Goal: Information Seeking & Learning: Learn about a topic

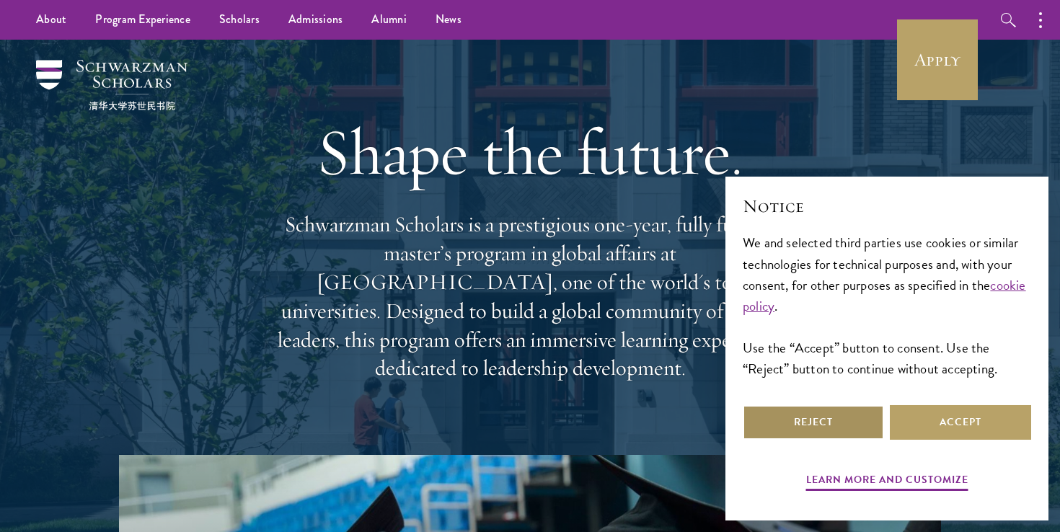
click at [832, 418] on button "Reject" at bounding box center [813, 422] width 141 height 35
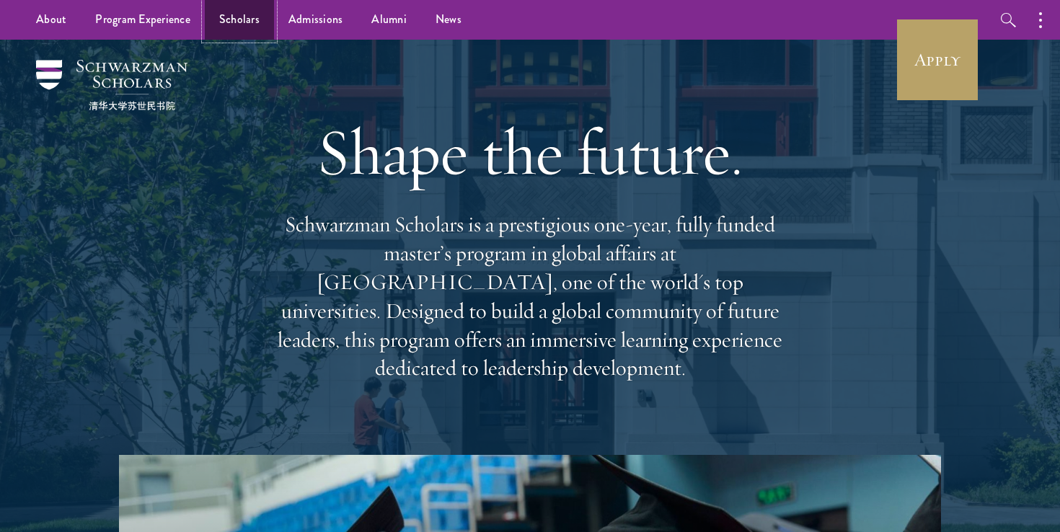
click at [239, 31] on link "Scholars" at bounding box center [239, 20] width 69 height 40
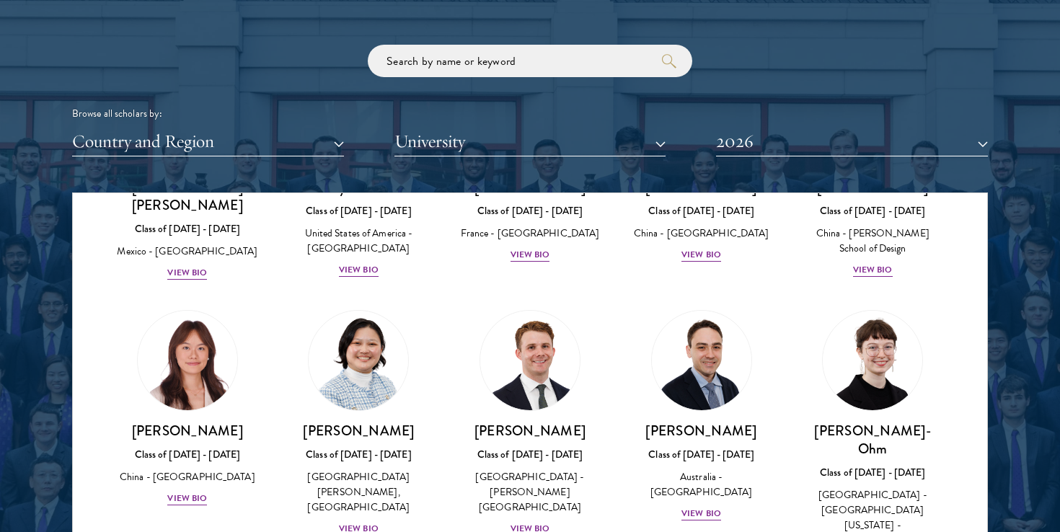
scroll to position [1307, 0]
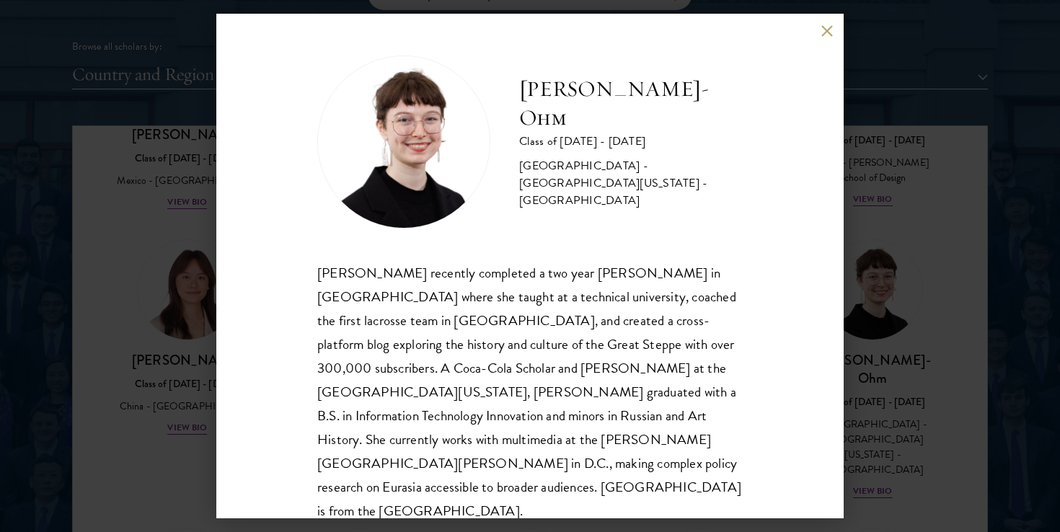
scroll to position [1792, 0]
click at [828, 28] on button at bounding box center [827, 31] width 12 height 12
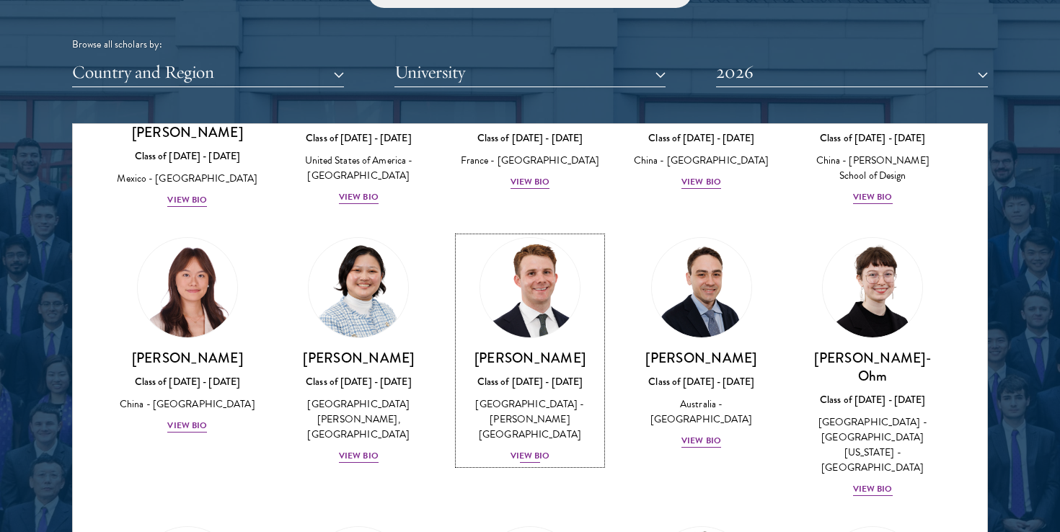
click at [527, 449] on div "View Bio" at bounding box center [531, 456] width 40 height 14
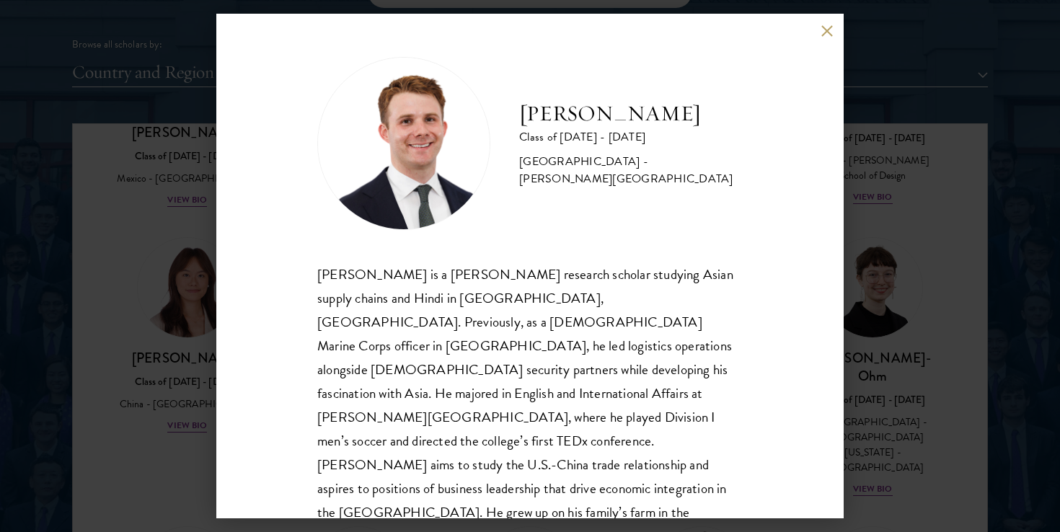
scroll to position [1, 0]
click at [824, 34] on button at bounding box center [827, 31] width 12 height 12
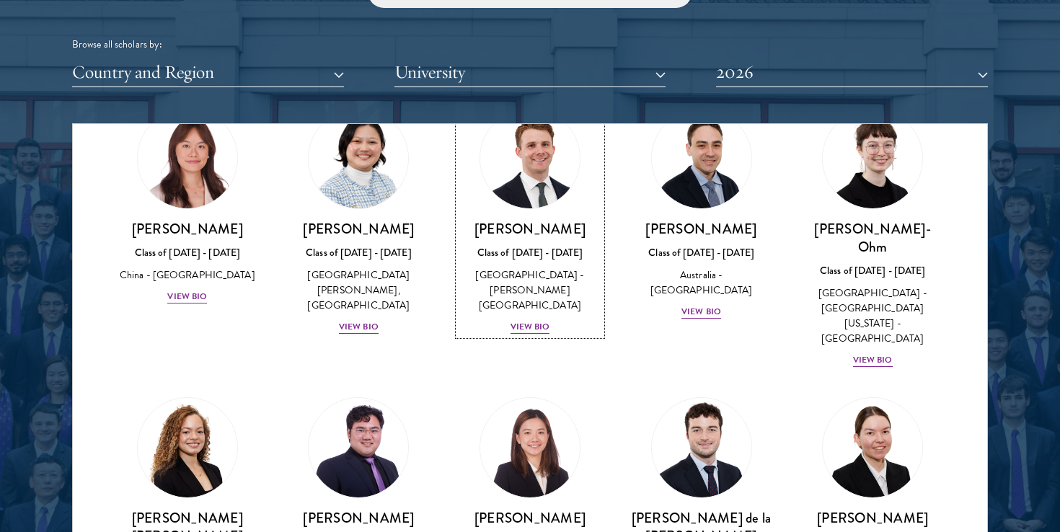
scroll to position [1446, 0]
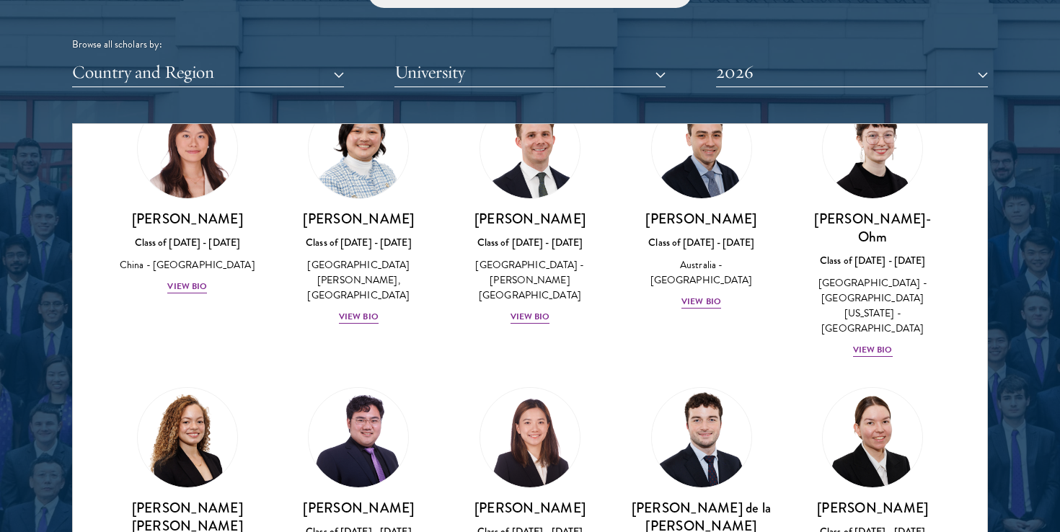
click at [47, 366] on div at bounding box center [530, 189] width 1060 height 878
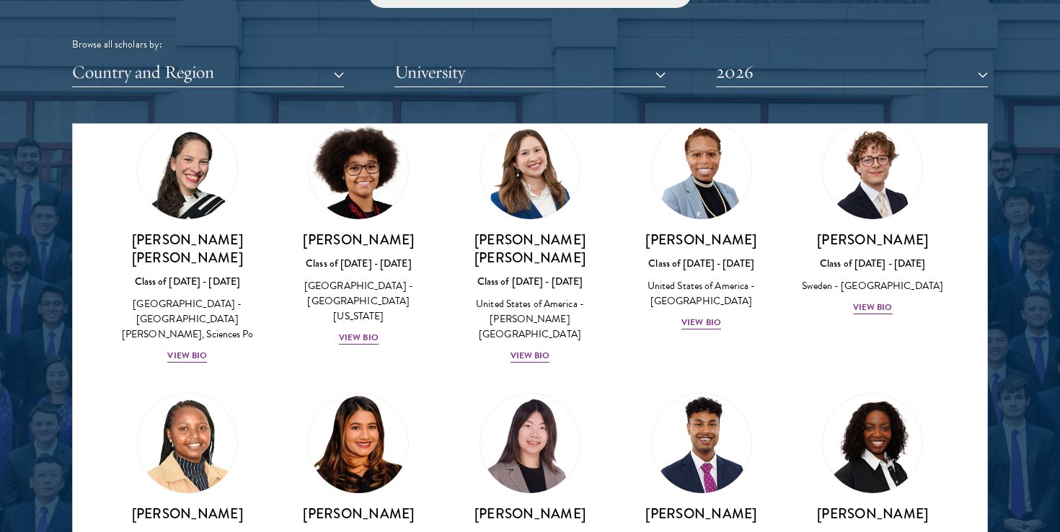
scroll to position [2018, 0]
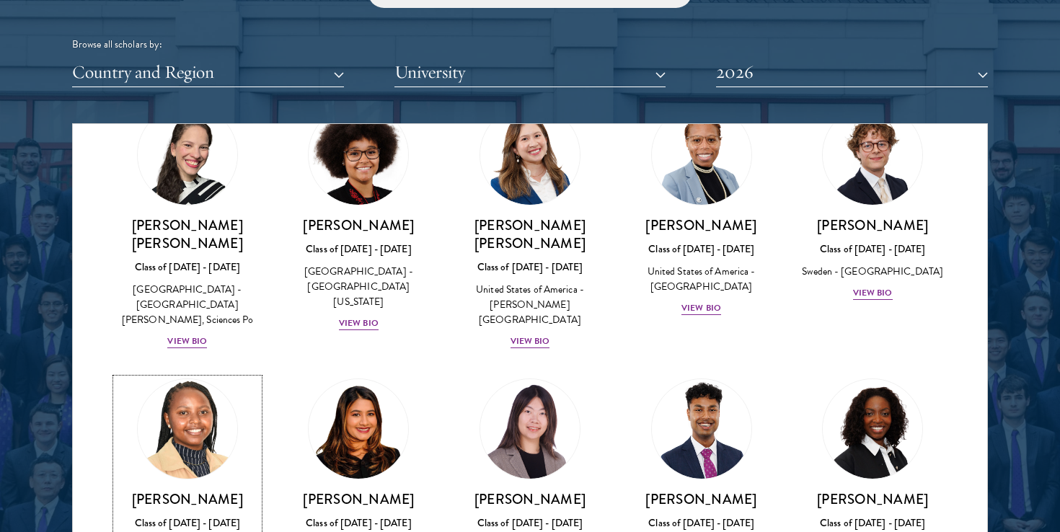
click at [169, 491] on div "[PERSON_NAME] Class of [DATE] - [DATE] [GEOGRAPHIC_DATA] - Multimedia [GEOGRAPH…" at bounding box center [187, 541] width 143 height 100
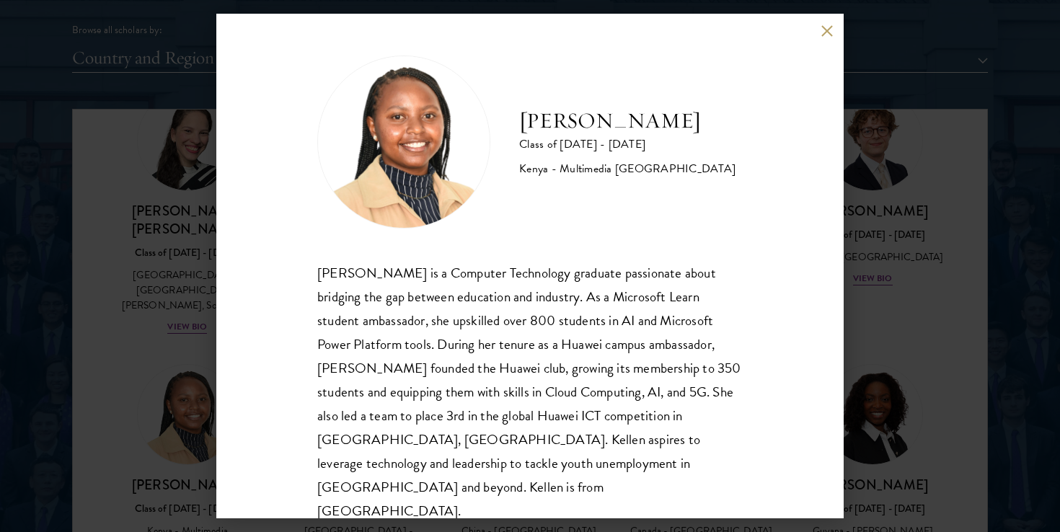
scroll to position [1810, 0]
click at [822, 33] on button at bounding box center [827, 31] width 12 height 12
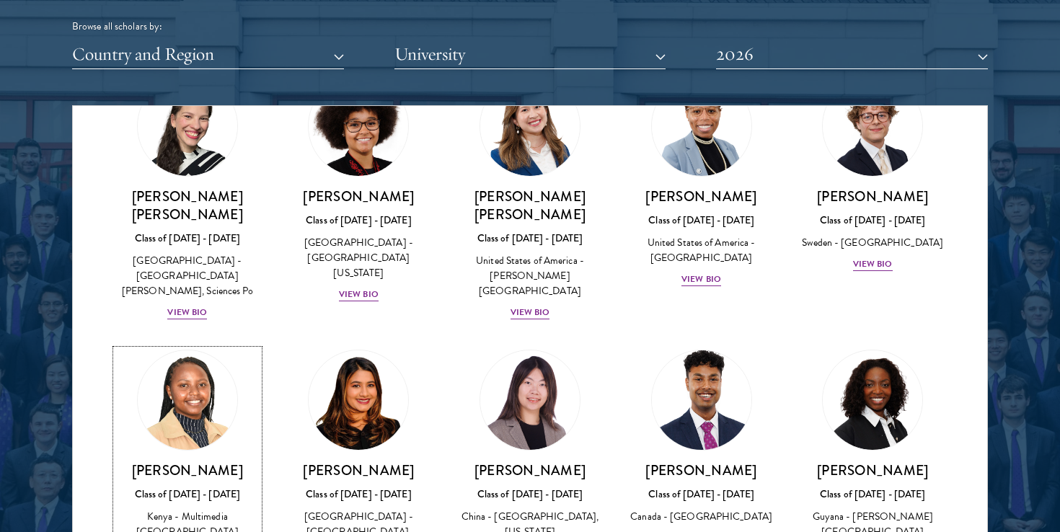
scroll to position [2030, 0]
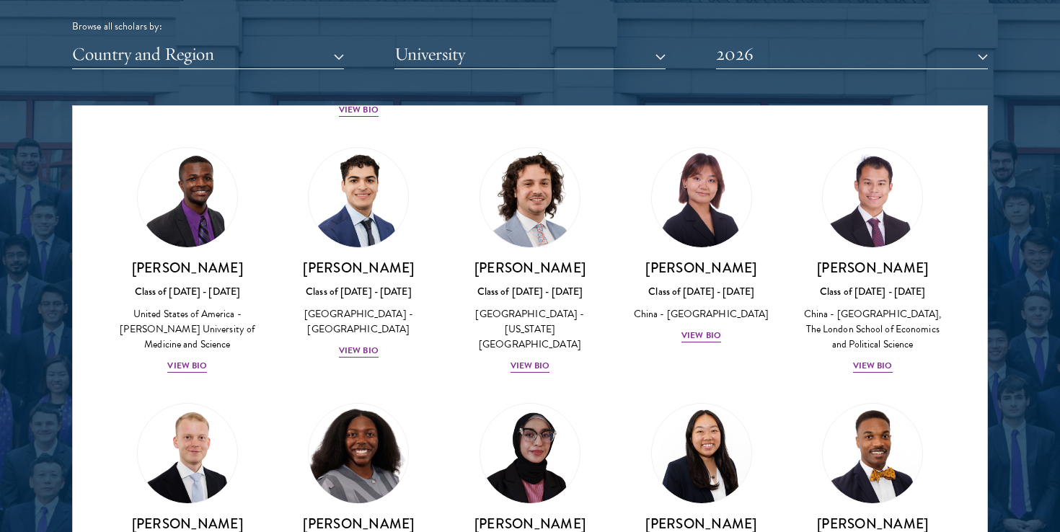
scroll to position [2555, 0]
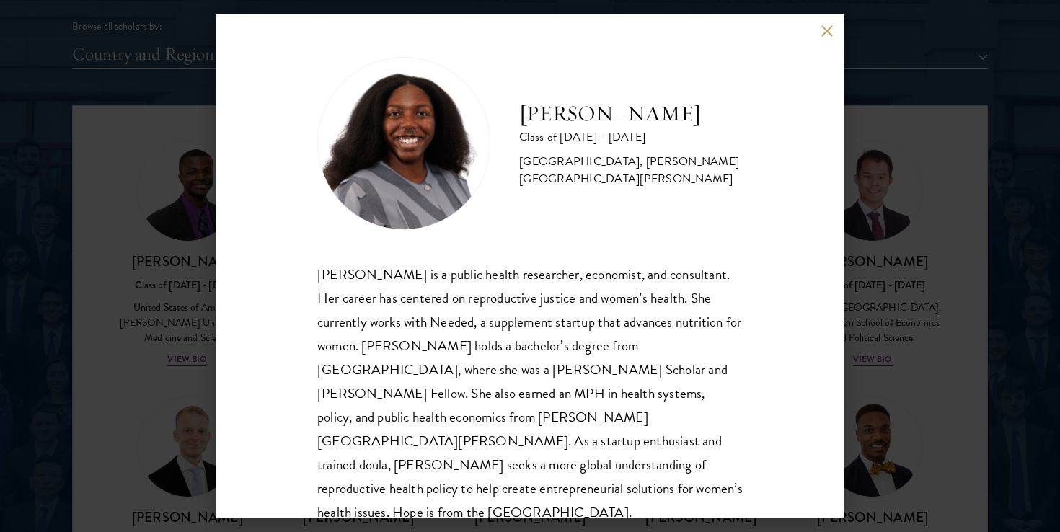
click at [827, 35] on button at bounding box center [827, 31] width 12 height 12
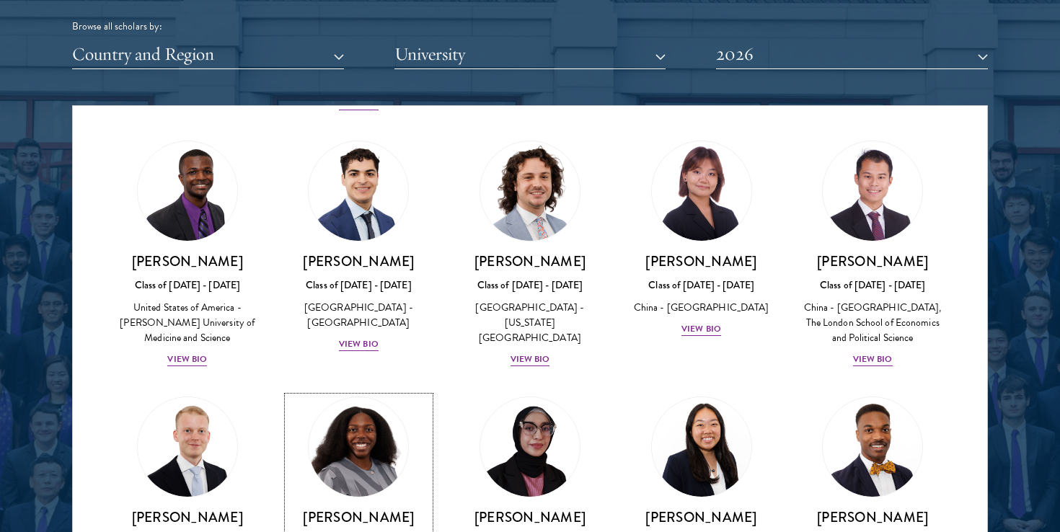
scroll to position [2580, 0]
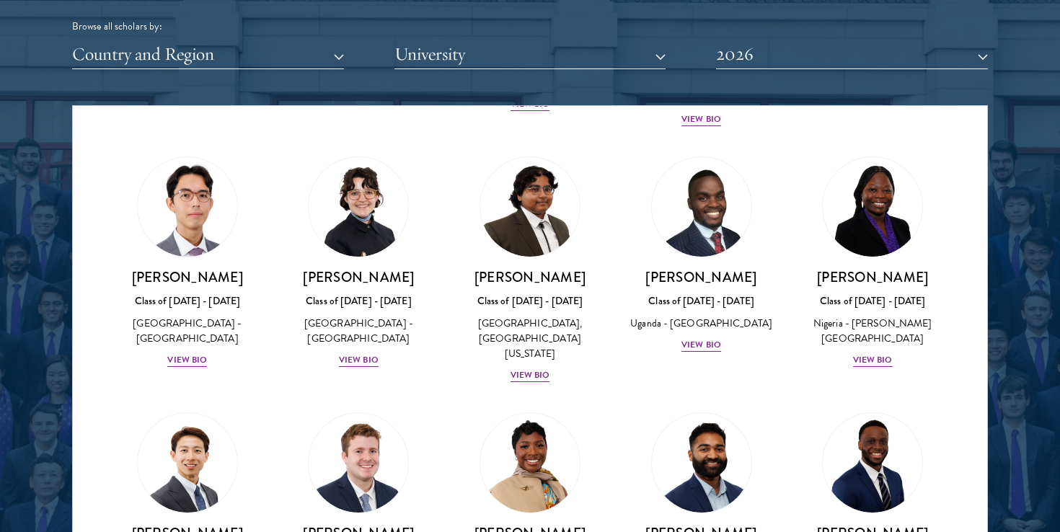
scroll to position [293, 0]
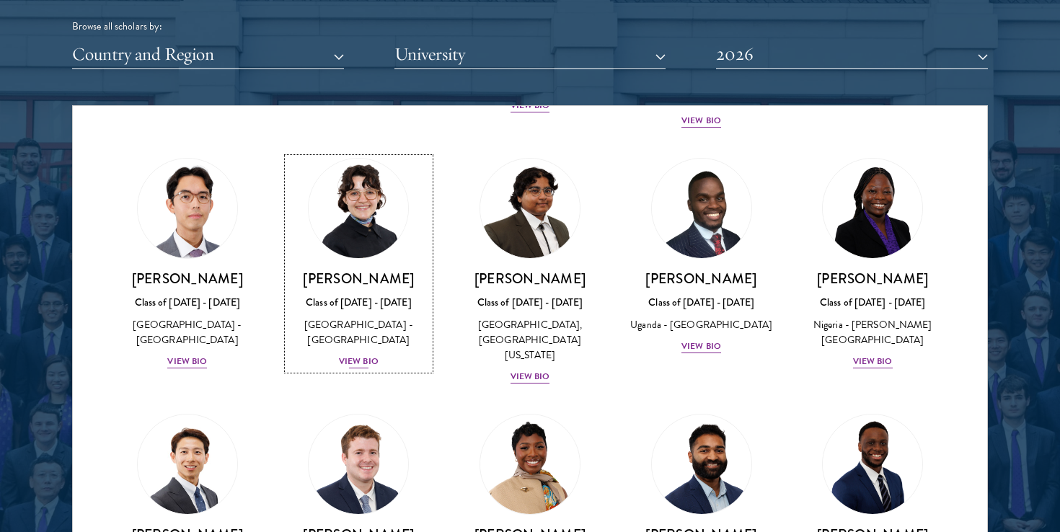
click at [364, 355] on div "View Bio" at bounding box center [359, 362] width 40 height 14
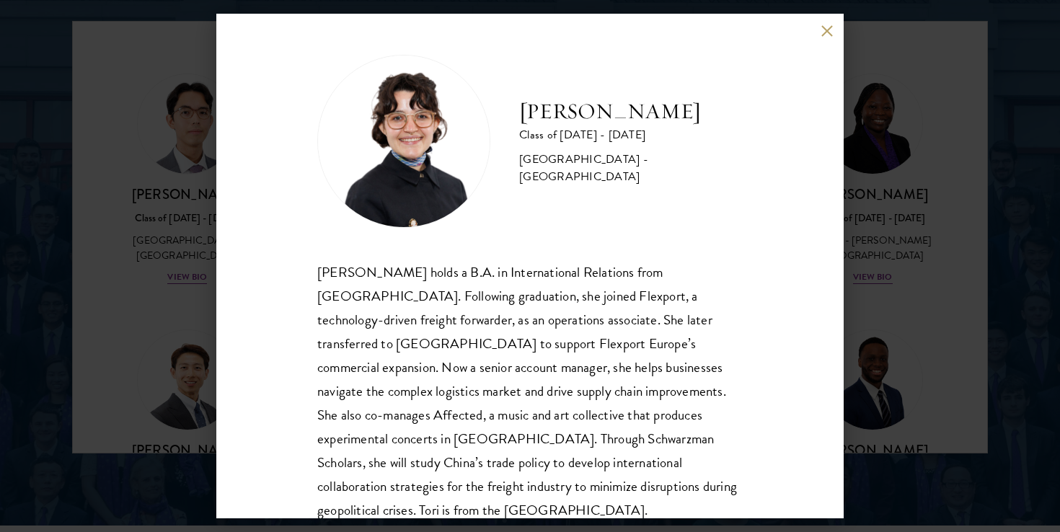
scroll to position [25, 0]
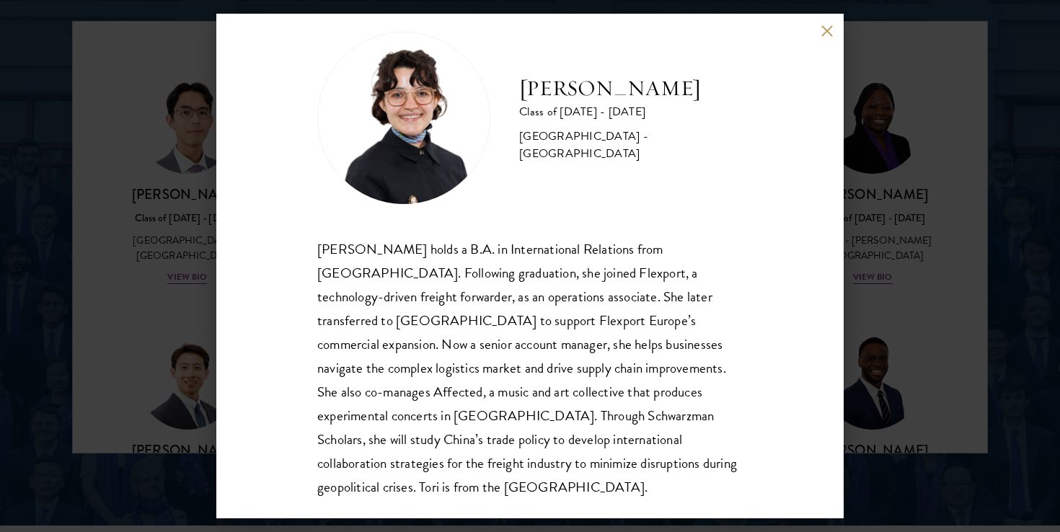
click at [669, 296] on div "[PERSON_NAME] holds a B.A. in International Relations from [GEOGRAPHIC_DATA]. F…" at bounding box center [530, 368] width 426 height 263
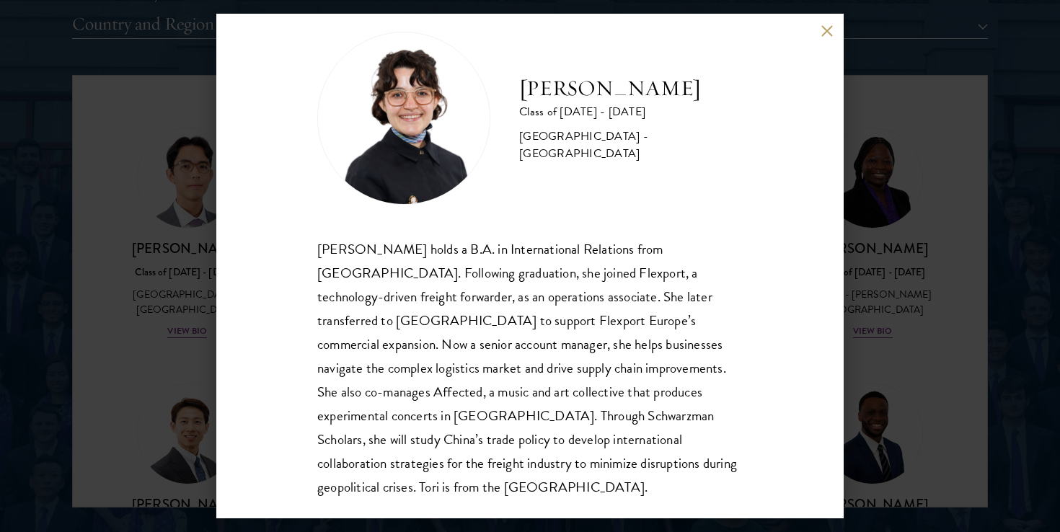
scroll to position [1841, 0]
click at [822, 32] on button at bounding box center [827, 31] width 12 height 12
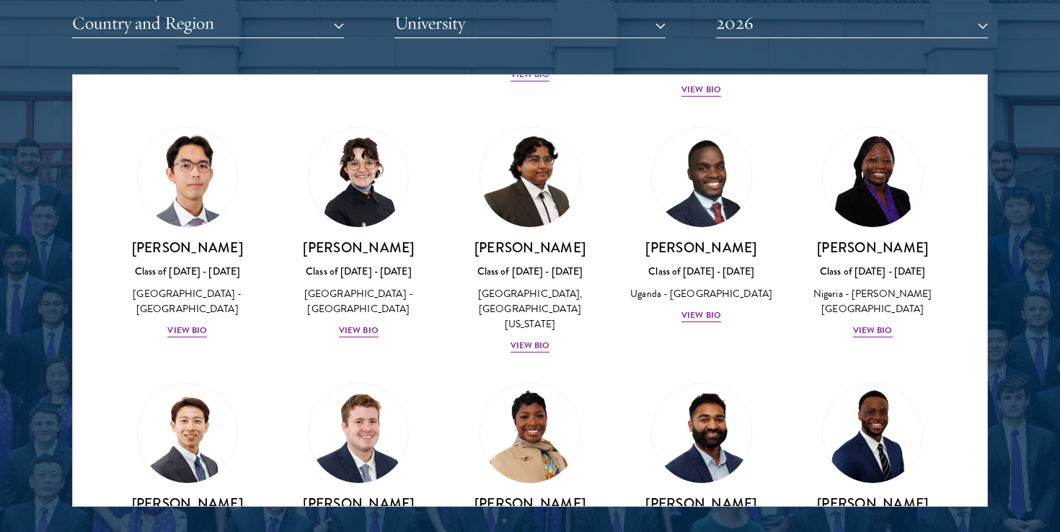
click at [125, 369] on div "[PERSON_NAME] Class of [DATE] - [DATE] [GEOGRAPHIC_DATA] - [US_STATE][GEOGRAPHI…" at bounding box center [188, 504] width 172 height 271
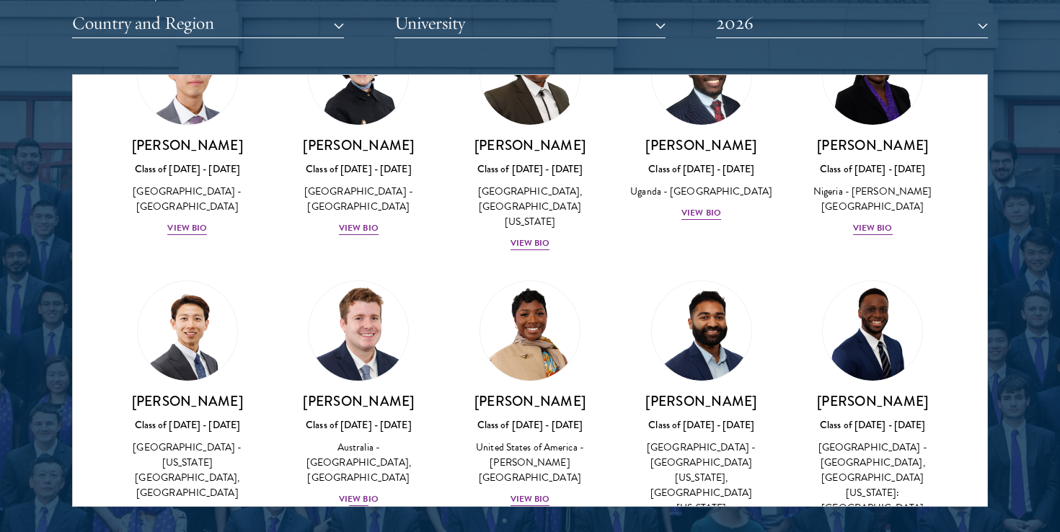
scroll to position [441, 0]
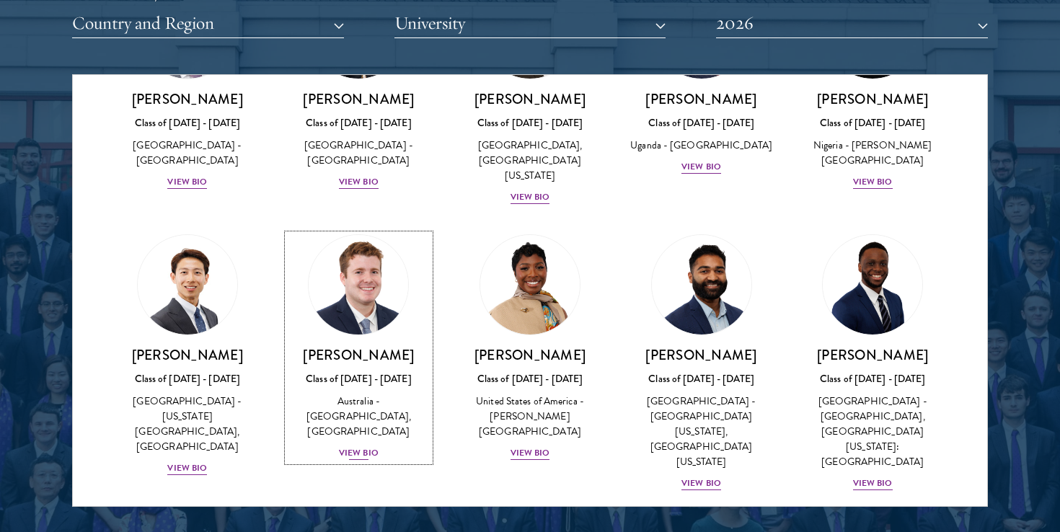
click at [361, 447] on div "View Bio" at bounding box center [359, 454] width 40 height 14
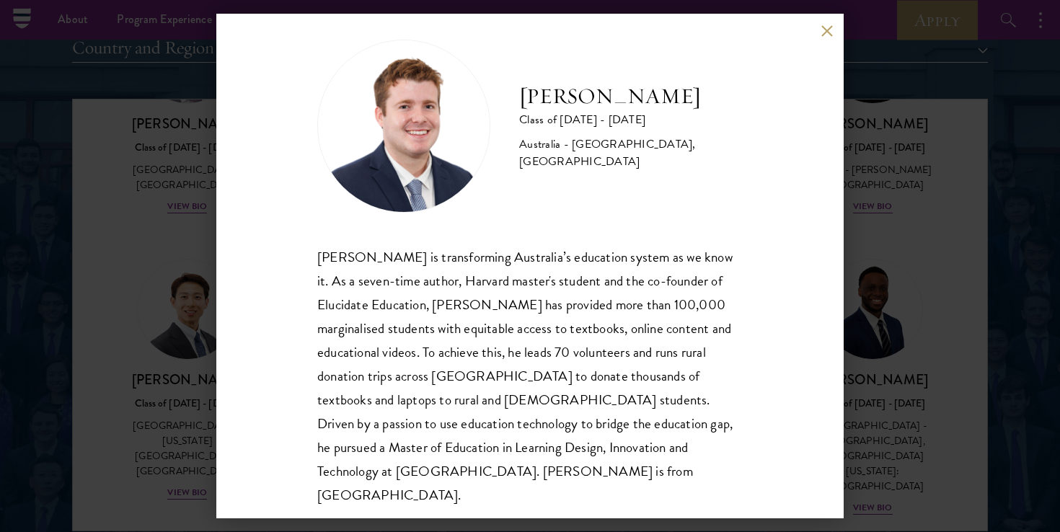
scroll to position [25, 0]
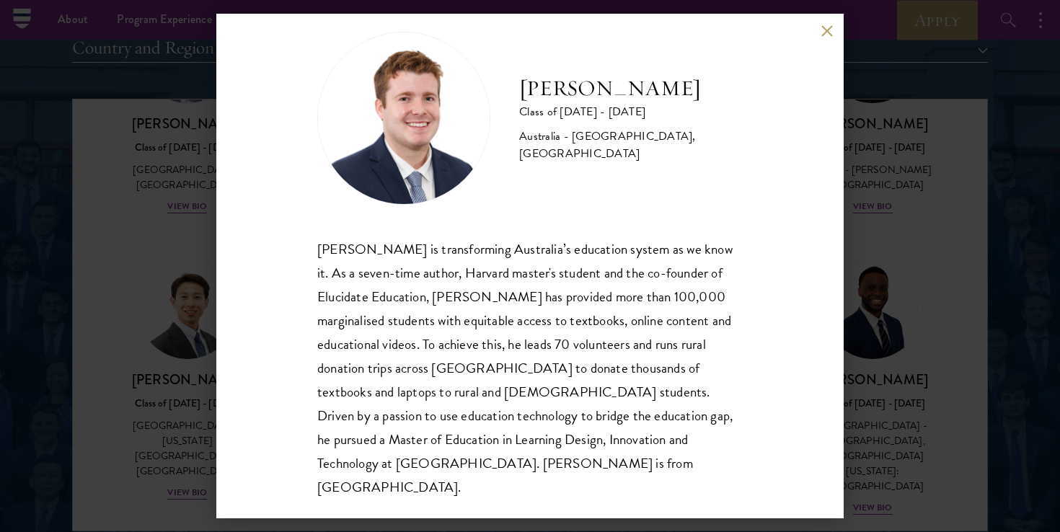
click at [830, 32] on button at bounding box center [827, 31] width 12 height 12
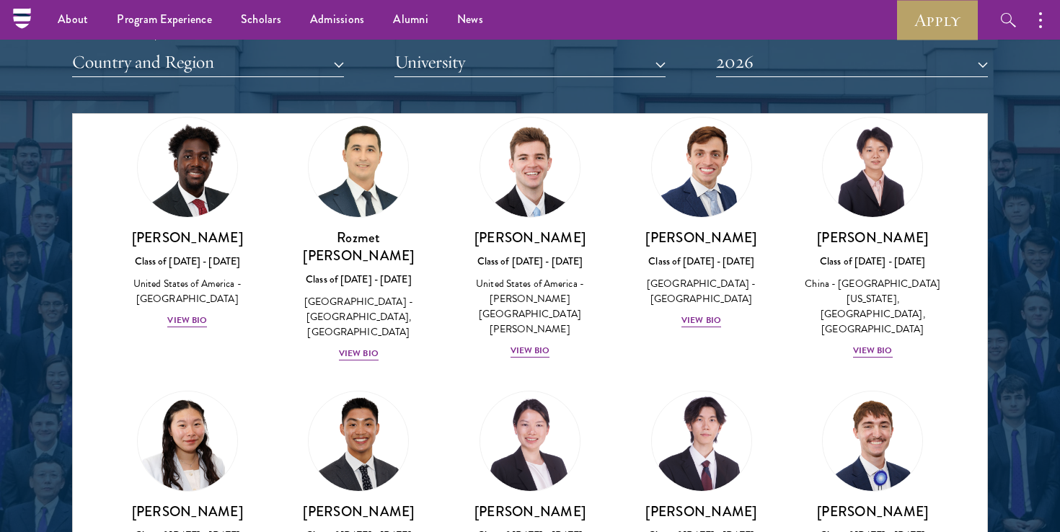
scroll to position [6557, 0]
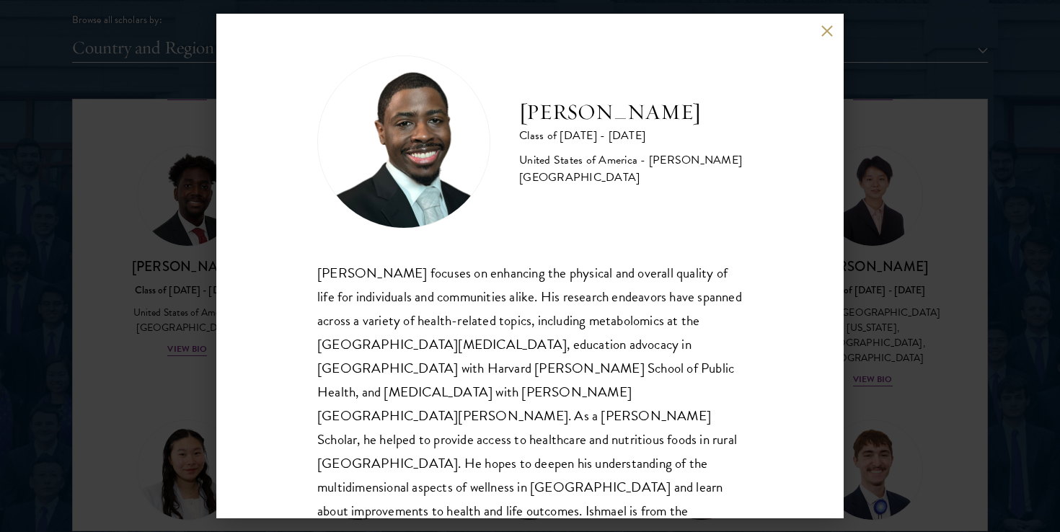
scroll to position [1819, 0]
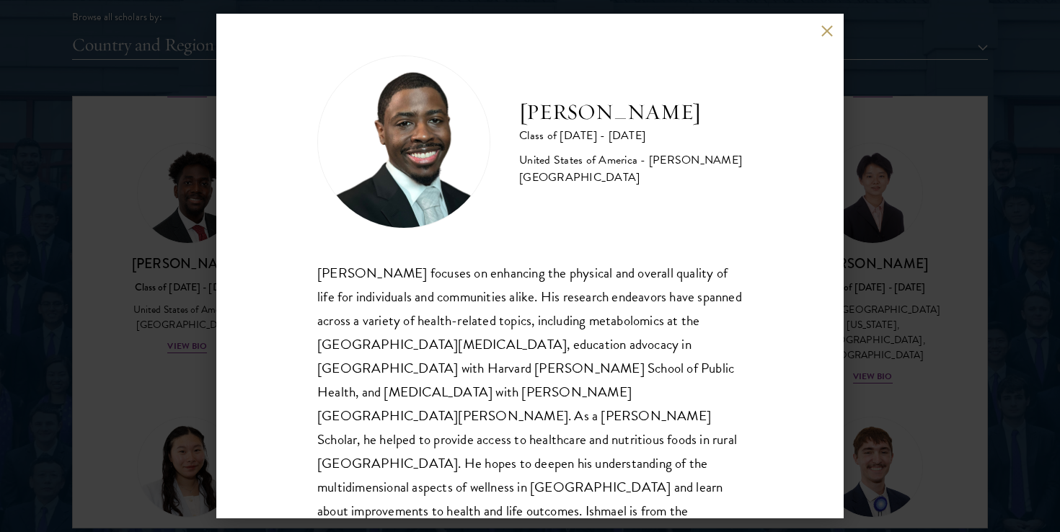
click at [827, 29] on button at bounding box center [827, 31] width 12 height 12
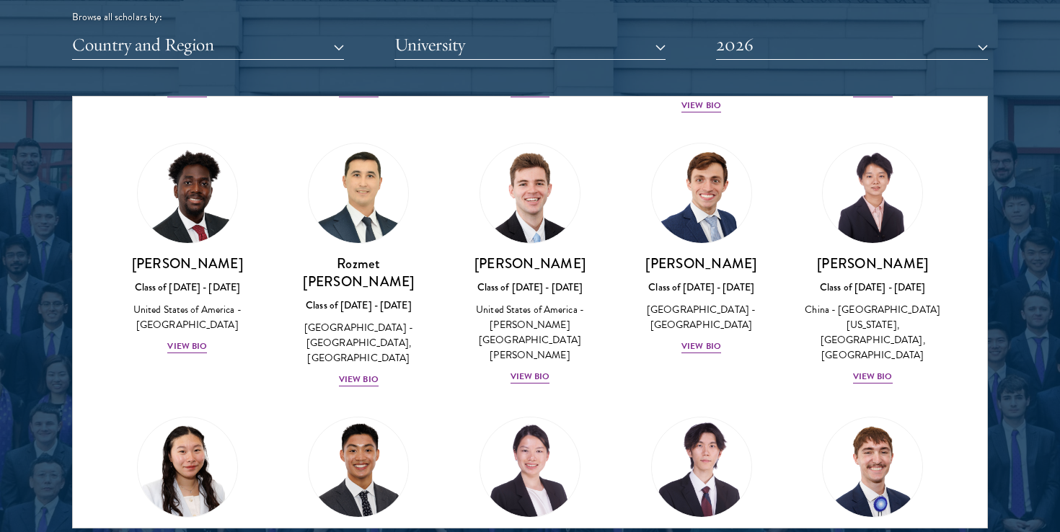
scroll to position [6540, 0]
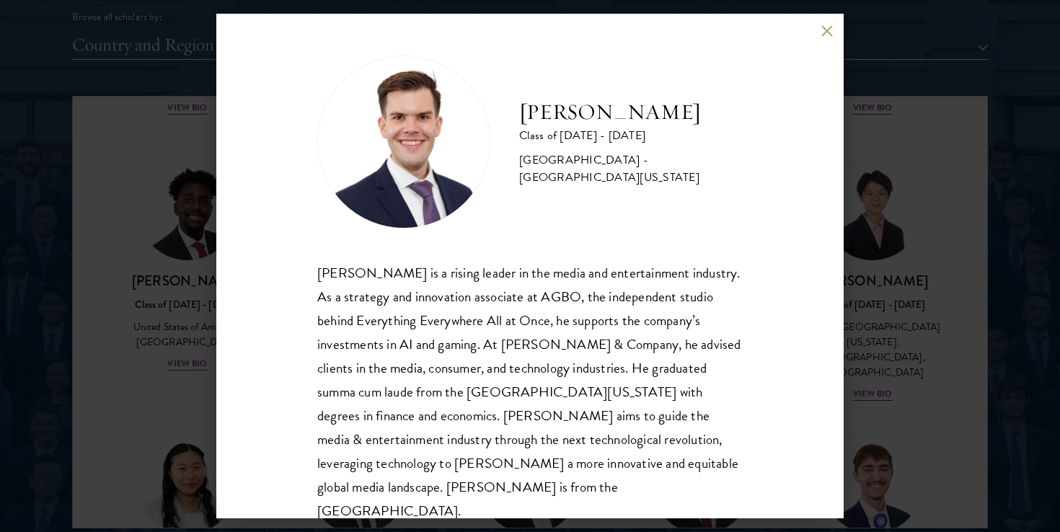
scroll to position [1824, 0]
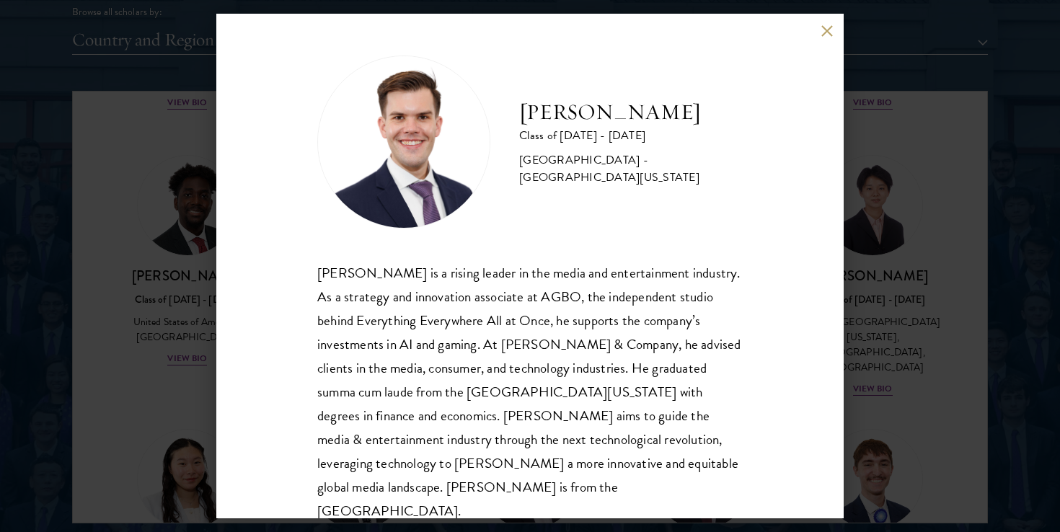
click at [834, 30] on div "[PERSON_NAME] Class of [DATE] - [DATE] [GEOGRAPHIC_DATA] - [GEOGRAPHIC_DATA][US…" at bounding box center [530, 266] width 628 height 505
click at [827, 30] on button at bounding box center [827, 31] width 12 height 12
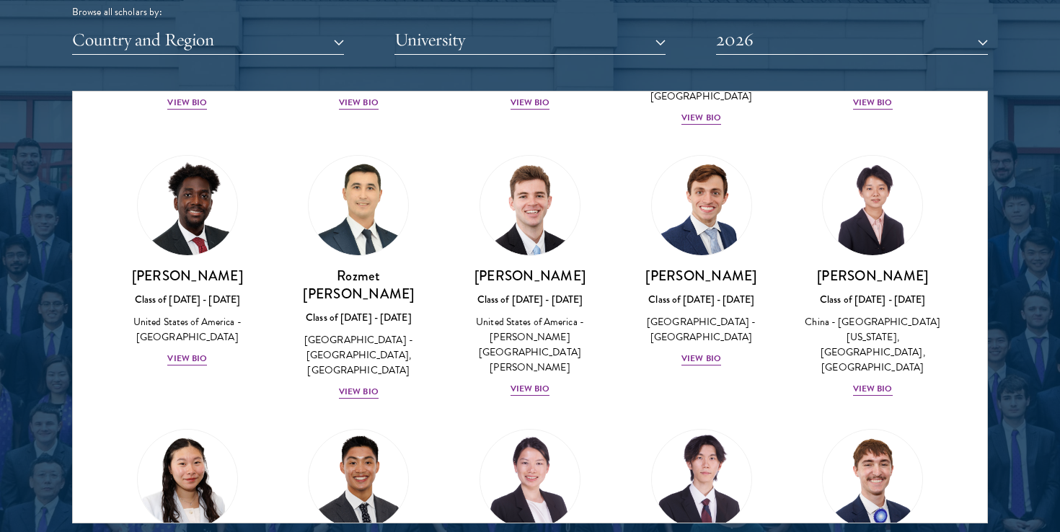
scroll to position [6473, 0]
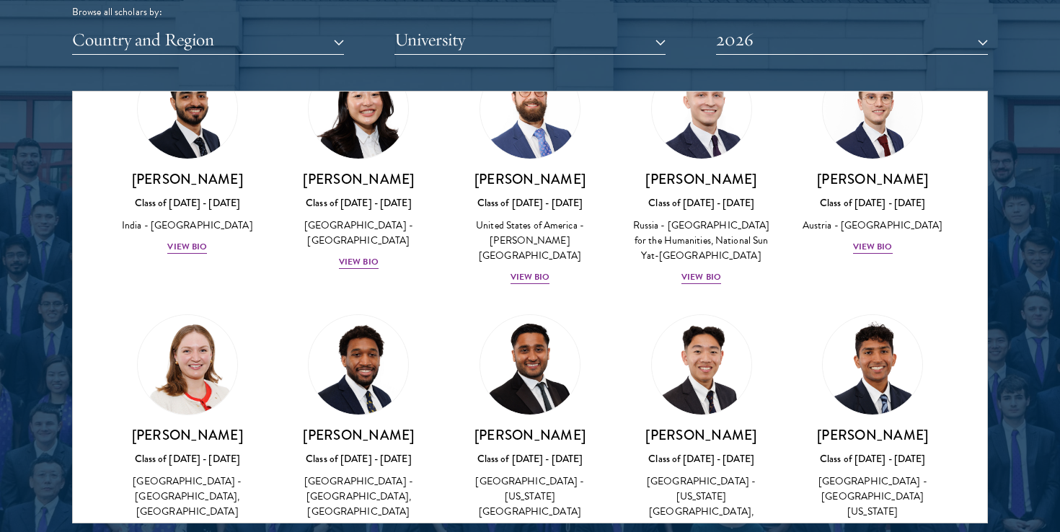
scroll to position [6123, 0]
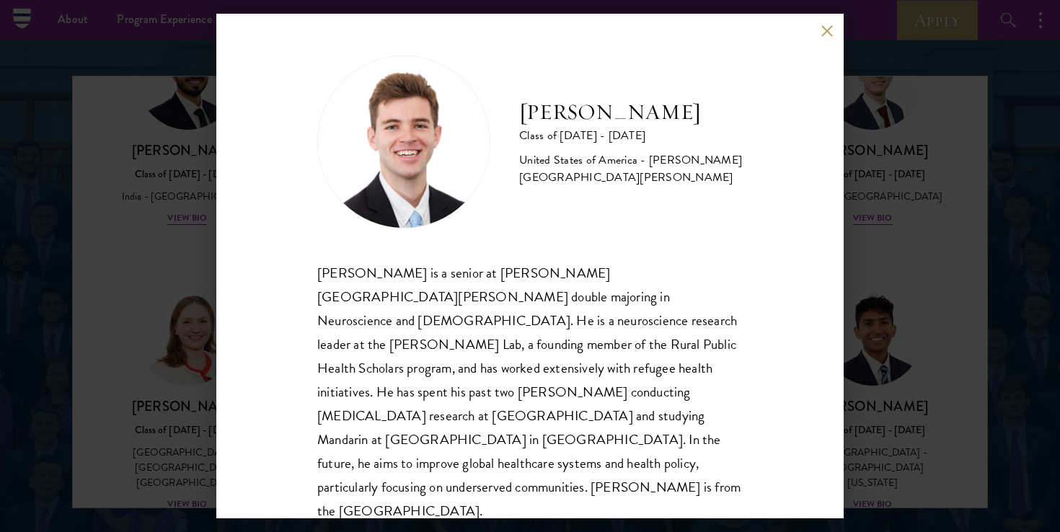
scroll to position [1838, 0]
click at [826, 30] on button at bounding box center [827, 31] width 12 height 12
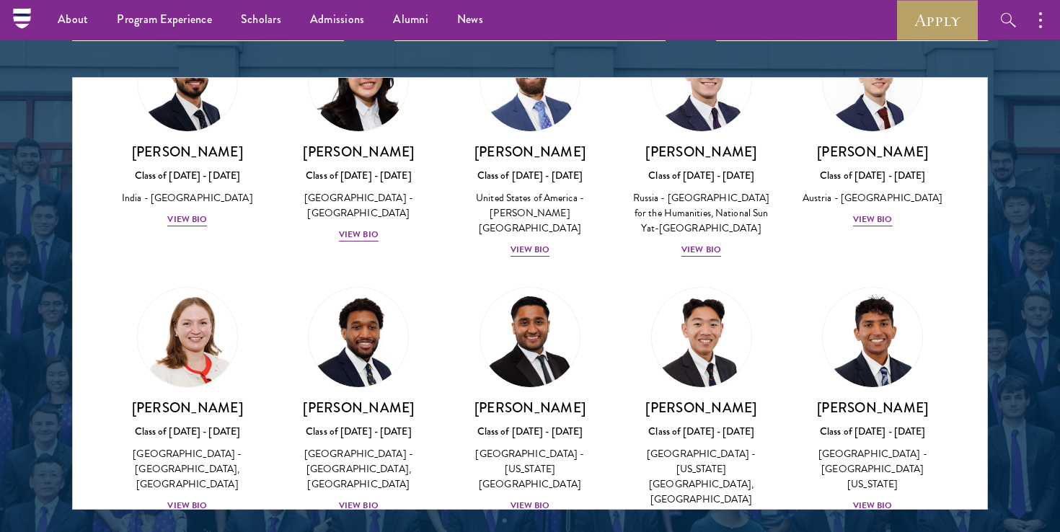
click at [52, 302] on div at bounding box center [530, 143] width 1060 height 878
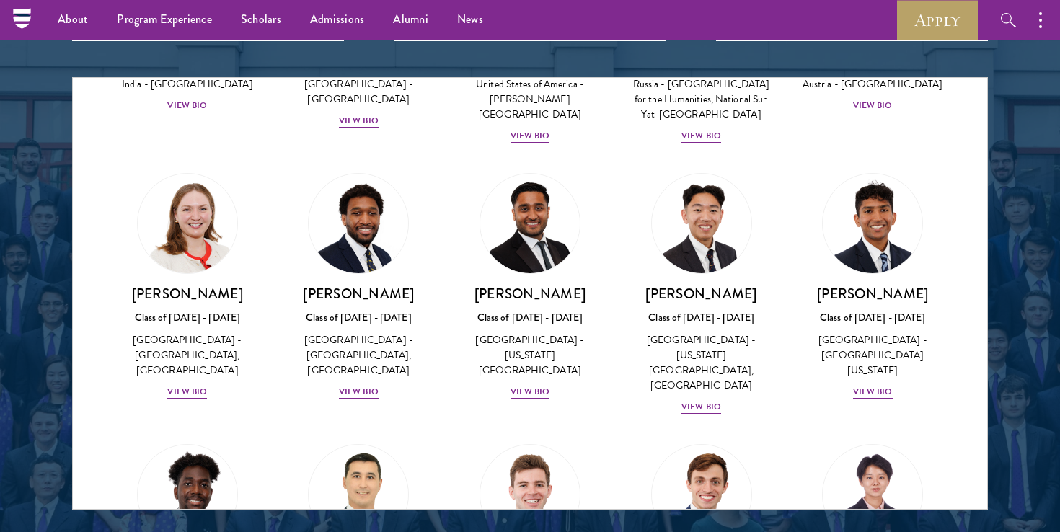
scroll to position [6235, 0]
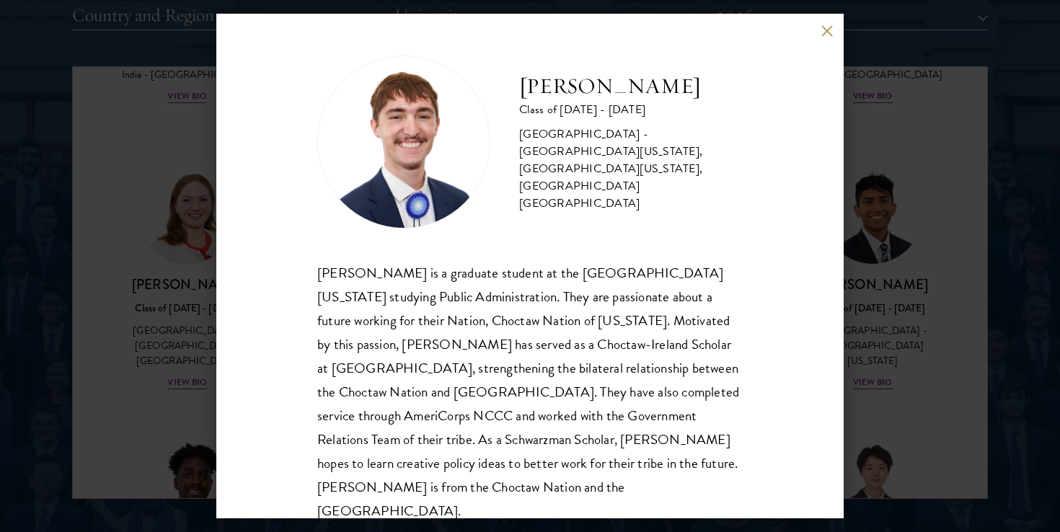
scroll to position [1854, 0]
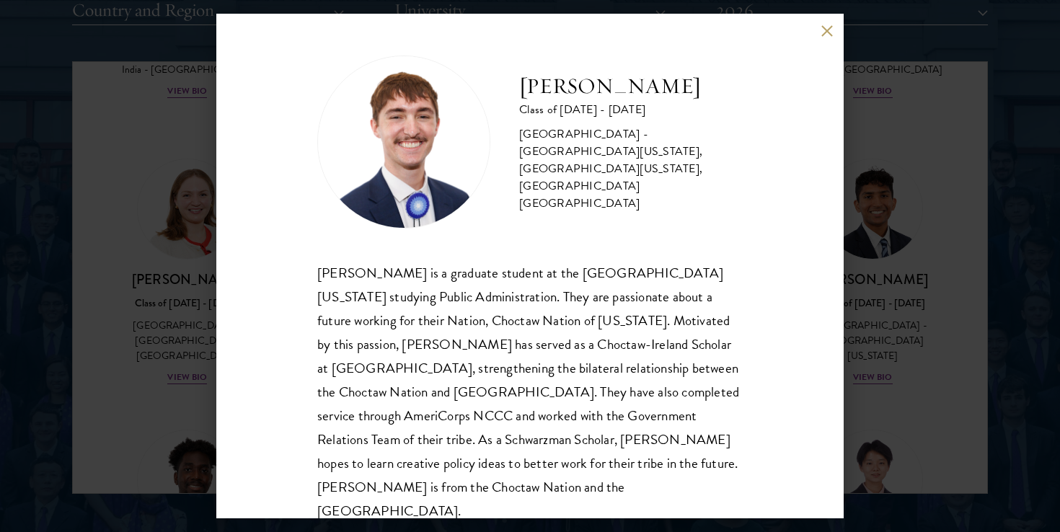
click at [825, 32] on button at bounding box center [827, 31] width 12 height 12
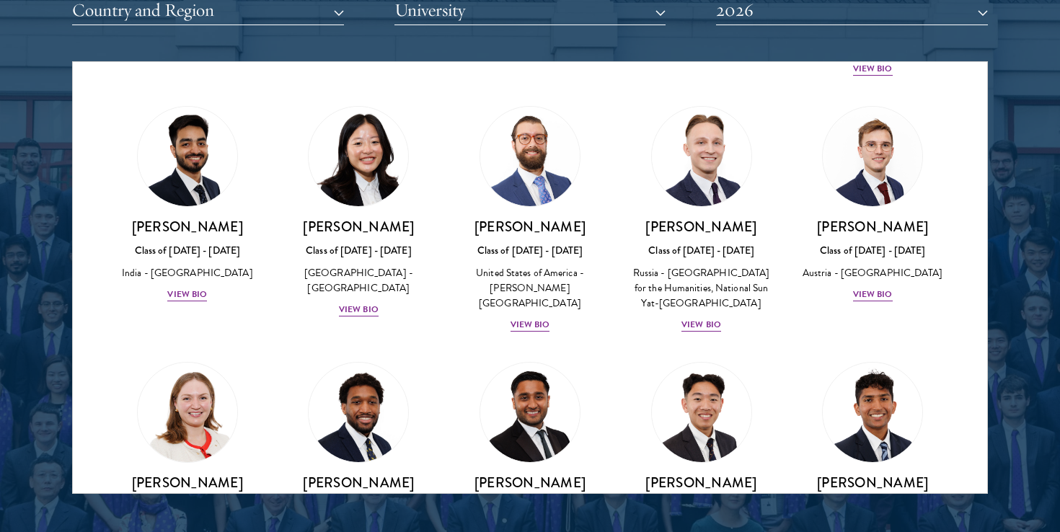
scroll to position [6008, 0]
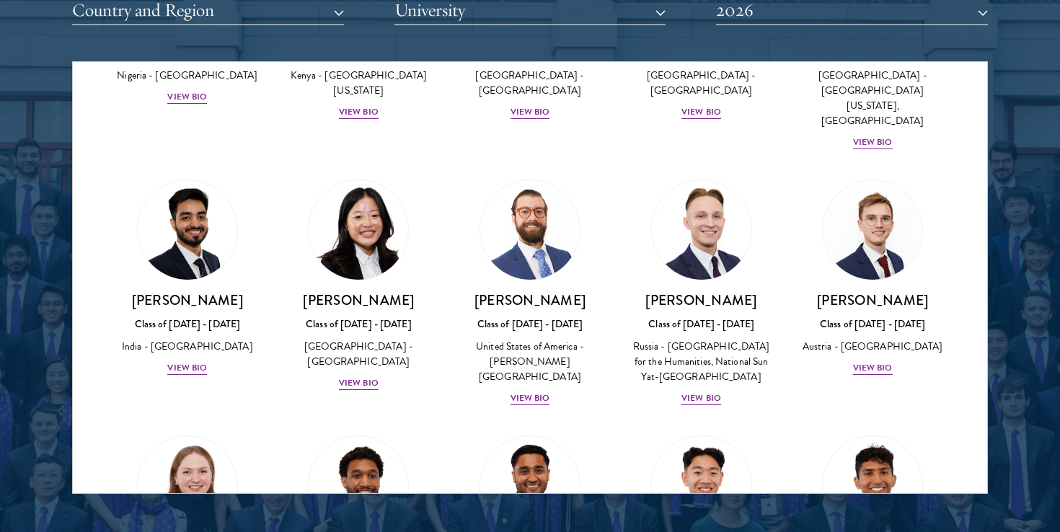
scroll to position [5952, 0]
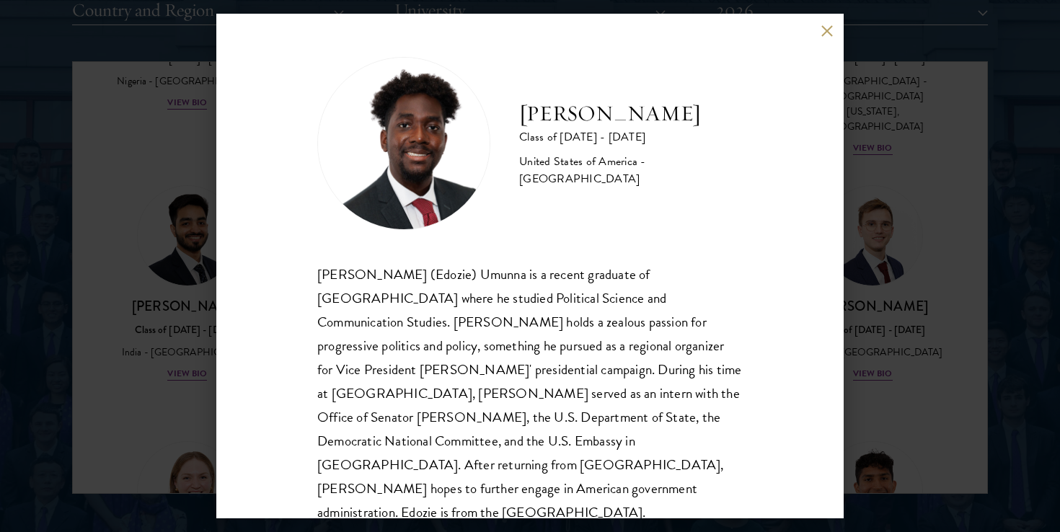
scroll to position [1, 0]
click at [827, 27] on button at bounding box center [827, 31] width 12 height 12
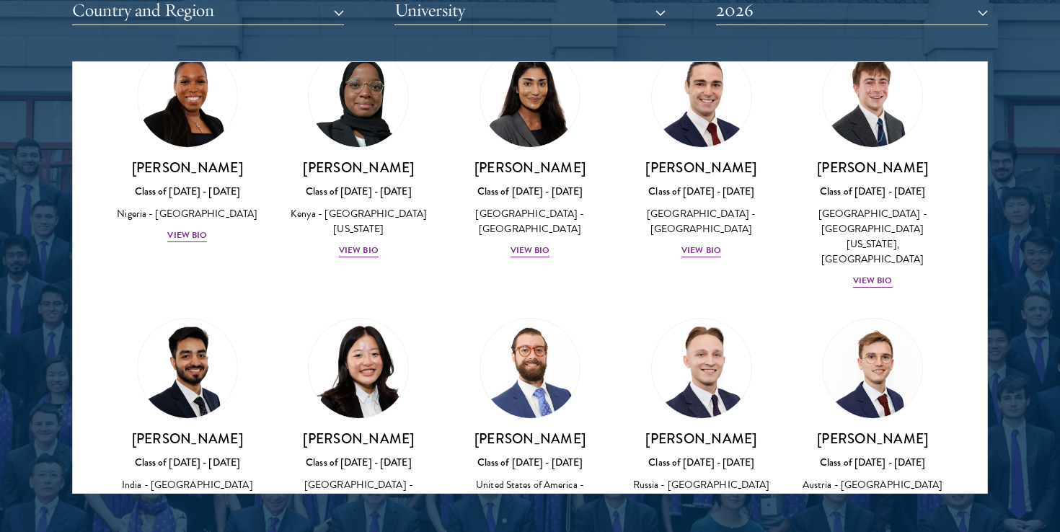
scroll to position [5815, 0]
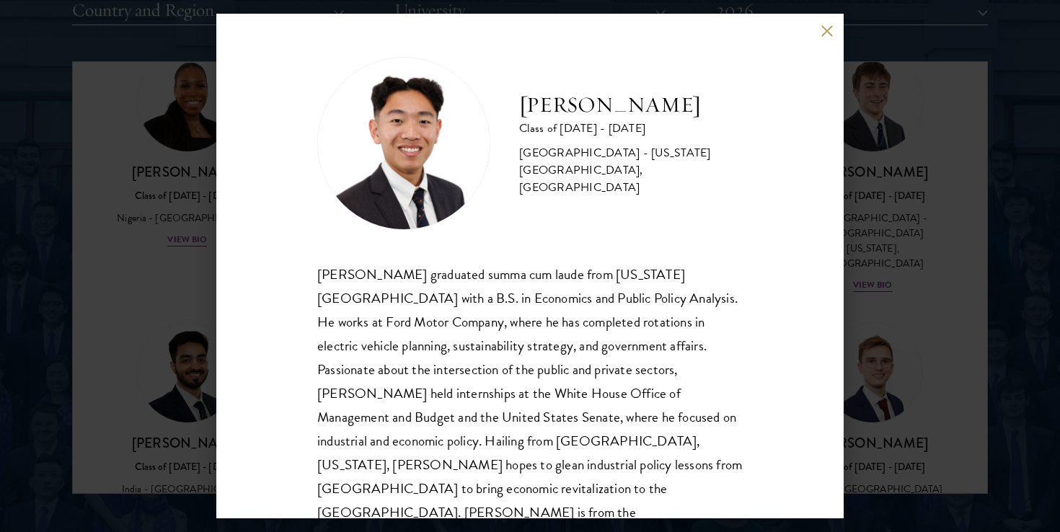
click at [822, 27] on button at bounding box center [827, 31] width 12 height 12
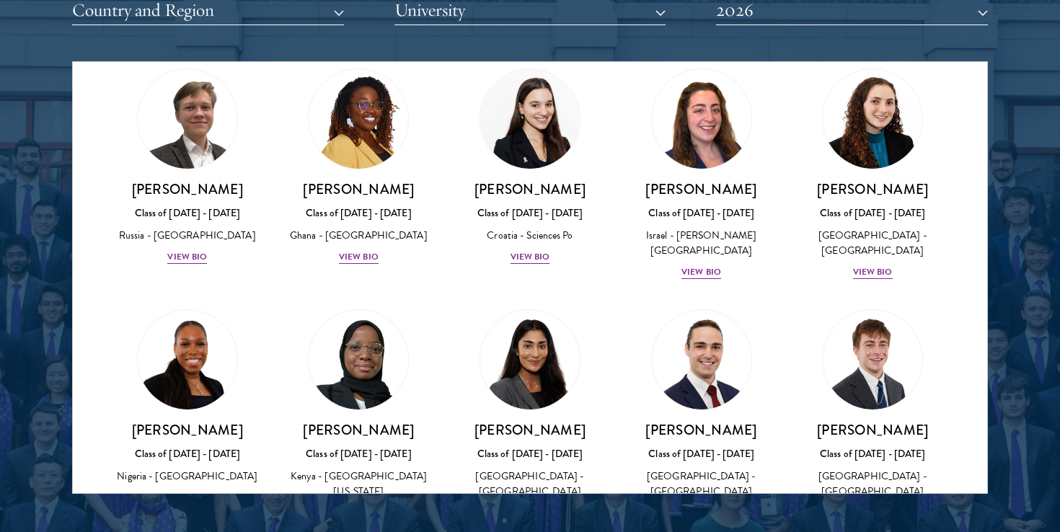
scroll to position [5544, 0]
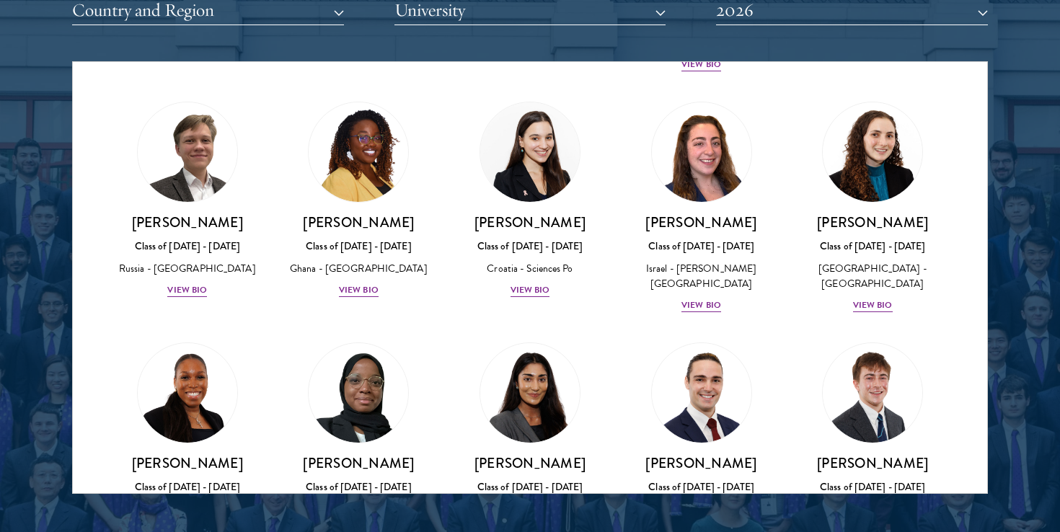
scroll to position [5518, 0]
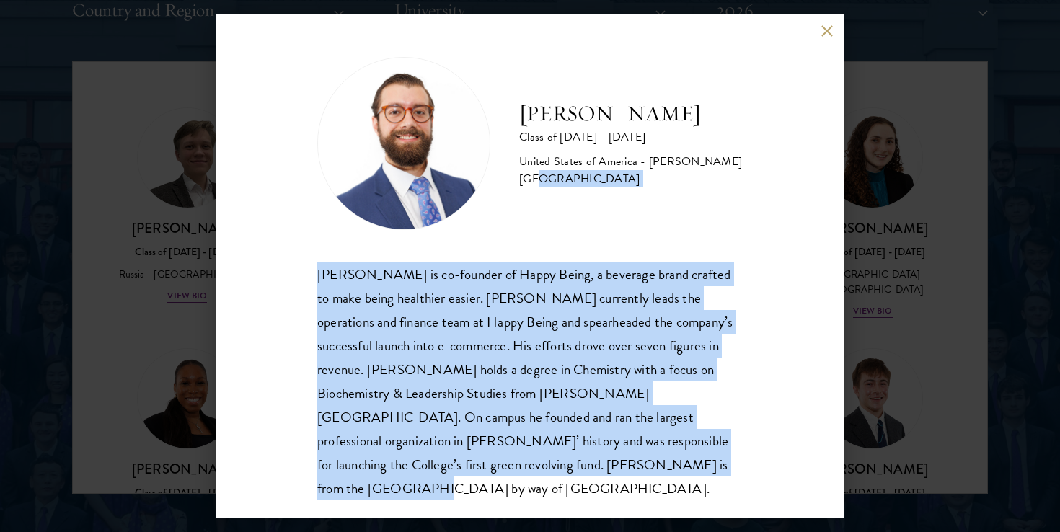
drag, startPoint x: 624, startPoint y: 482, endPoint x: 598, endPoint y: 201, distance: 281.8
click at [598, 201] on div "[PERSON_NAME] Class of [DATE] - [DATE] [GEOGRAPHIC_DATA] - [PERSON_NAME][GEOGRA…" at bounding box center [530, 266] width 628 height 505
click at [607, 395] on div "[PERSON_NAME] is co-founder of Happy Being, a beverage brand crafted to make be…" at bounding box center [530, 382] width 426 height 238
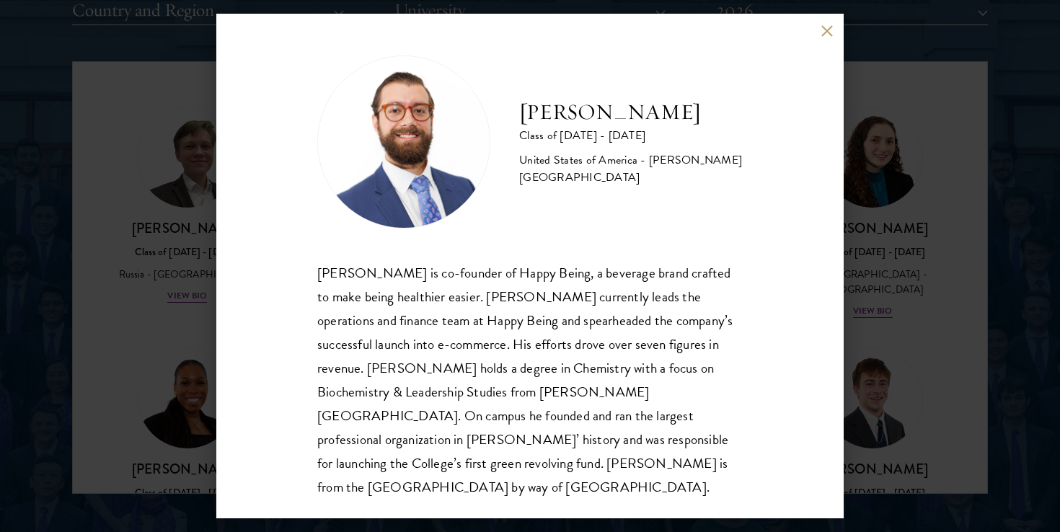
scroll to position [1856, 0]
click at [826, 30] on button at bounding box center [827, 31] width 12 height 12
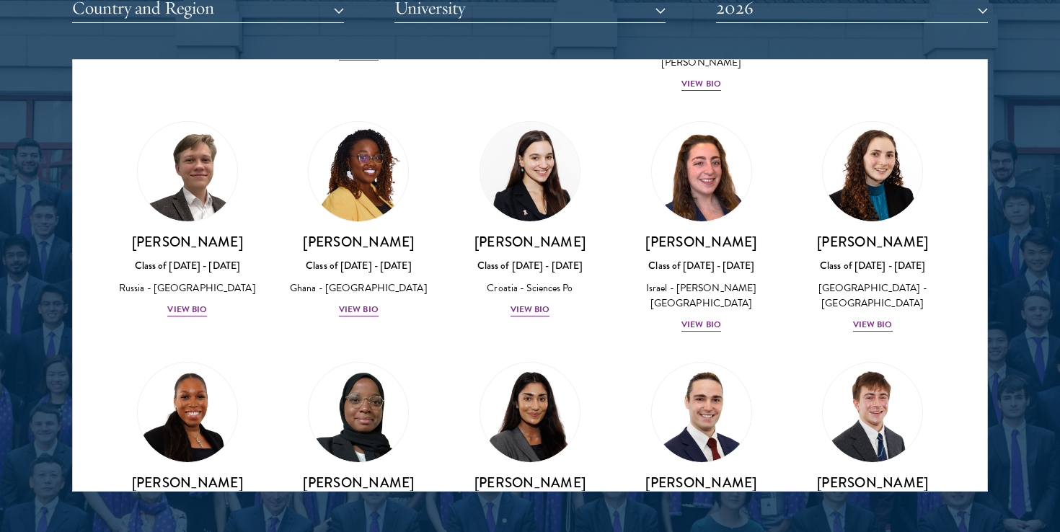
scroll to position [5502, 0]
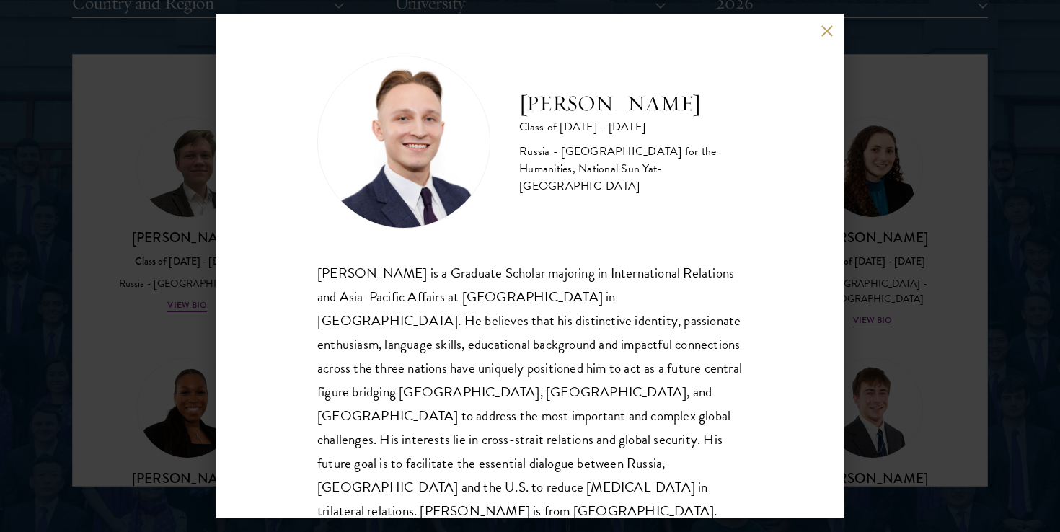
scroll to position [1864, 0]
click at [832, 34] on button at bounding box center [827, 31] width 12 height 12
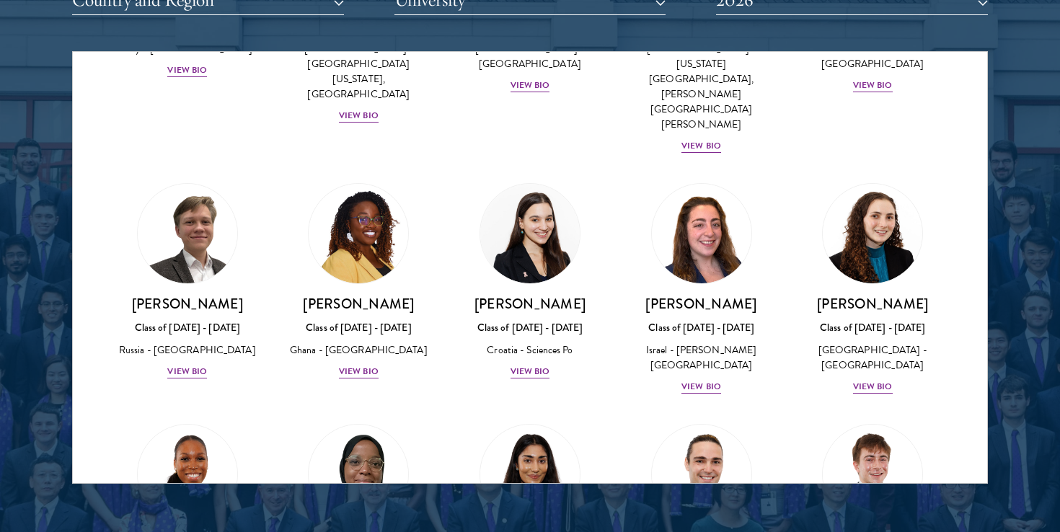
scroll to position [5339, 0]
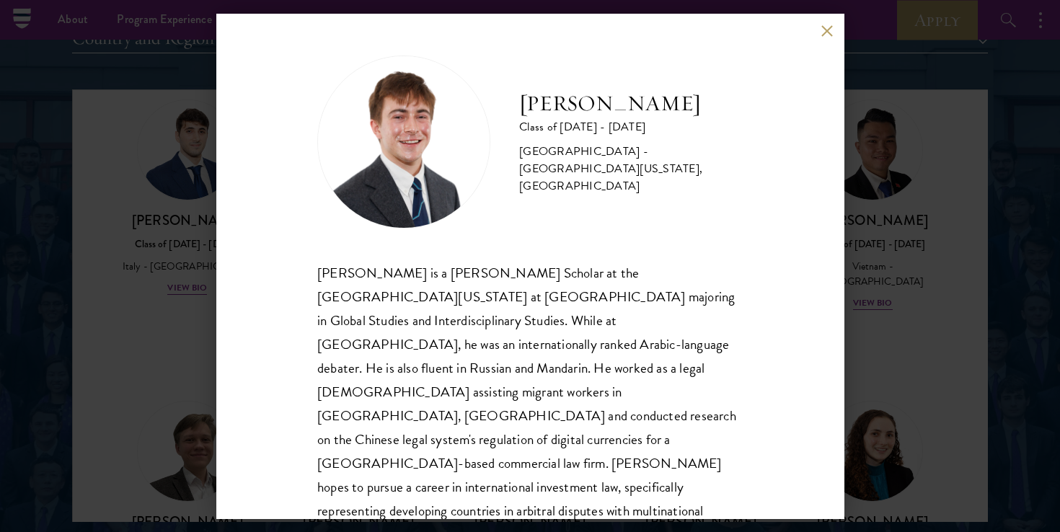
scroll to position [1824, 0]
click at [827, 27] on button at bounding box center [827, 31] width 12 height 12
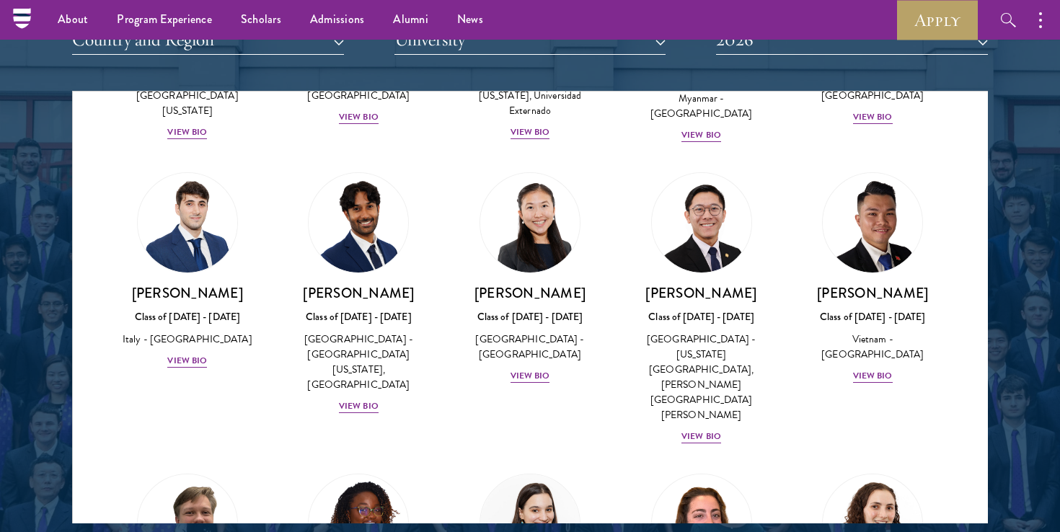
scroll to position [5167, 0]
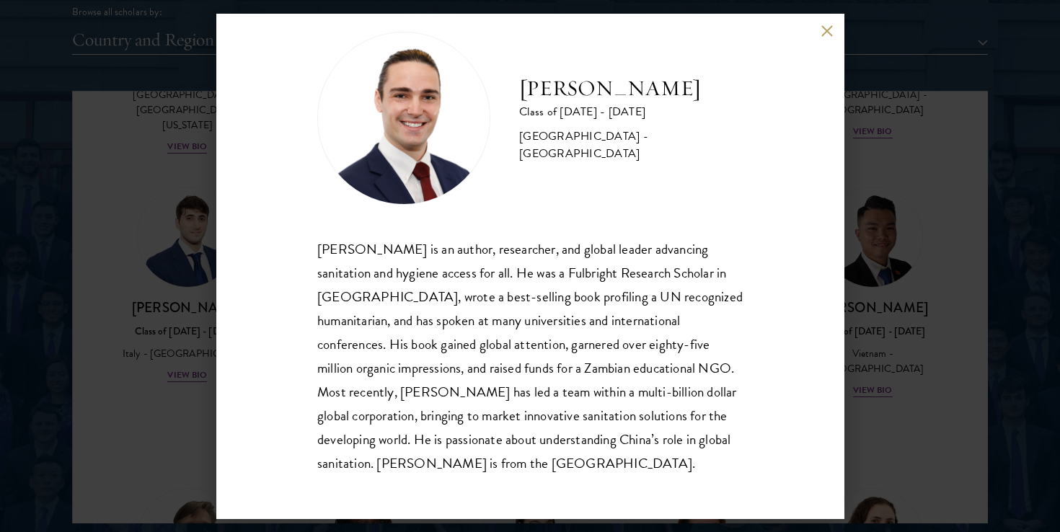
scroll to position [1841, 0]
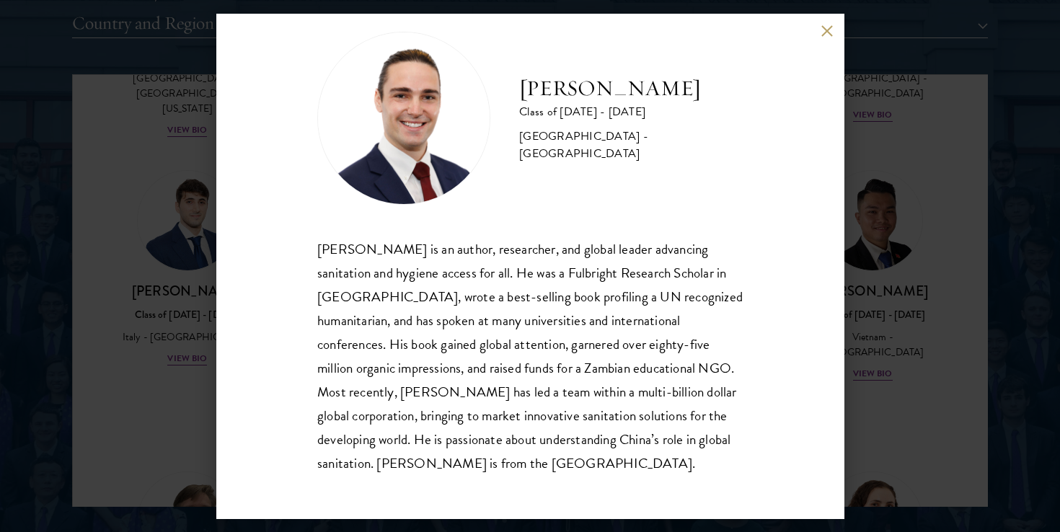
click at [827, 35] on button at bounding box center [827, 31] width 12 height 12
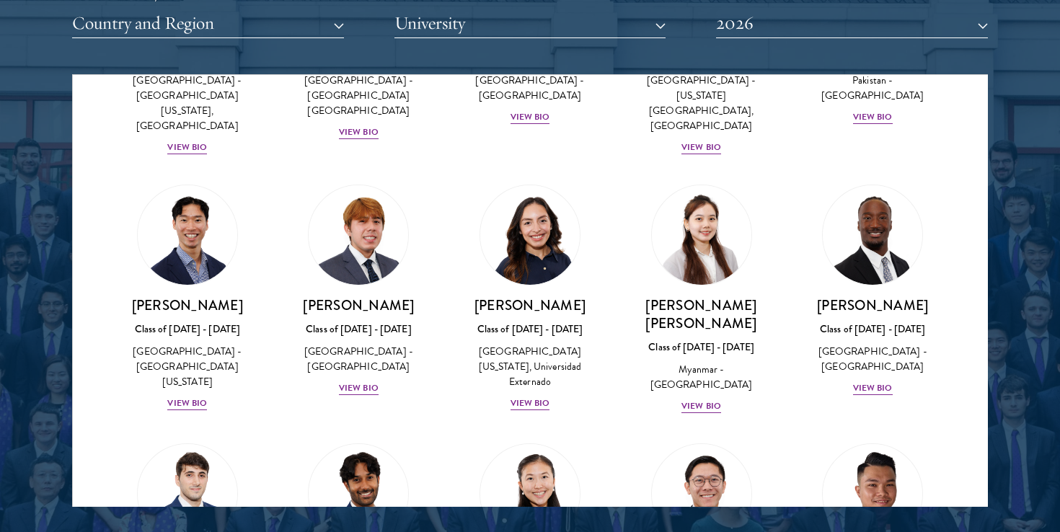
scroll to position [4912, 0]
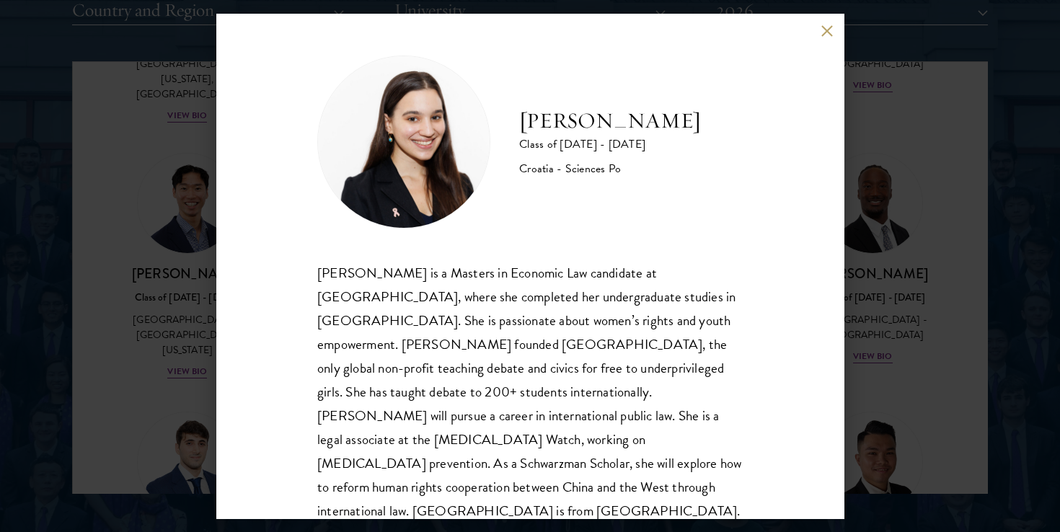
scroll to position [1857, 0]
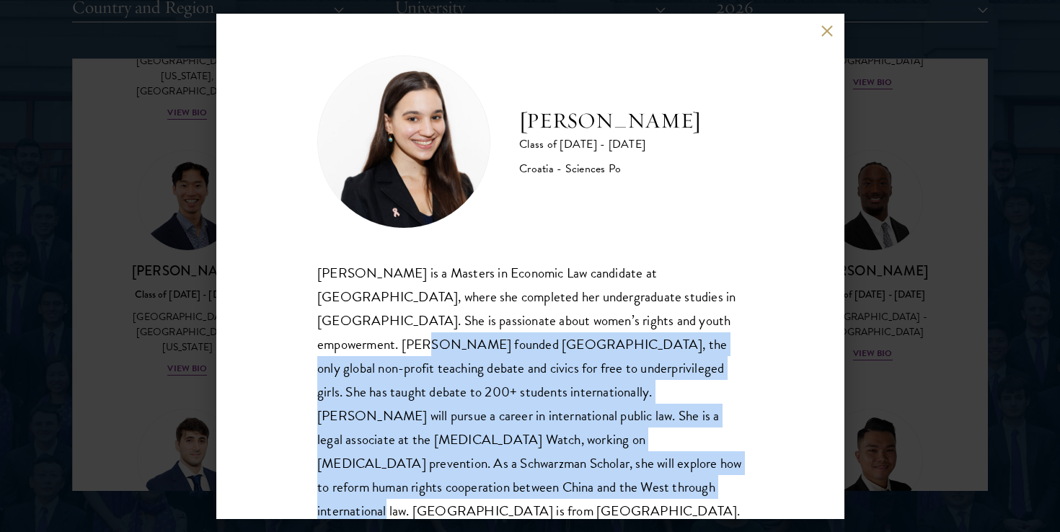
drag, startPoint x: 708, startPoint y: 496, endPoint x: 665, endPoint y: 309, distance: 191.8
click at [665, 309] on div "[PERSON_NAME] Class of [DATE] - [DATE] Croatia - Sciences Po [PERSON_NAME] is a…" at bounding box center [530, 266] width 628 height 505
click at [629, 405] on div "[PERSON_NAME] is a Masters in Economic Law candidate at [GEOGRAPHIC_DATA], wher…" at bounding box center [530, 392] width 426 height 263
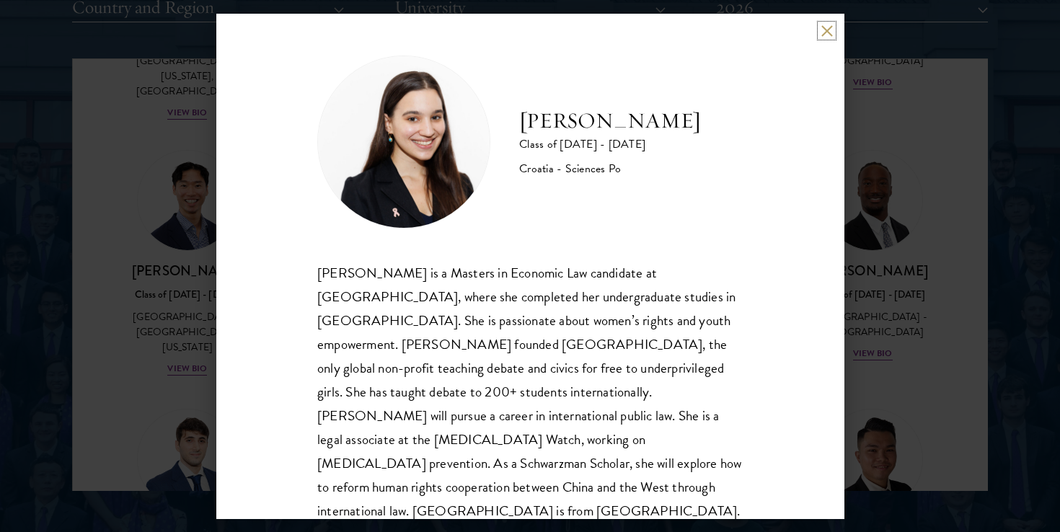
click at [824, 33] on button at bounding box center [827, 31] width 12 height 12
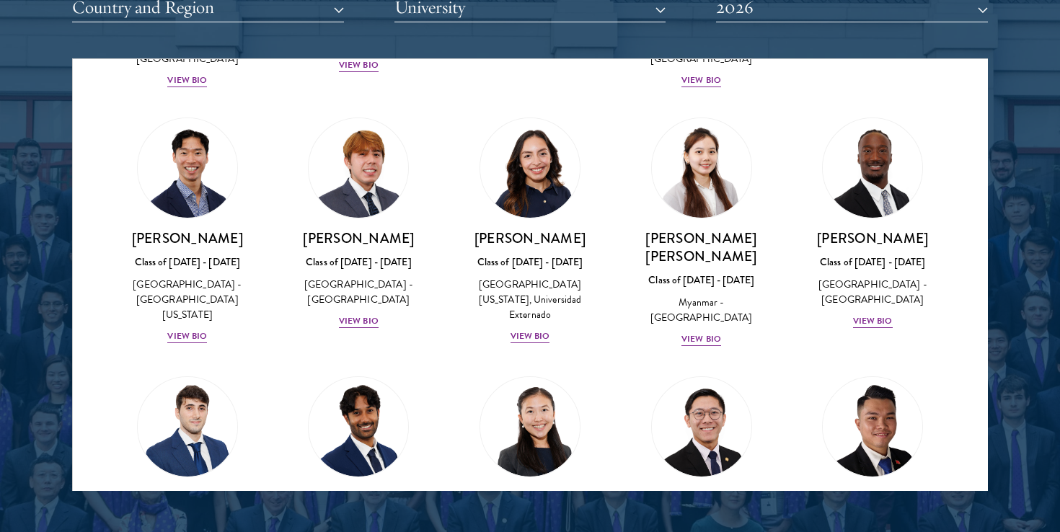
scroll to position [4945, 0]
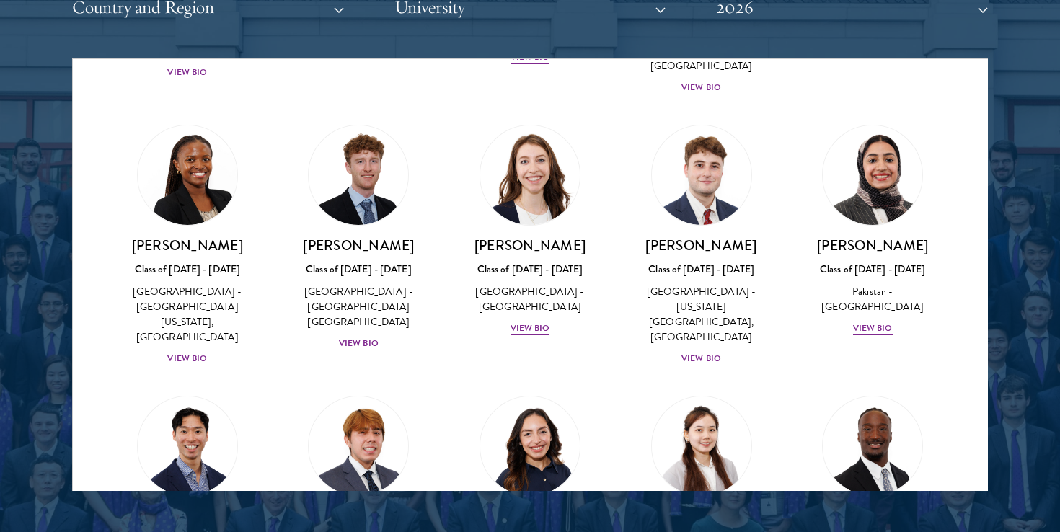
scroll to position [4661, 0]
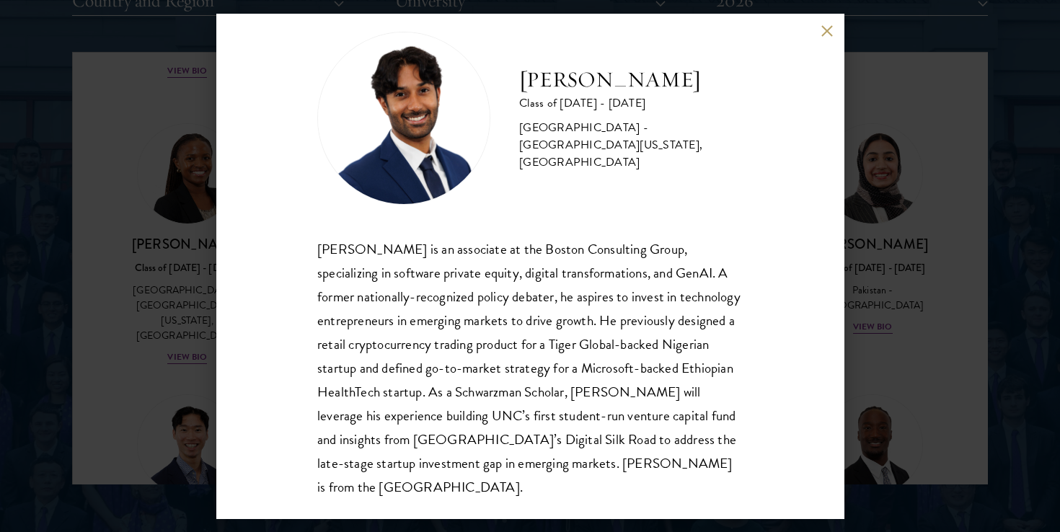
scroll to position [1864, 0]
click at [831, 38] on div "[PERSON_NAME] Class of [DATE] - [DATE] [GEOGRAPHIC_DATA] - [GEOGRAPHIC_DATA][US…" at bounding box center [530, 266] width 628 height 505
click at [831, 35] on button at bounding box center [827, 31] width 12 height 12
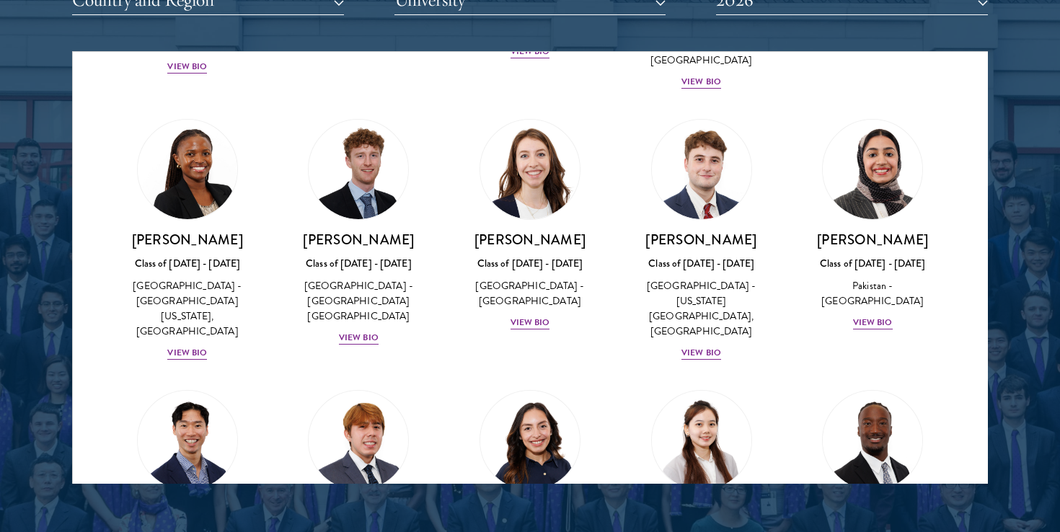
scroll to position [4679, 0]
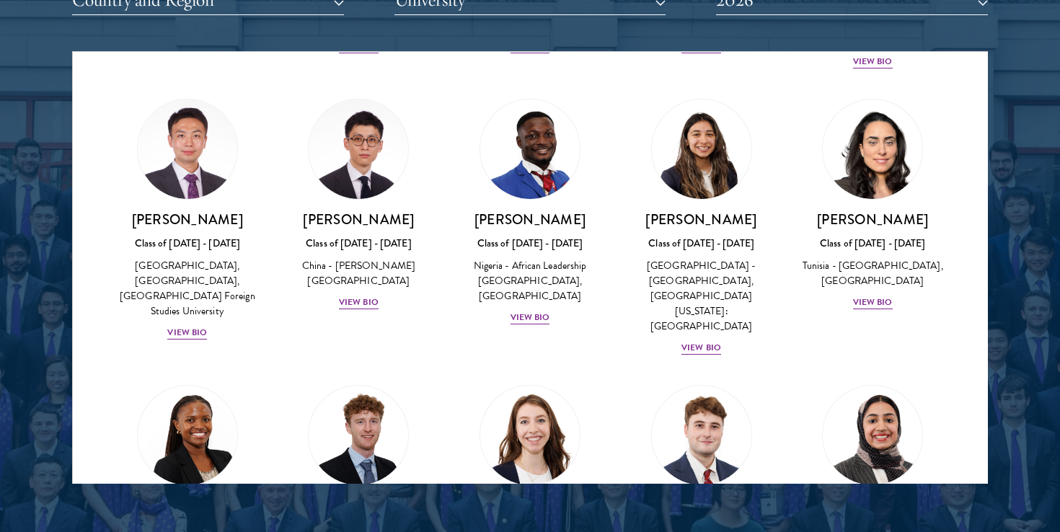
scroll to position [4407, 0]
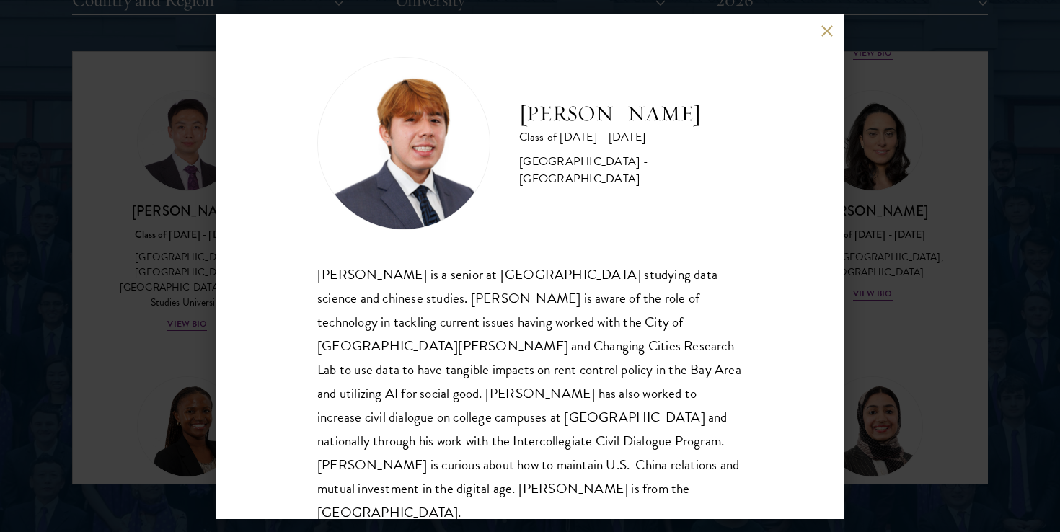
click at [529, 392] on div "[PERSON_NAME] is a senior at [GEOGRAPHIC_DATA] studying data science and chines…" at bounding box center [530, 394] width 426 height 263
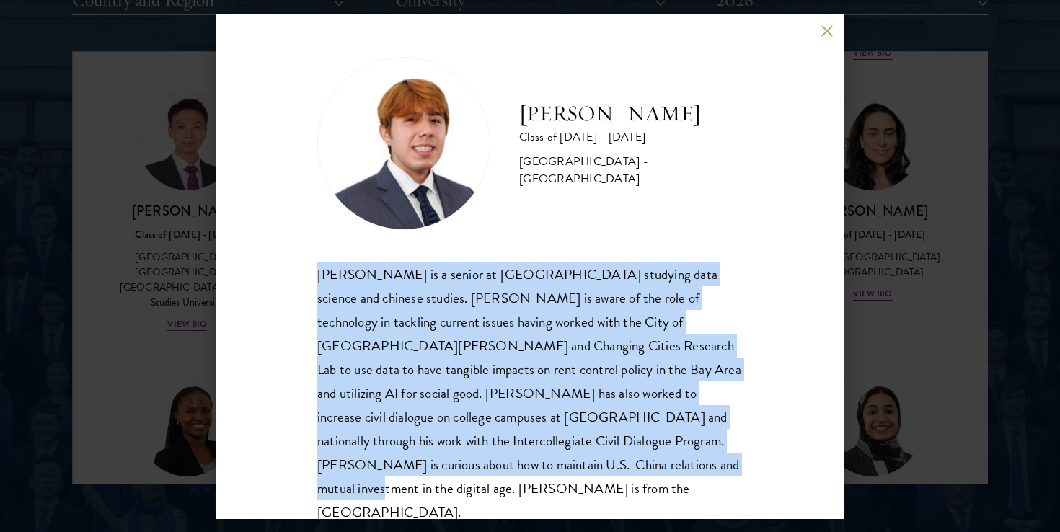
drag, startPoint x: 497, startPoint y: 465, endPoint x: 452, endPoint y: 256, distance: 213.4
click at [452, 256] on div "[PERSON_NAME] Class of [DATE] - [DATE] [GEOGRAPHIC_DATA] - [GEOGRAPHIC_DATA] [P…" at bounding box center [530, 291] width 426 height 468
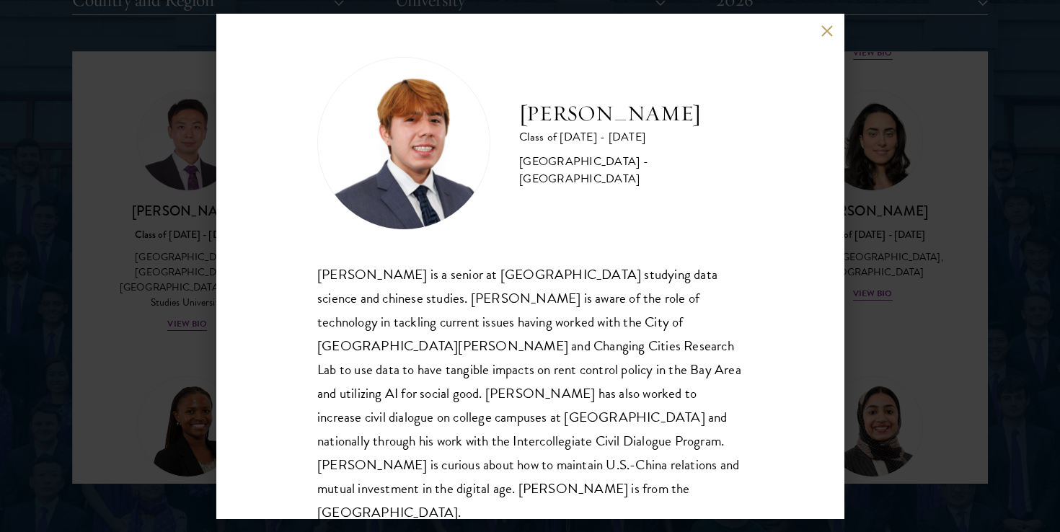
click at [584, 398] on div "[PERSON_NAME] is a senior at [GEOGRAPHIC_DATA] studying data science and chines…" at bounding box center [530, 394] width 426 height 263
click at [828, 39] on div "[PERSON_NAME] Class of [DATE] - [DATE] [GEOGRAPHIC_DATA] - [GEOGRAPHIC_DATA] [P…" at bounding box center [530, 266] width 628 height 505
click at [827, 25] on button at bounding box center [827, 31] width 12 height 12
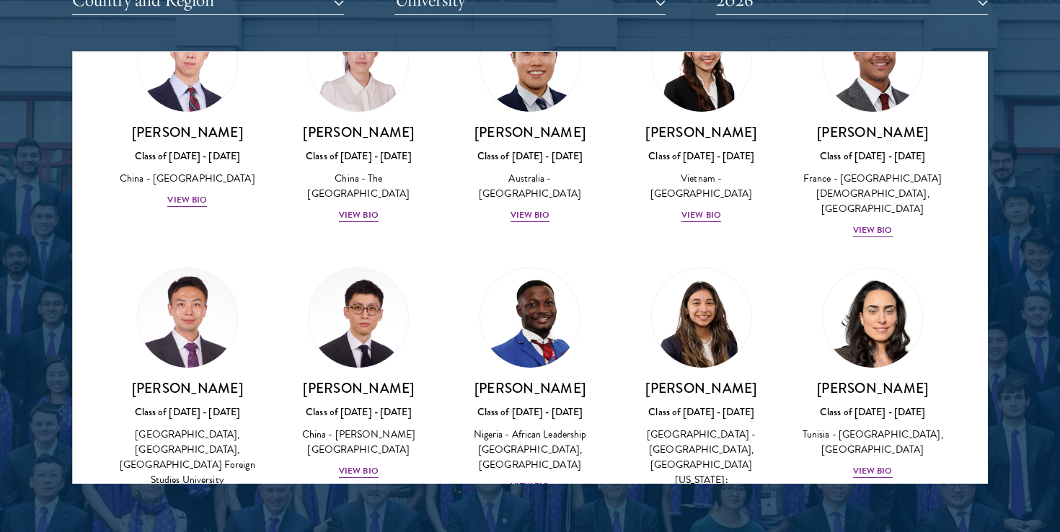
scroll to position [4249, 0]
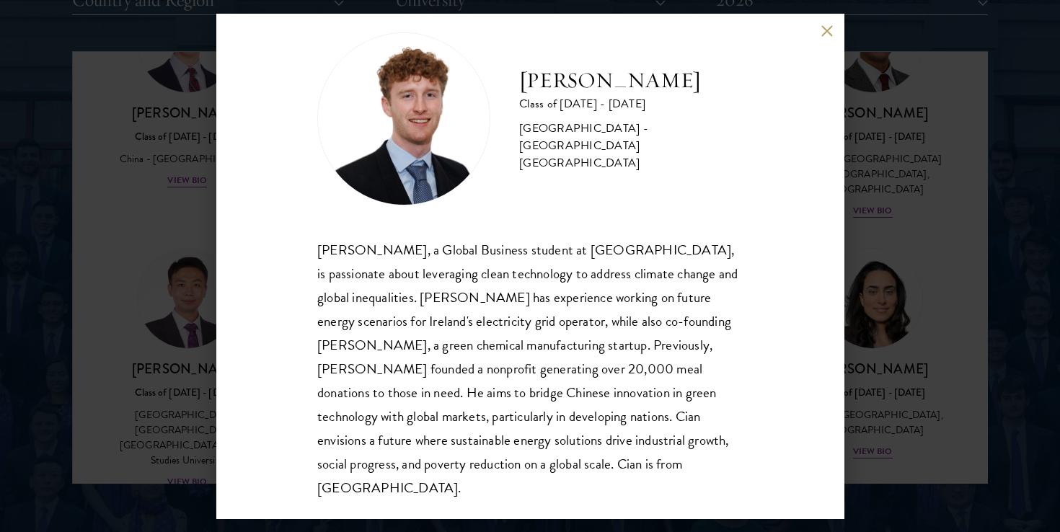
scroll to position [25, 0]
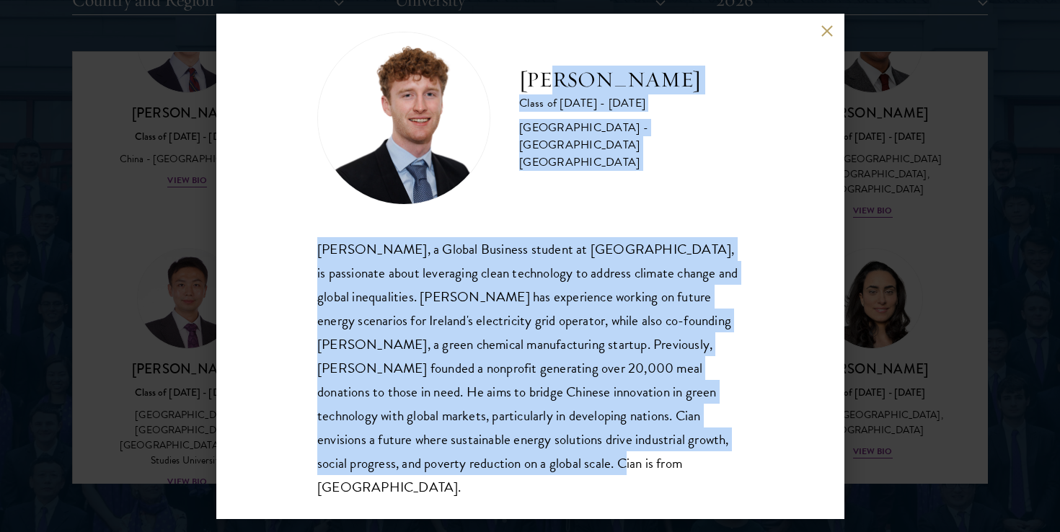
drag, startPoint x: 560, startPoint y: 502, endPoint x: 553, endPoint y: 108, distance: 393.9
click at [553, 108] on div "[PERSON_NAME] Class of [DATE] - [DATE] [GEOGRAPHIC_DATA] - [GEOGRAPHIC_DATA] [G…" at bounding box center [530, 266] width 628 height 505
click at [580, 395] on div "[PERSON_NAME], a Global Business student at [GEOGRAPHIC_DATA], is passionate ab…" at bounding box center [530, 368] width 426 height 263
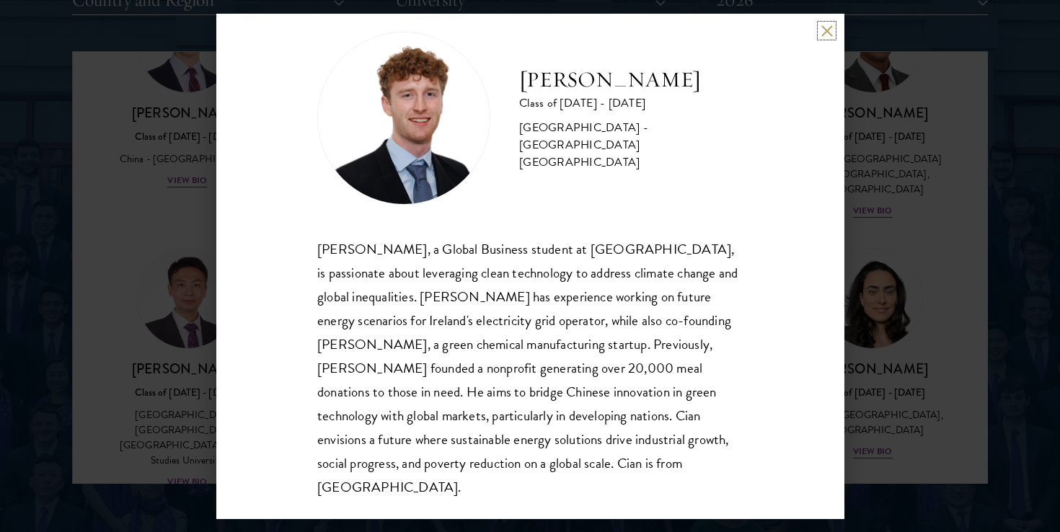
click at [824, 36] on button at bounding box center [827, 31] width 12 height 12
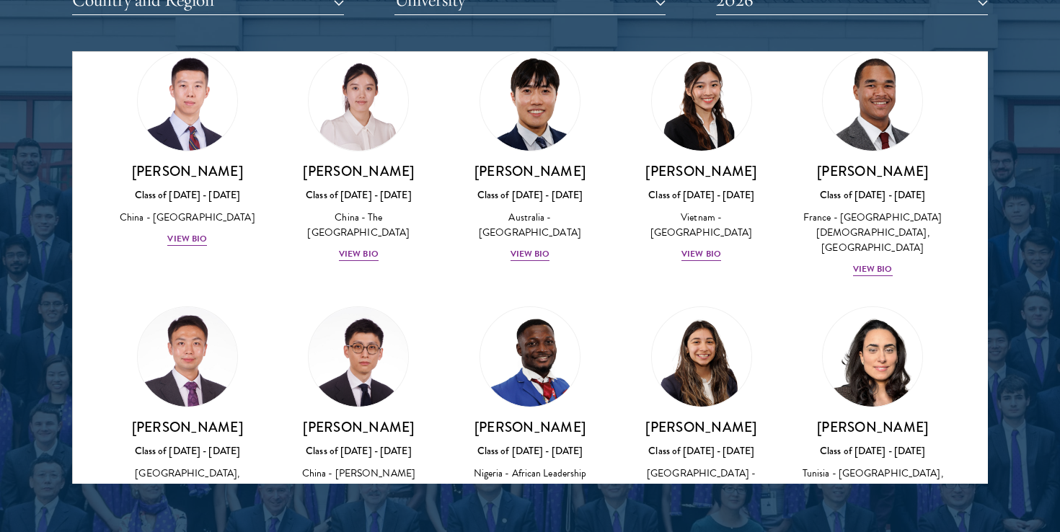
scroll to position [4178, 0]
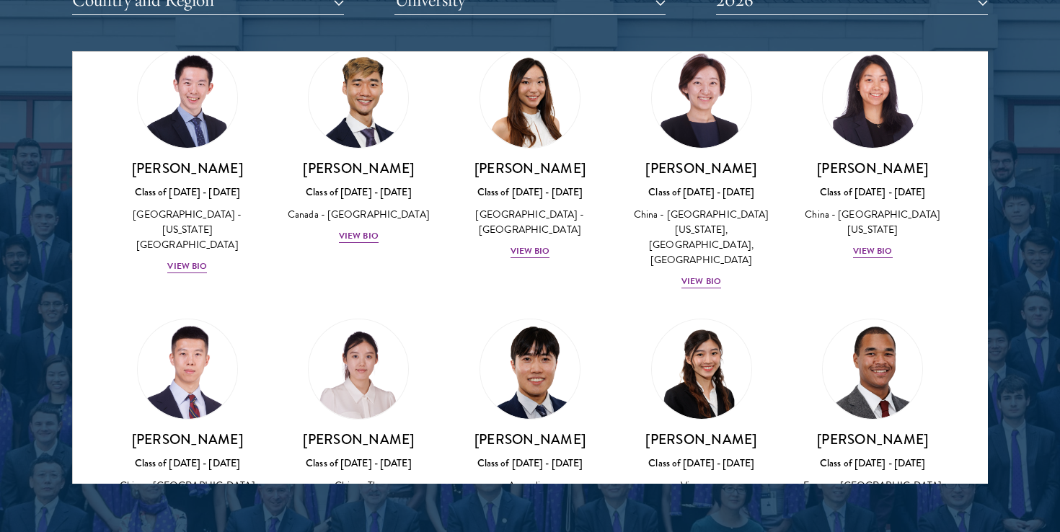
scroll to position [3916, 0]
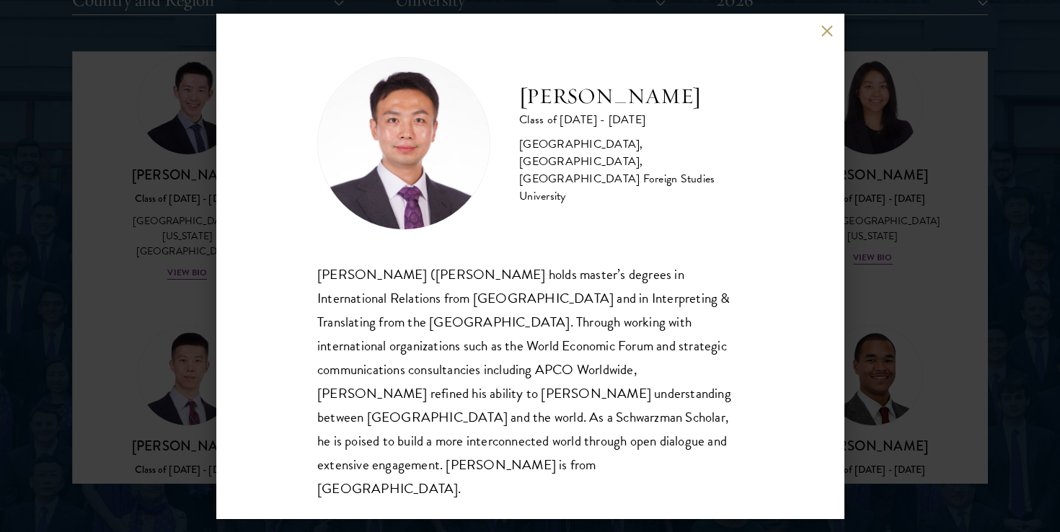
click at [830, 37] on button at bounding box center [827, 31] width 12 height 12
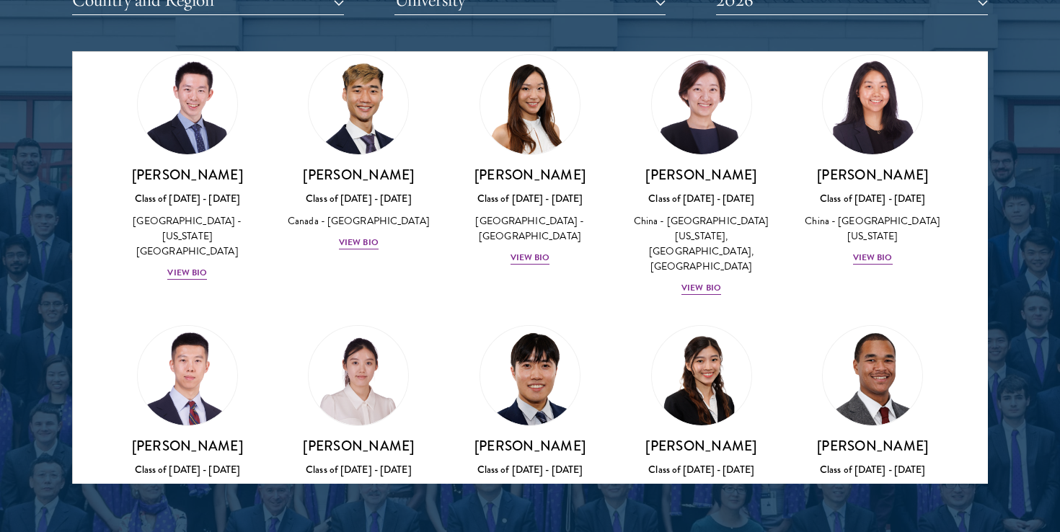
click at [964, 229] on div "Amber Class of [DATE] - [DATE] [GEOGRAPHIC_DATA] - [GEOGRAPHIC_DATA] View Bio C…" at bounding box center [530, 166] width 915 height 7981
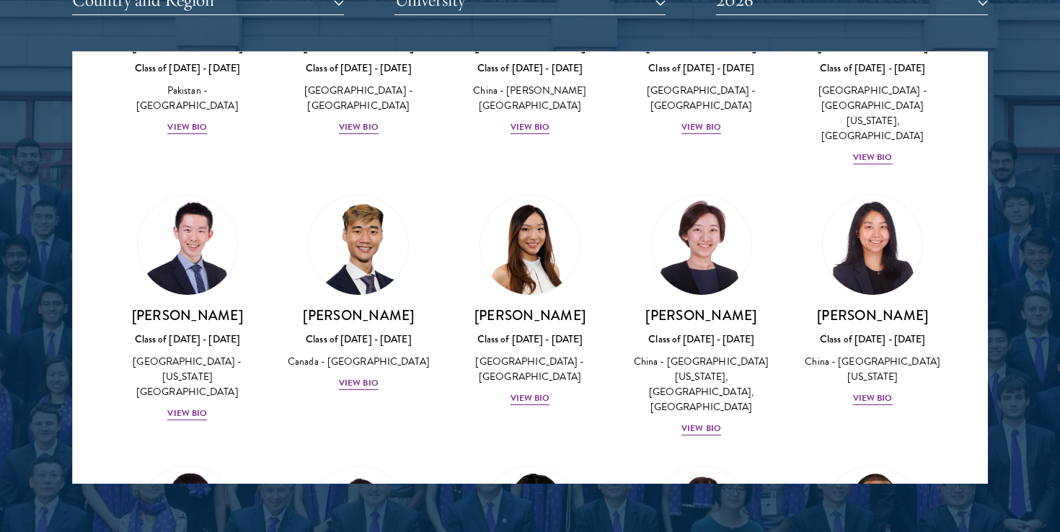
scroll to position [3767, 0]
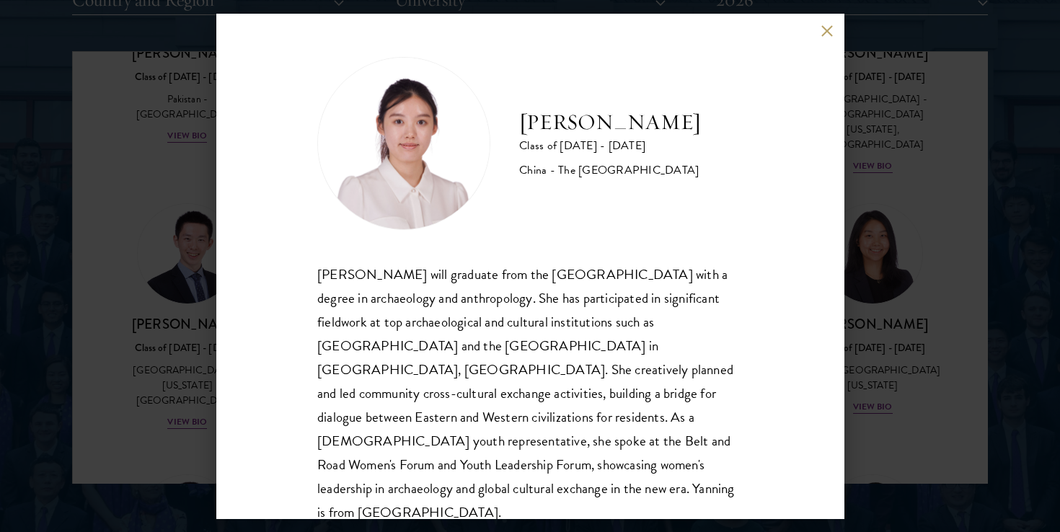
click at [826, 32] on button at bounding box center [827, 31] width 12 height 12
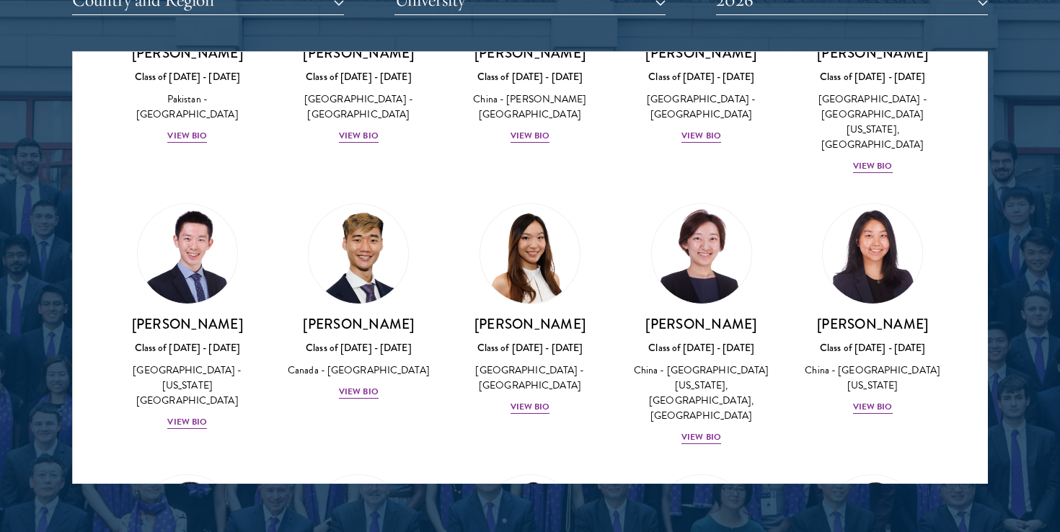
click at [89, 327] on div "Amber Class of [DATE] - [DATE] [GEOGRAPHIC_DATA] - [GEOGRAPHIC_DATA] View Bio C…" at bounding box center [530, 316] width 915 height 7981
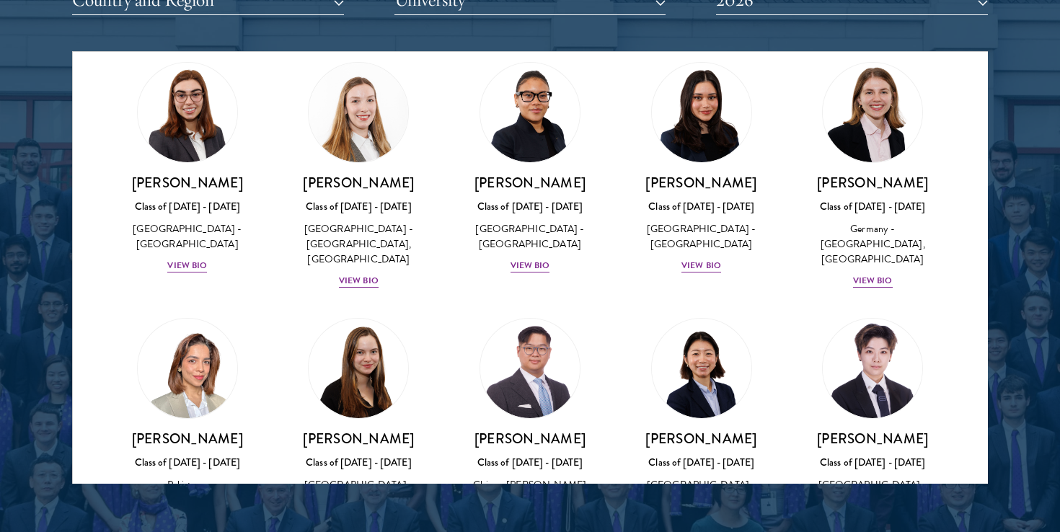
scroll to position [3380, 0]
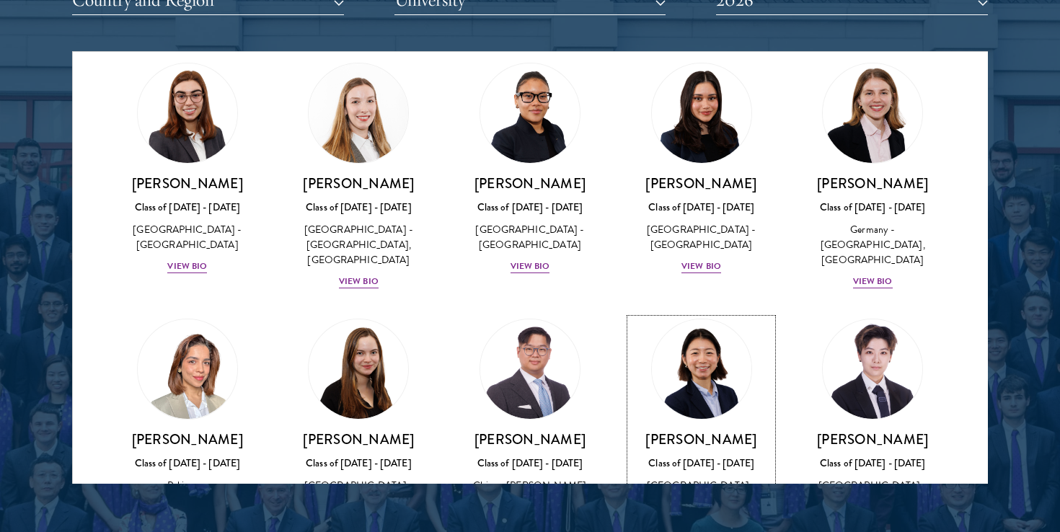
click at [693, 516] on div "View Bio" at bounding box center [702, 523] width 40 height 14
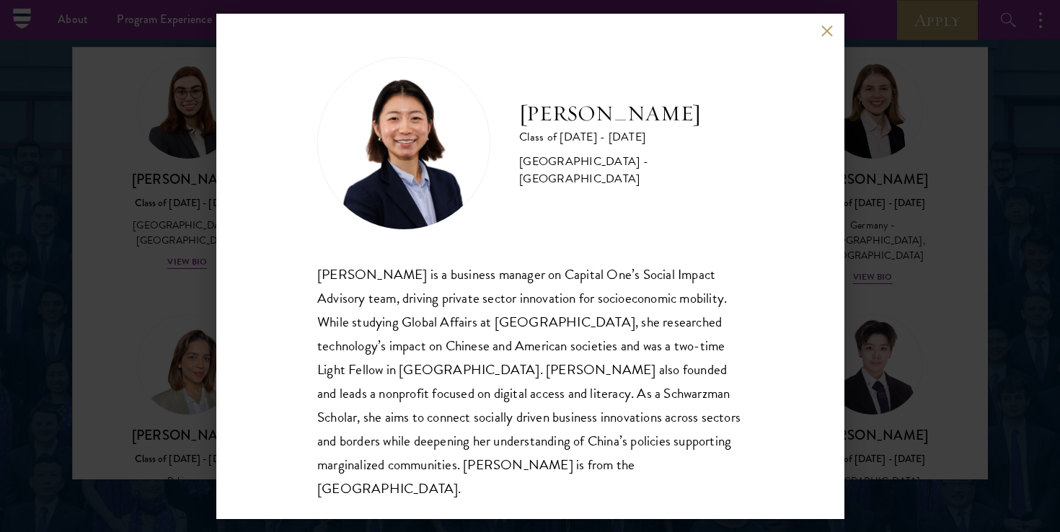
scroll to position [1867, 0]
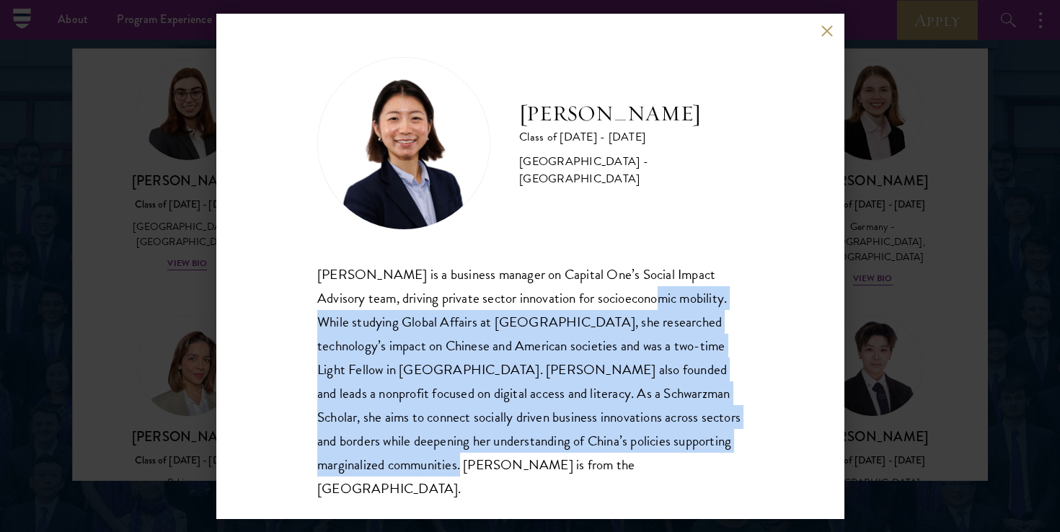
drag, startPoint x: 609, startPoint y: 476, endPoint x: 638, endPoint y: 289, distance: 189.9
click at [638, 289] on div "[PERSON_NAME] is a business manager on Capital One’s Social Impact Advisory tea…" at bounding box center [530, 382] width 426 height 238
click at [623, 395] on div "[PERSON_NAME] is a business manager on Capital One’s Social Impact Advisory tea…" at bounding box center [530, 382] width 426 height 238
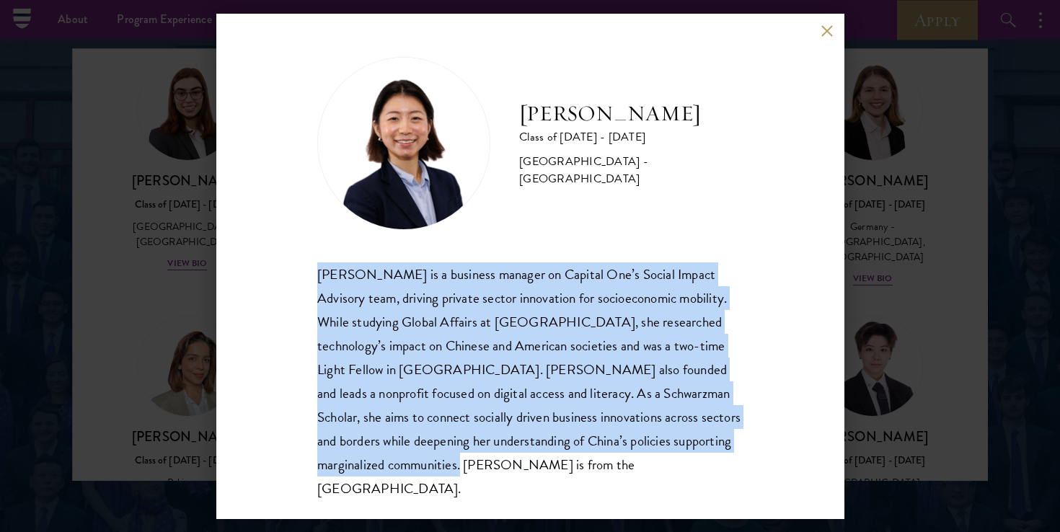
drag, startPoint x: 534, startPoint y: 494, endPoint x: 387, endPoint y: 251, distance: 283.8
click at [387, 251] on div "[PERSON_NAME] Class of [DATE] - [DATE] [GEOGRAPHIC_DATA] - [GEOGRAPHIC_DATA] [P…" at bounding box center [530, 266] width 628 height 505
click at [522, 348] on div "[PERSON_NAME] is a business manager on Capital One’s Social Impact Advisory tea…" at bounding box center [530, 382] width 426 height 238
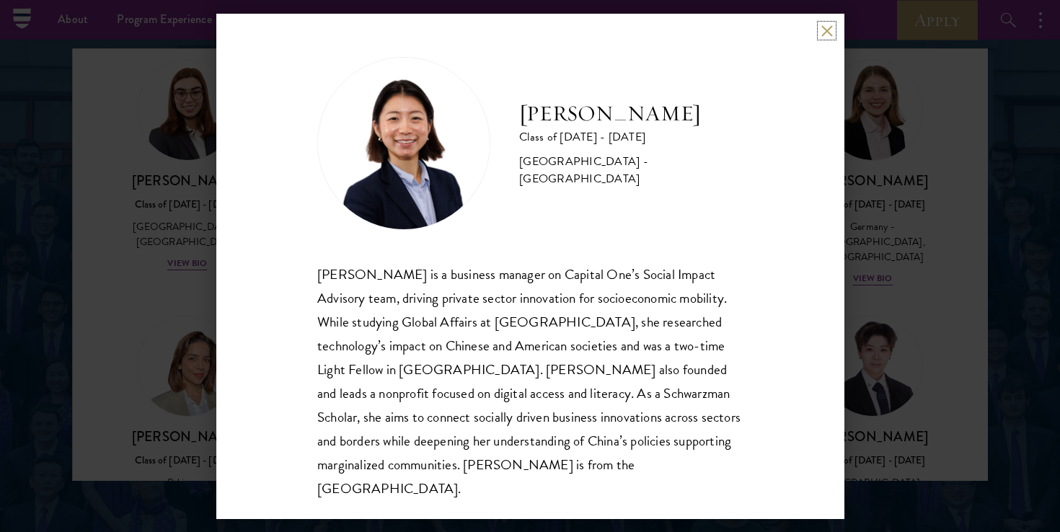
click at [832, 27] on button at bounding box center [827, 31] width 12 height 12
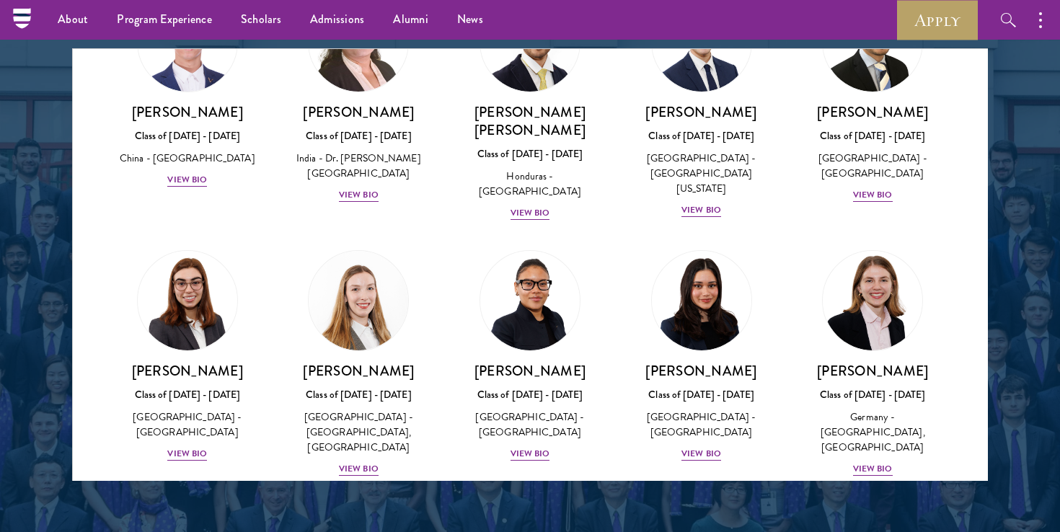
scroll to position [3172, 0]
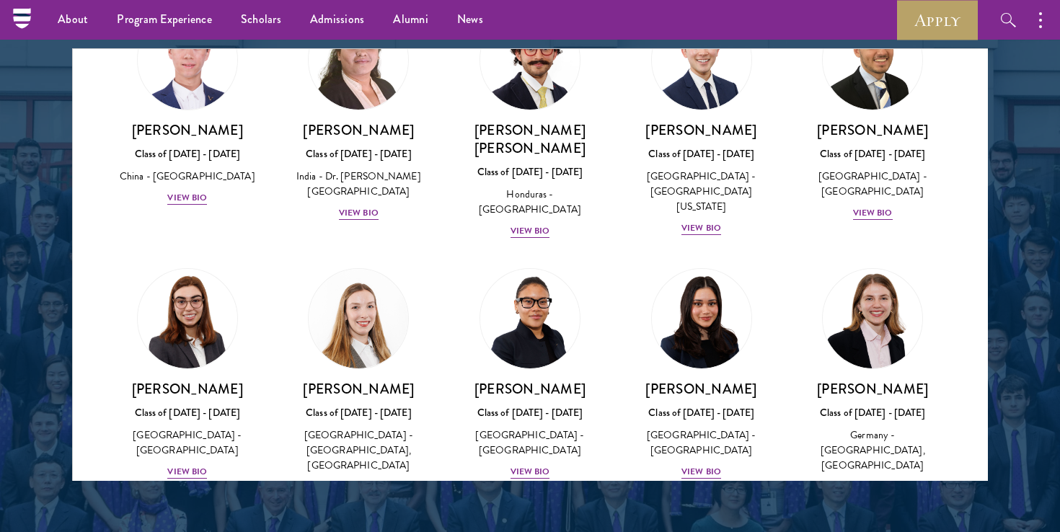
click at [113, 254] on div "[PERSON_NAME] Class of [DATE] - [DATE] [GEOGRAPHIC_DATA] - [GEOGRAPHIC_DATA] Vi…" at bounding box center [188, 374] width 172 height 241
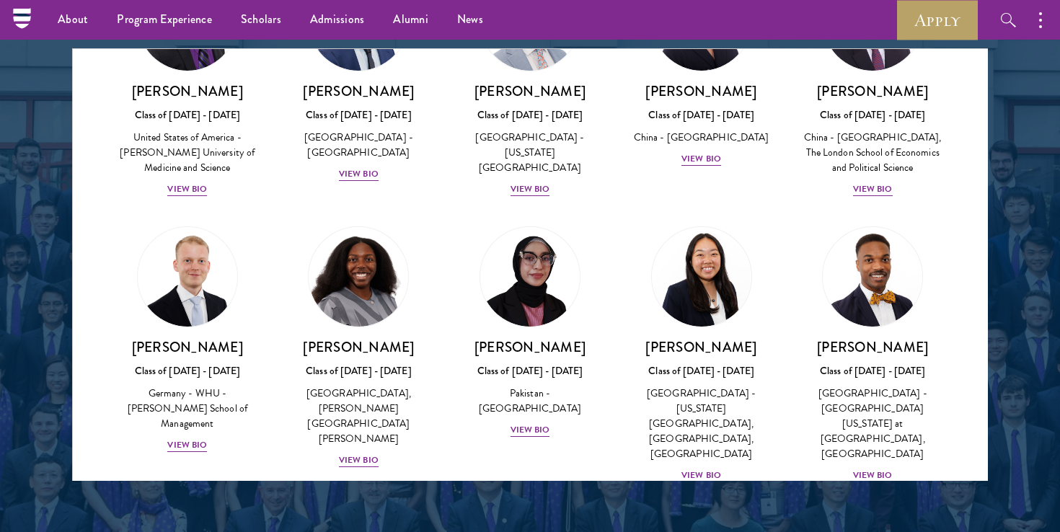
scroll to position [2666, 0]
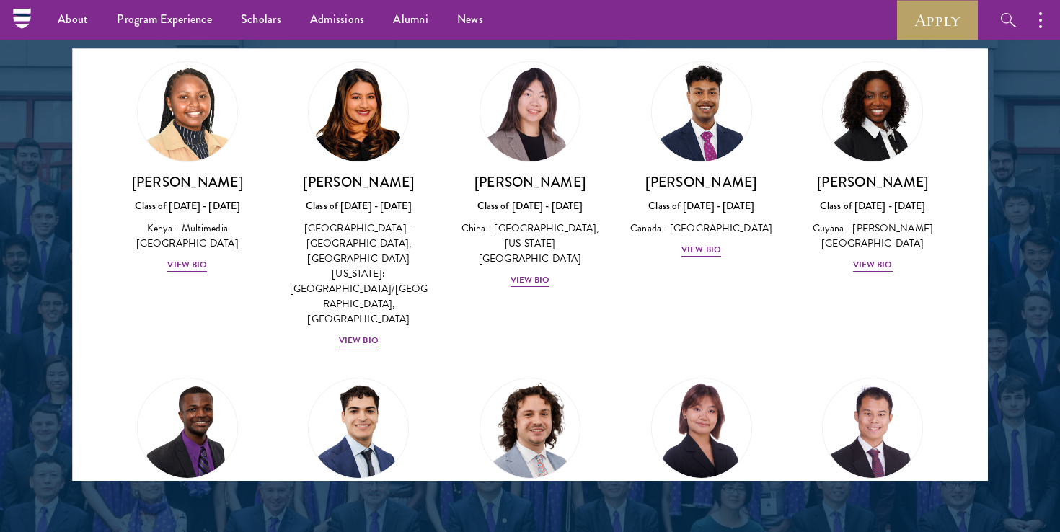
scroll to position [2268, 0]
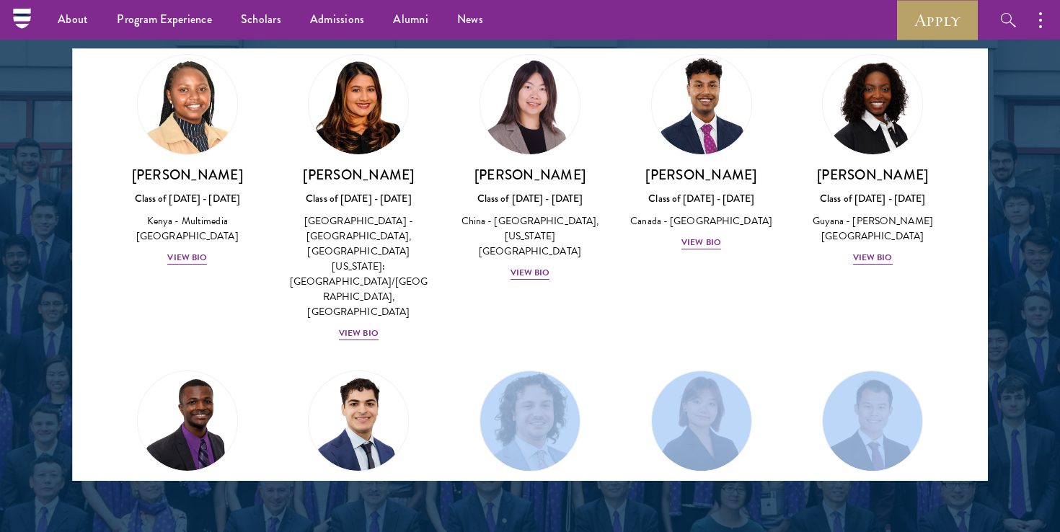
drag, startPoint x: 586, startPoint y: 390, endPoint x: 515, endPoint y: 180, distance: 222.4
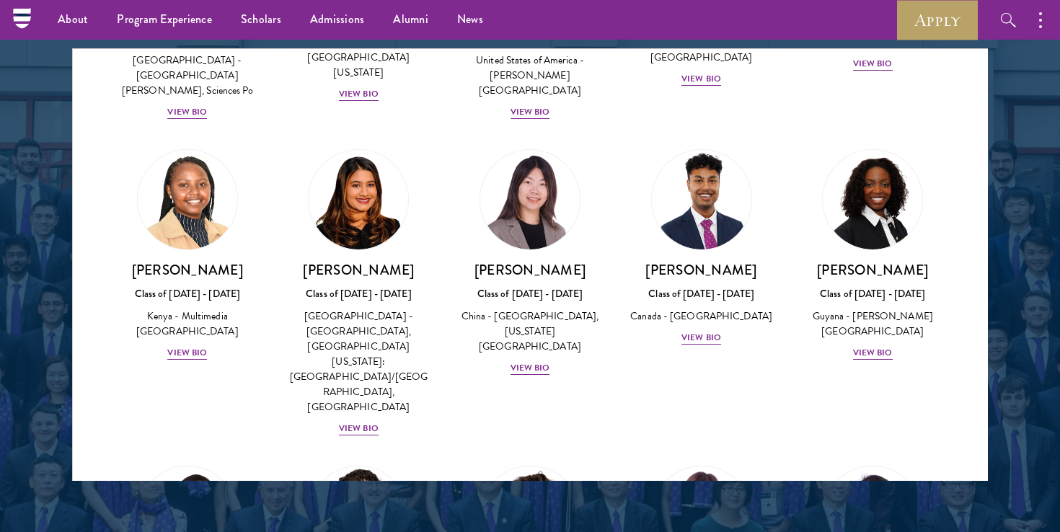
scroll to position [2180, 0]
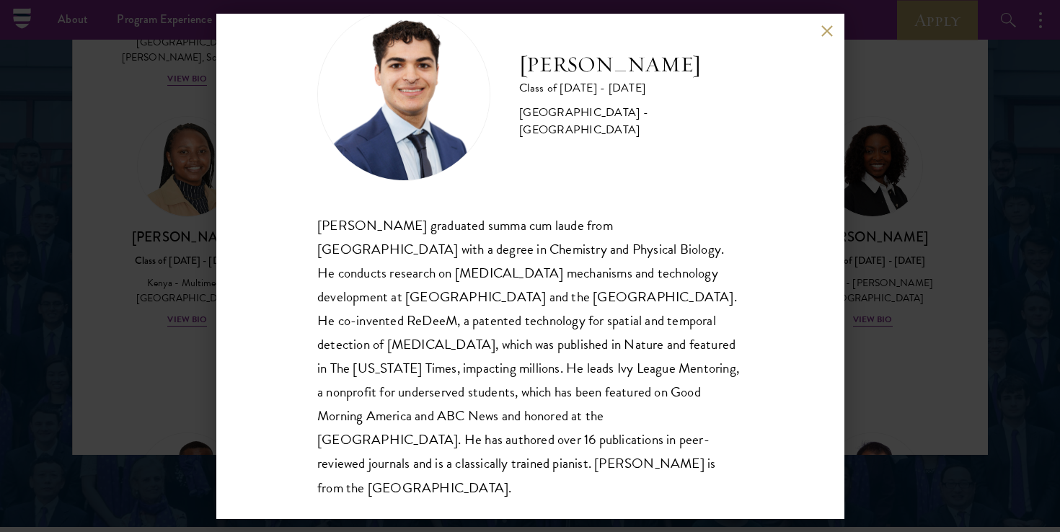
scroll to position [1893, 0]
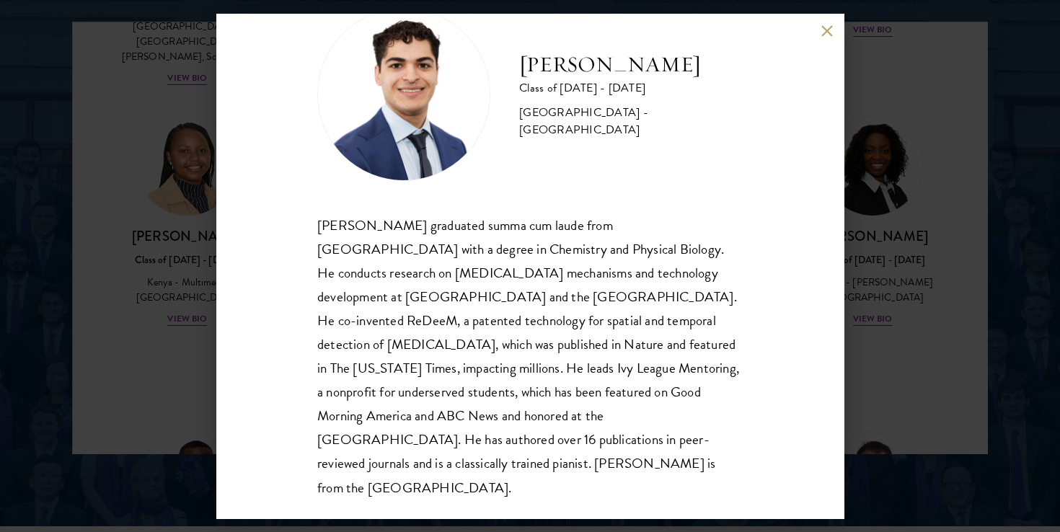
click at [818, 27] on div "[PERSON_NAME] Class of [DATE] - [DATE] [GEOGRAPHIC_DATA] - [GEOGRAPHIC_DATA] [P…" at bounding box center [530, 266] width 628 height 505
click at [835, 38] on div "[PERSON_NAME] Class of [DATE] - [DATE] [GEOGRAPHIC_DATA] - [GEOGRAPHIC_DATA] [P…" at bounding box center [530, 266] width 628 height 505
click at [835, 30] on div "[PERSON_NAME] Class of [DATE] - [DATE] [GEOGRAPHIC_DATA] - [GEOGRAPHIC_DATA] [P…" at bounding box center [530, 266] width 628 height 505
click at [825, 33] on button at bounding box center [827, 31] width 12 height 12
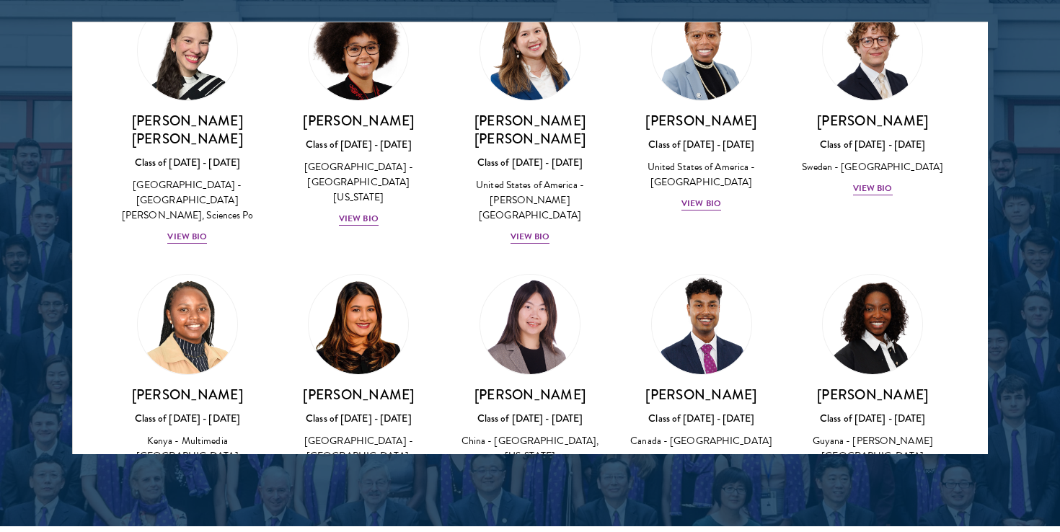
scroll to position [2020, 0]
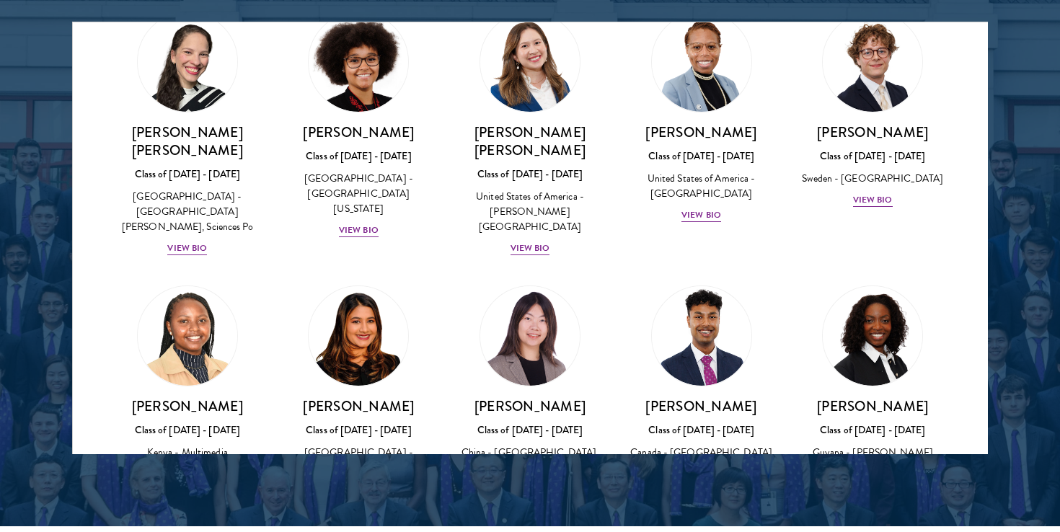
scroll to position [2008, 0]
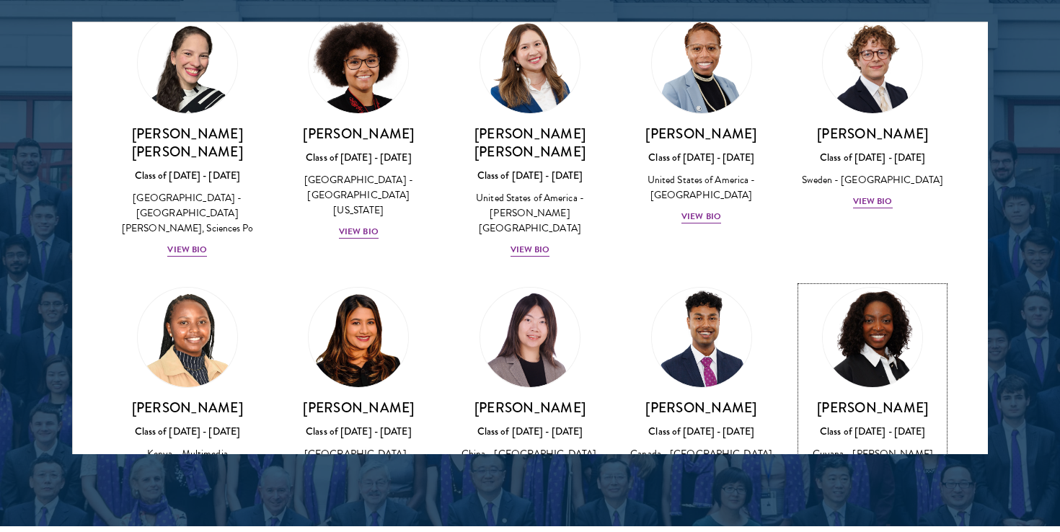
click at [878, 484] on div "View Bio" at bounding box center [873, 491] width 40 height 14
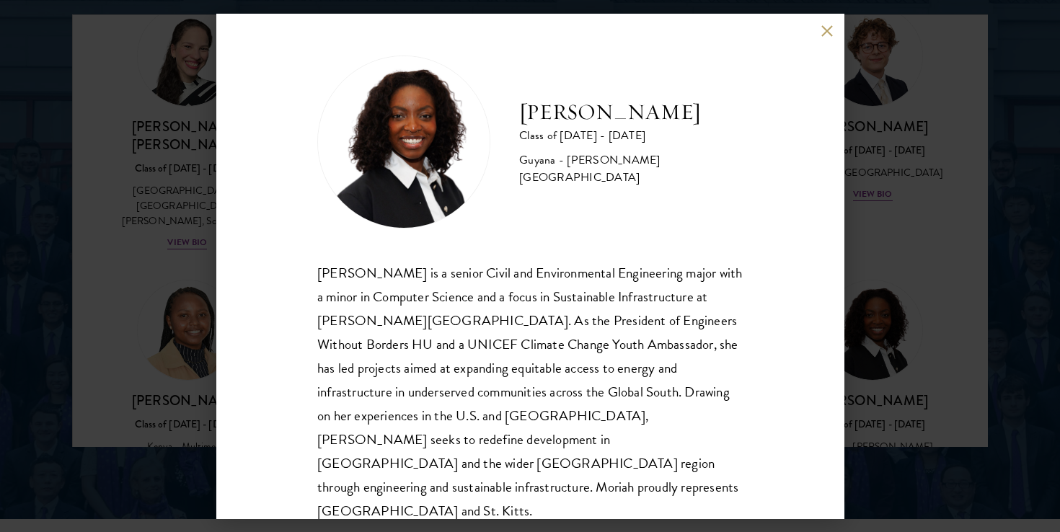
scroll to position [1902, 0]
click at [834, 30] on div "[PERSON_NAME] Class of [DATE] - [DATE] [GEOGRAPHIC_DATA] - [PERSON_NAME][GEOGRA…" at bounding box center [530, 266] width 628 height 505
click at [829, 32] on button at bounding box center [827, 31] width 12 height 12
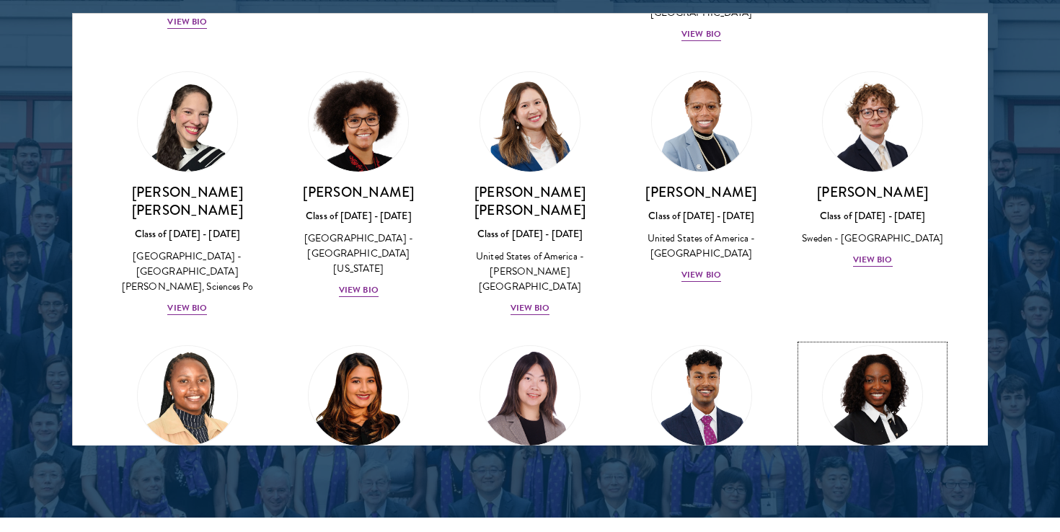
scroll to position [1935, 0]
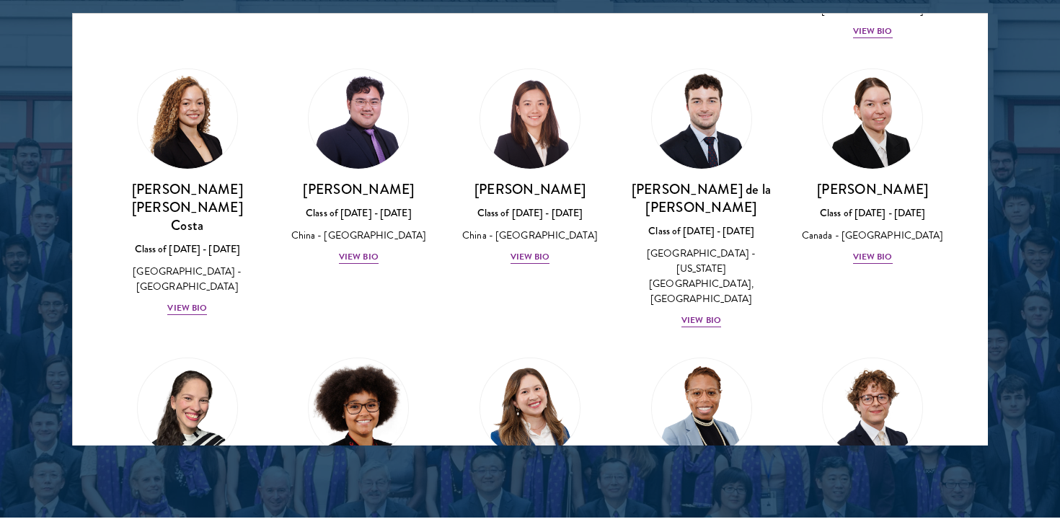
scroll to position [1632, 0]
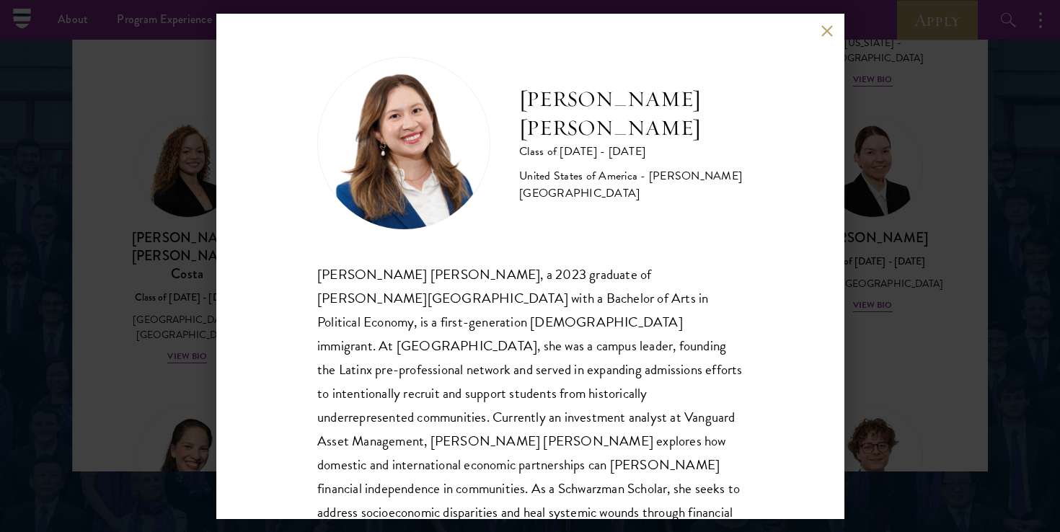
scroll to position [1869, 0]
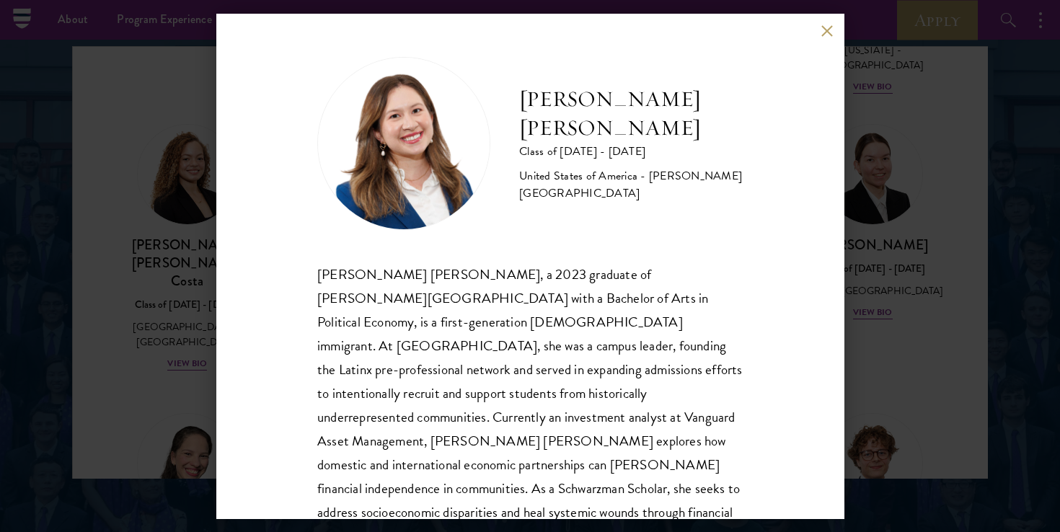
click at [831, 35] on button at bounding box center [827, 31] width 12 height 12
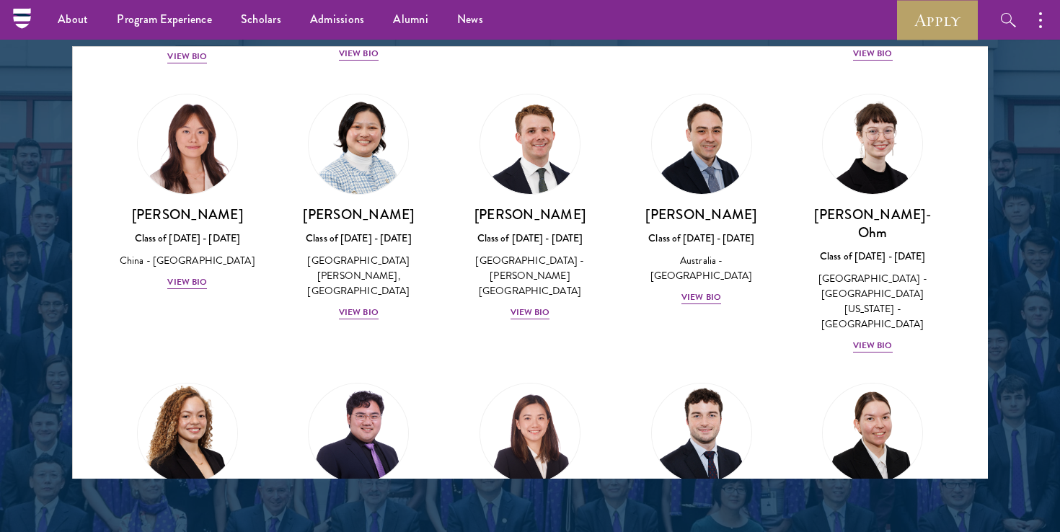
scroll to position [1356, 0]
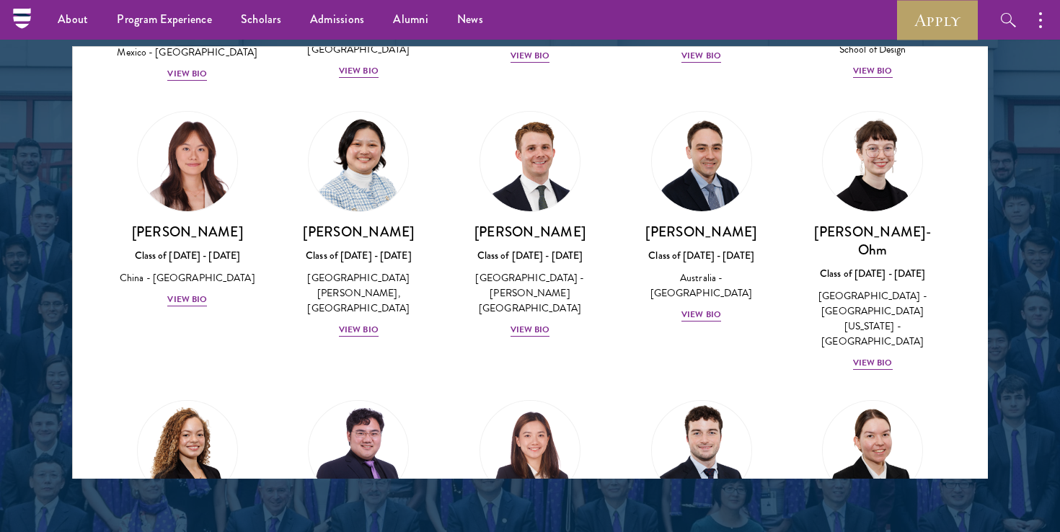
click at [107, 239] on div "[PERSON_NAME] Class of [DATE] - [DATE] [GEOGRAPHIC_DATA] - [GEOGRAPHIC_DATA] Vi…" at bounding box center [188, 210] width 172 height 226
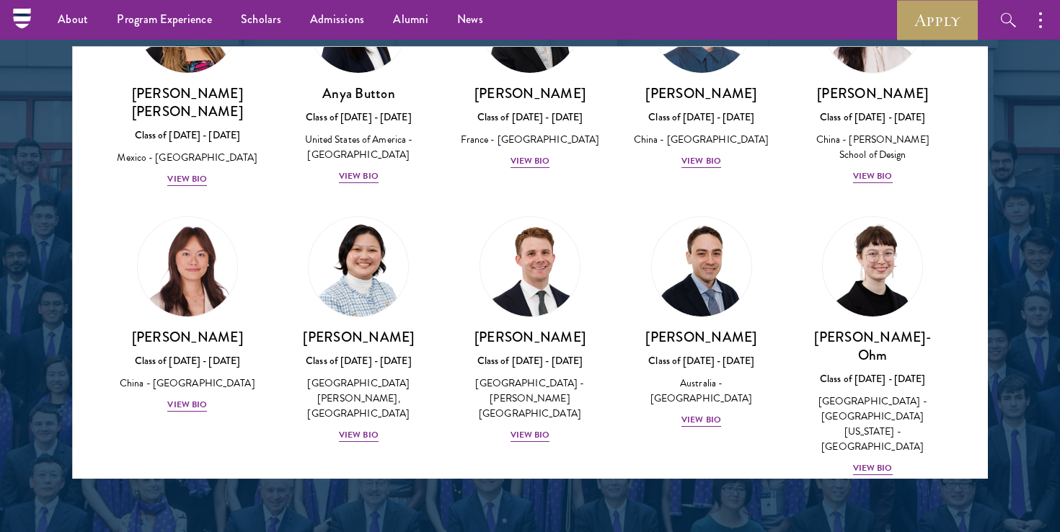
scroll to position [1240, 0]
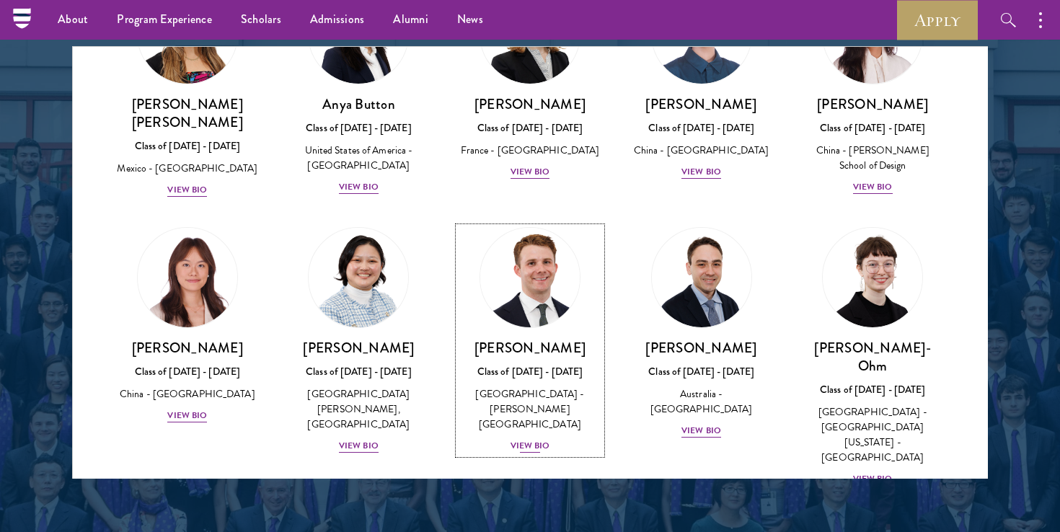
click at [542, 439] on div "View Bio" at bounding box center [531, 446] width 40 height 14
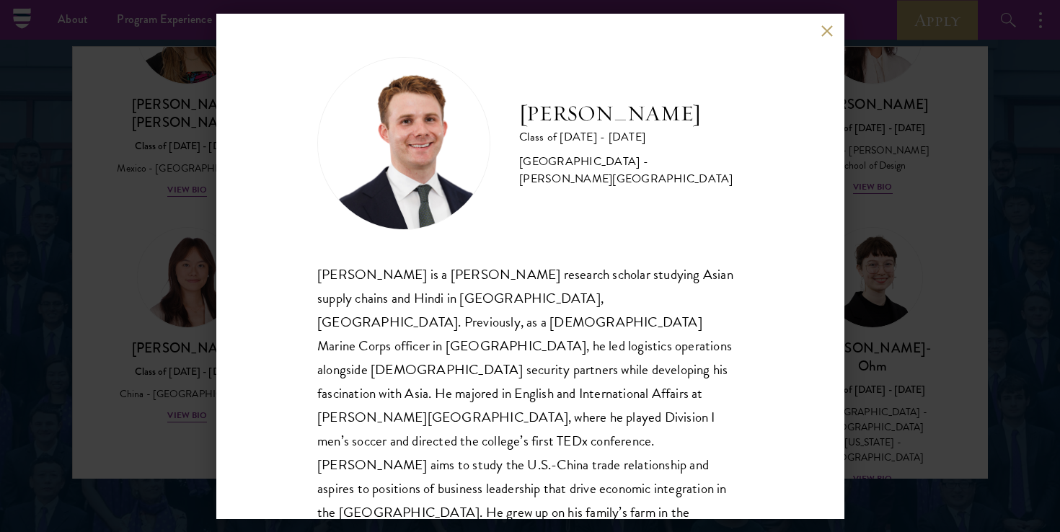
scroll to position [1, 0]
click at [127, 334] on div "[PERSON_NAME] Class of [DATE] - [DATE] [GEOGRAPHIC_DATA] - [PERSON_NAME][GEOGRA…" at bounding box center [530, 266] width 1060 height 532
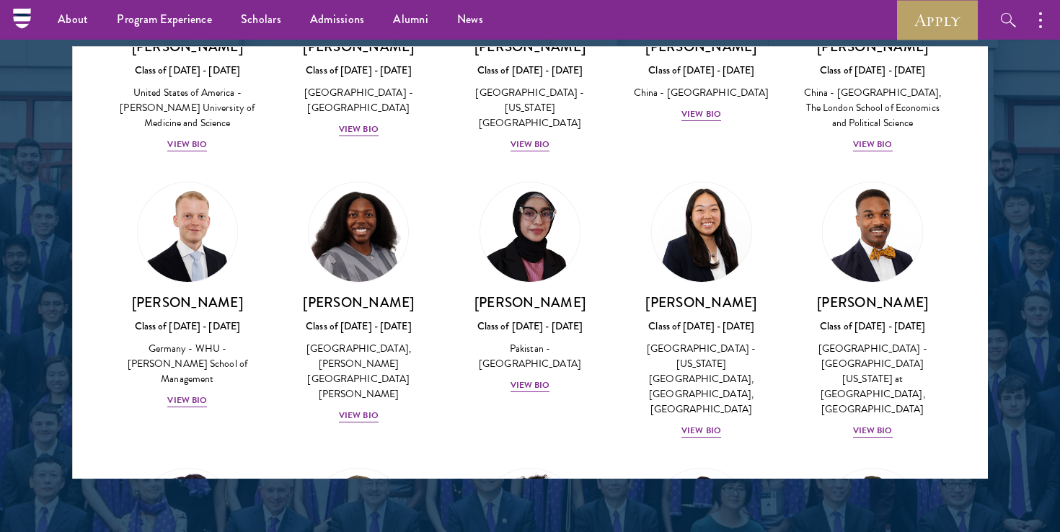
scroll to position [1324, 0]
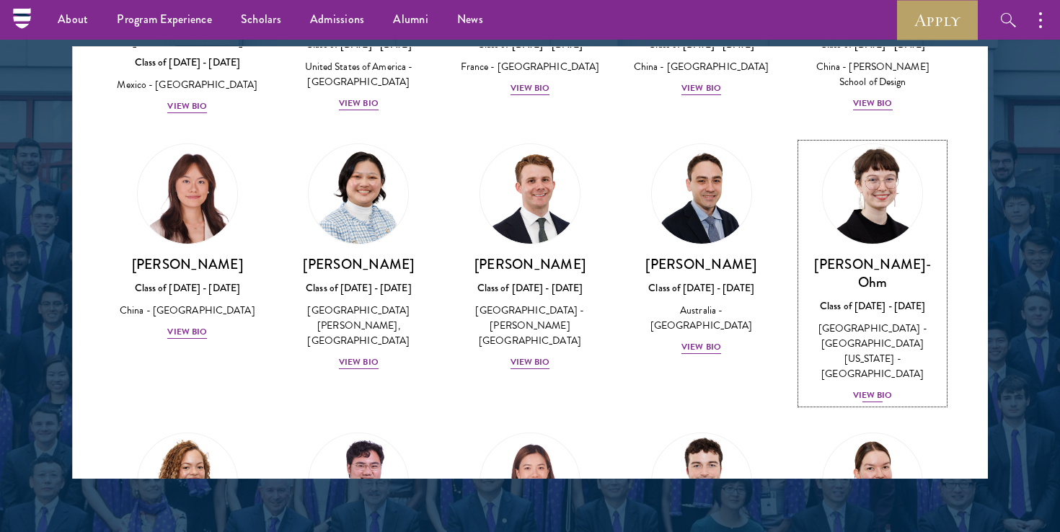
click at [879, 389] on div "View Bio" at bounding box center [873, 396] width 40 height 14
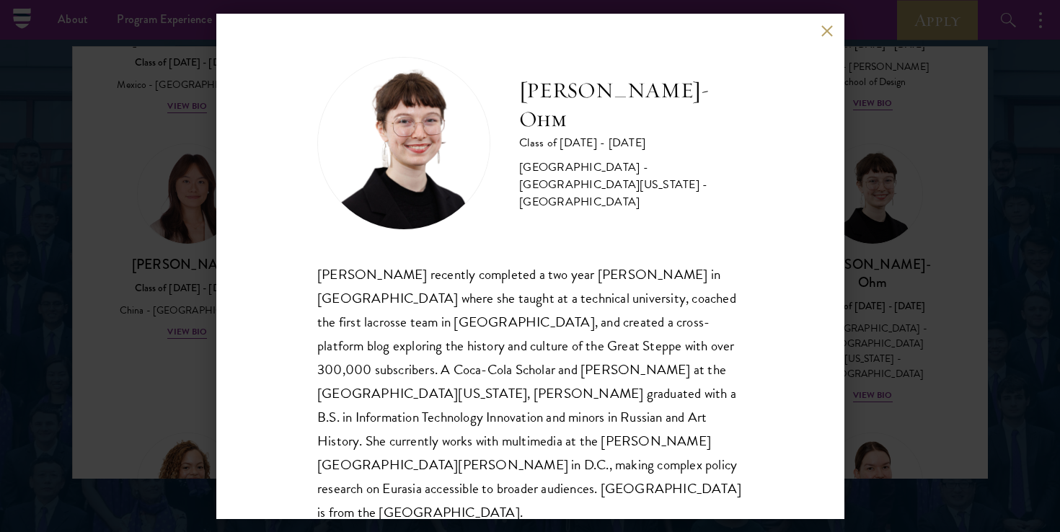
scroll to position [1, 0]
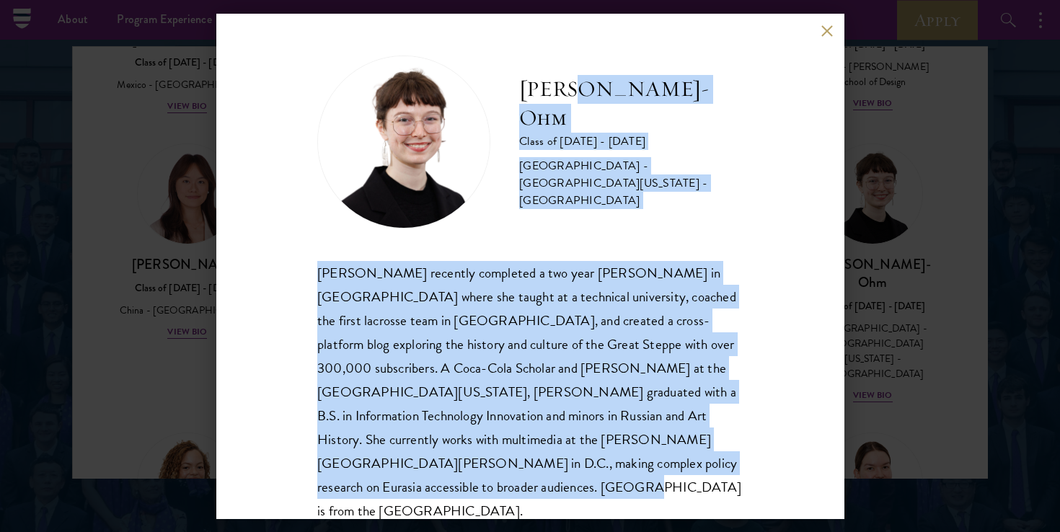
drag, startPoint x: 698, startPoint y: 470, endPoint x: 580, endPoint y: 128, distance: 361.6
click at [580, 128] on div "[PERSON_NAME]-Ohm Class of [DATE] - [DATE] [GEOGRAPHIC_DATA] - [GEOGRAPHIC_DATA…" at bounding box center [530, 290] width 426 height 468
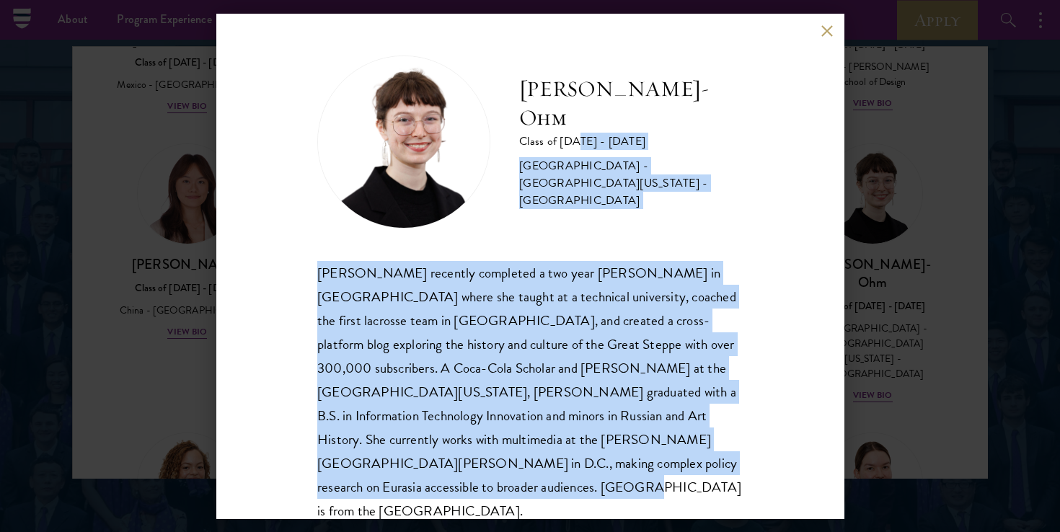
click at [602, 388] on div "[PERSON_NAME] recently completed a two year [PERSON_NAME] in [GEOGRAPHIC_DATA] …" at bounding box center [530, 392] width 426 height 263
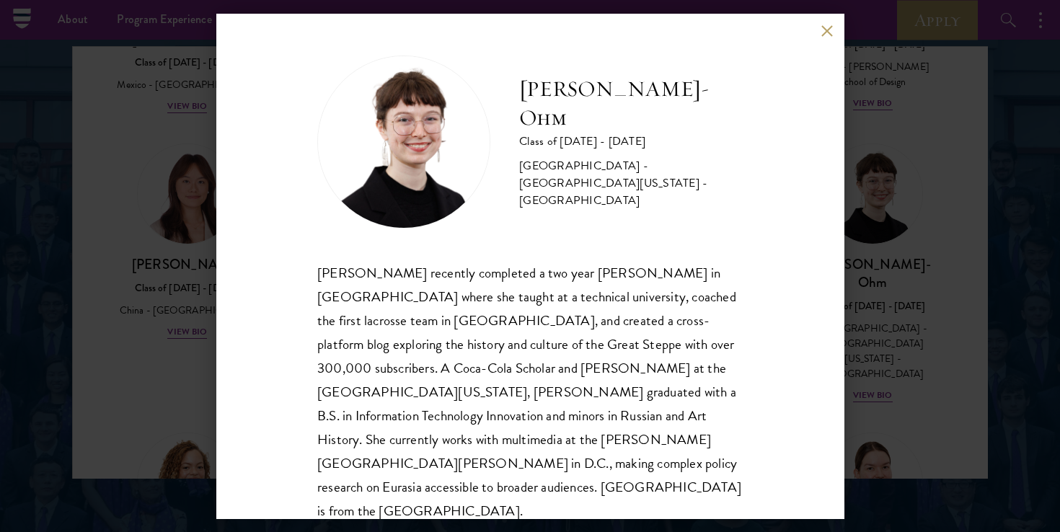
scroll to position [1883, 0]
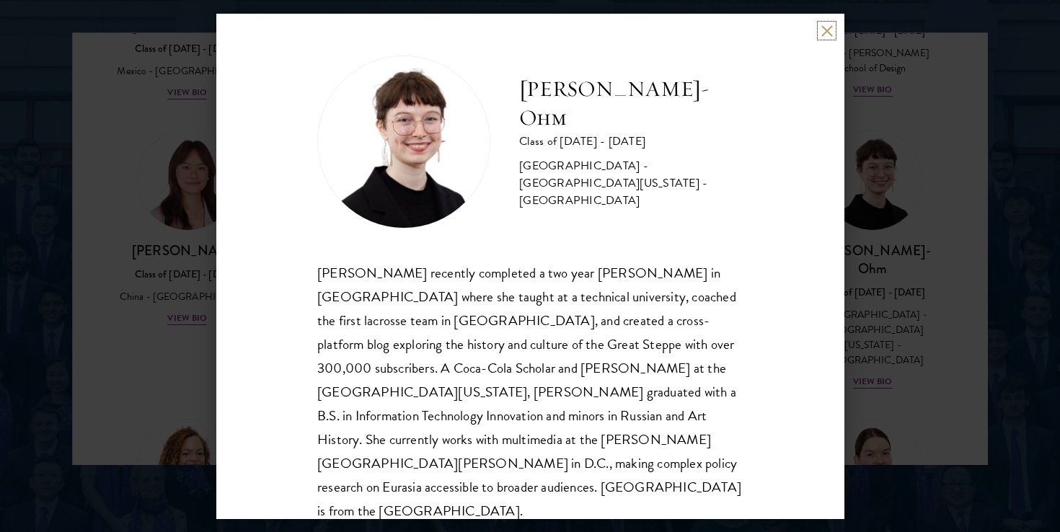
click at [827, 30] on button at bounding box center [827, 31] width 12 height 12
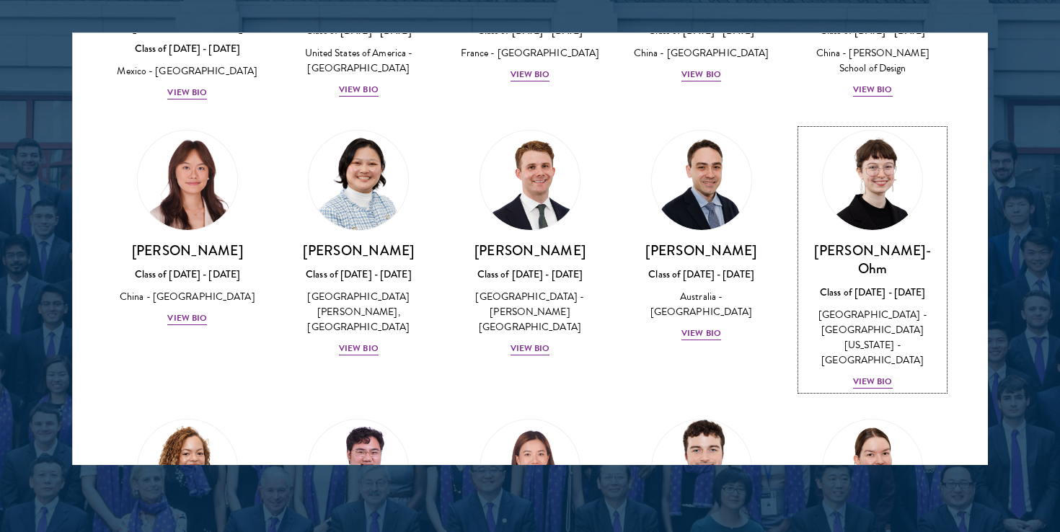
scroll to position [1184, 0]
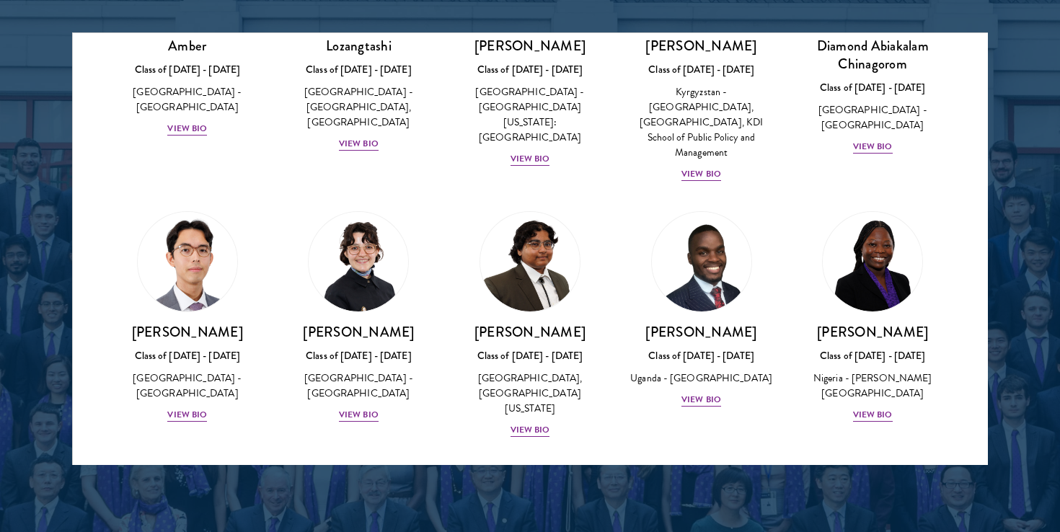
scroll to position [174, 0]
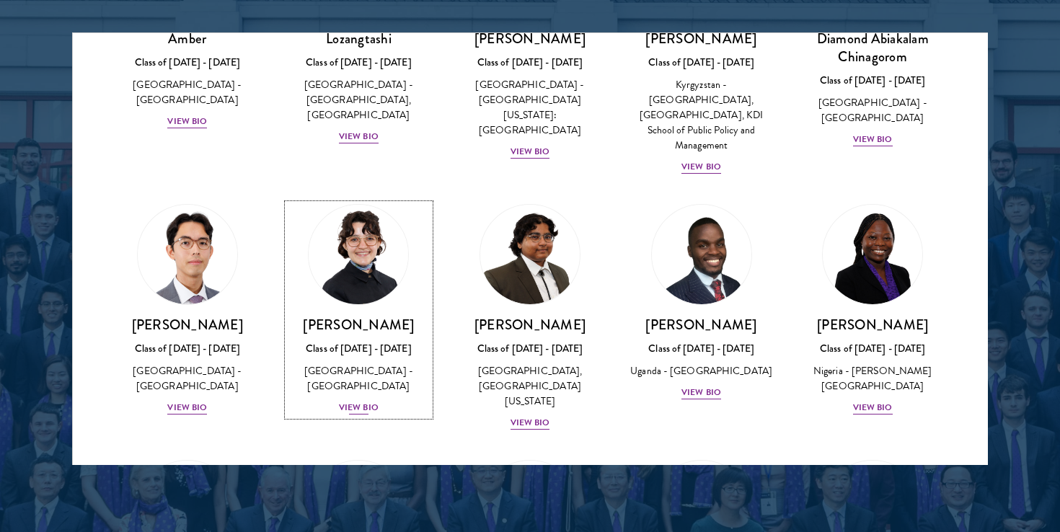
click at [368, 401] on div "View Bio" at bounding box center [359, 408] width 40 height 14
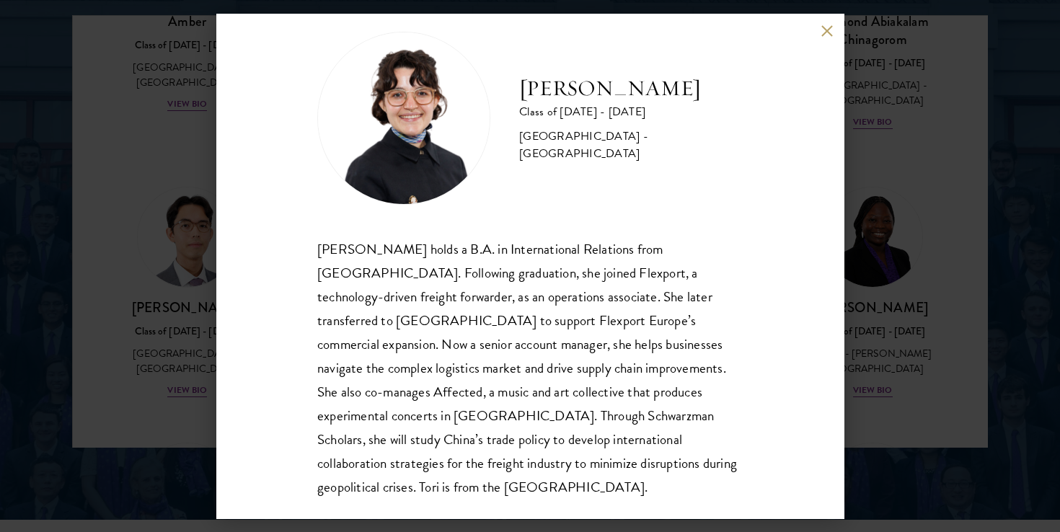
scroll to position [1904, 0]
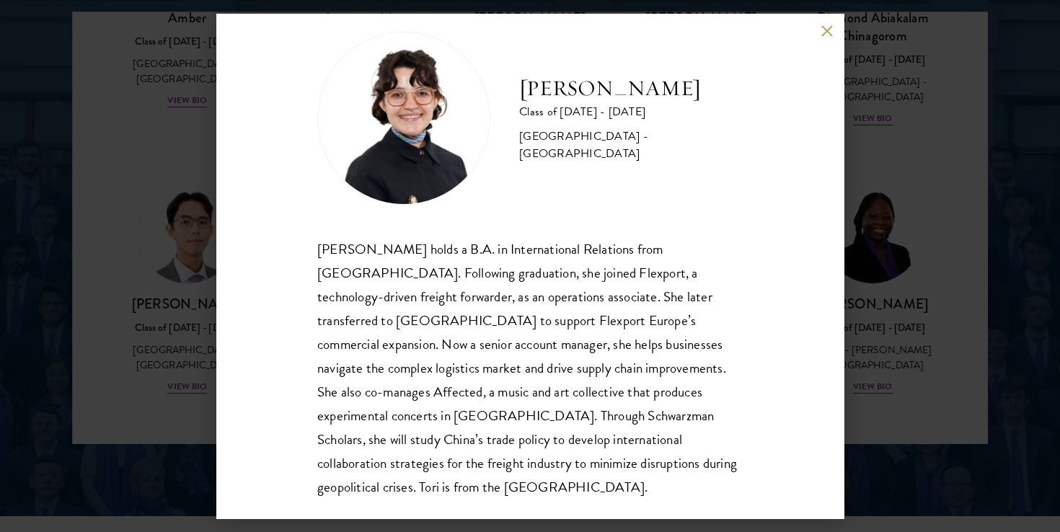
click at [824, 33] on button at bounding box center [827, 31] width 12 height 12
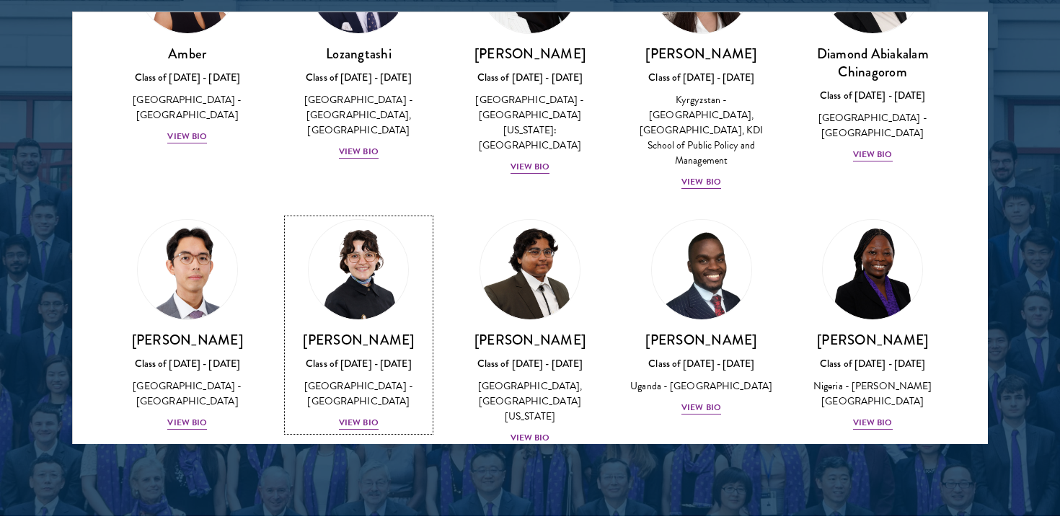
scroll to position [139, 0]
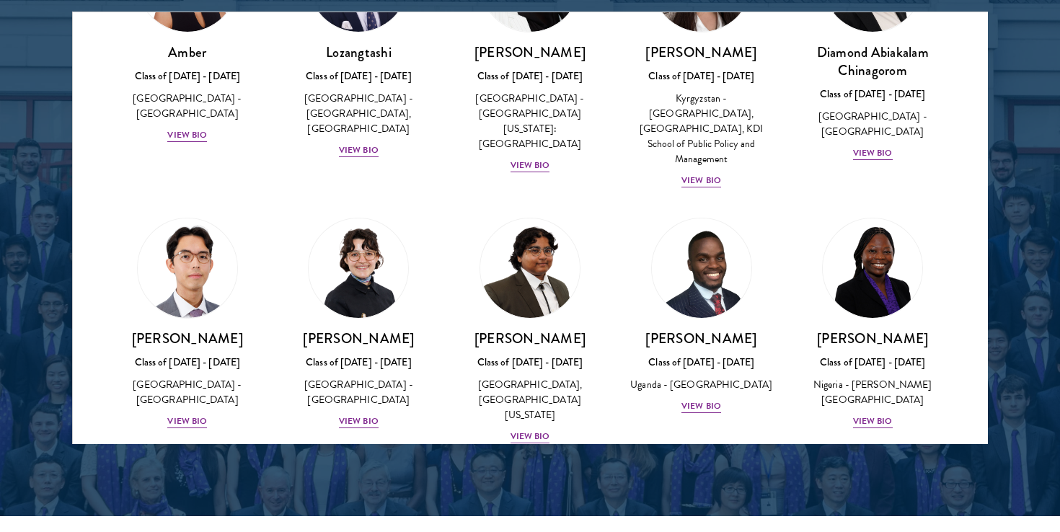
click at [55, 186] on div at bounding box center [530, 78] width 1060 height 878
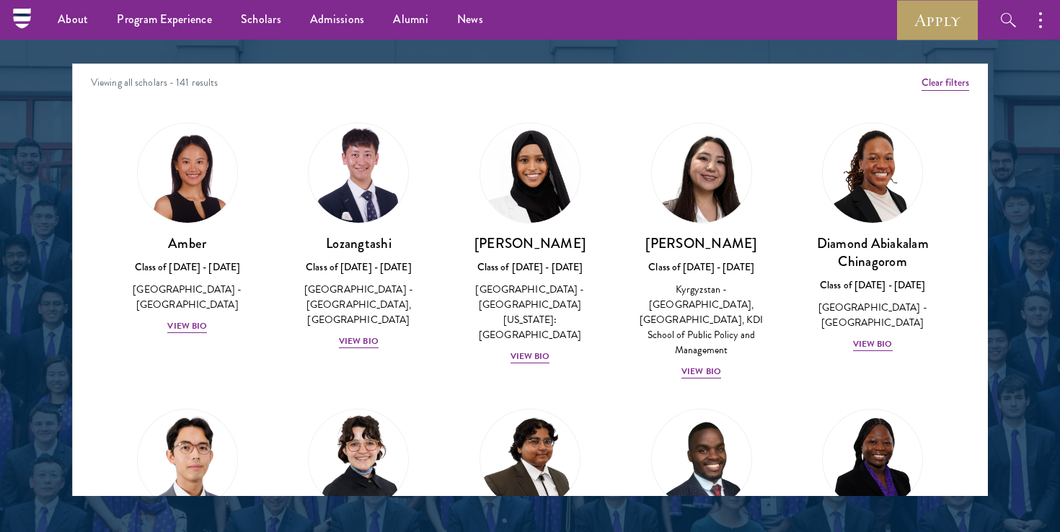
scroll to position [1844, 0]
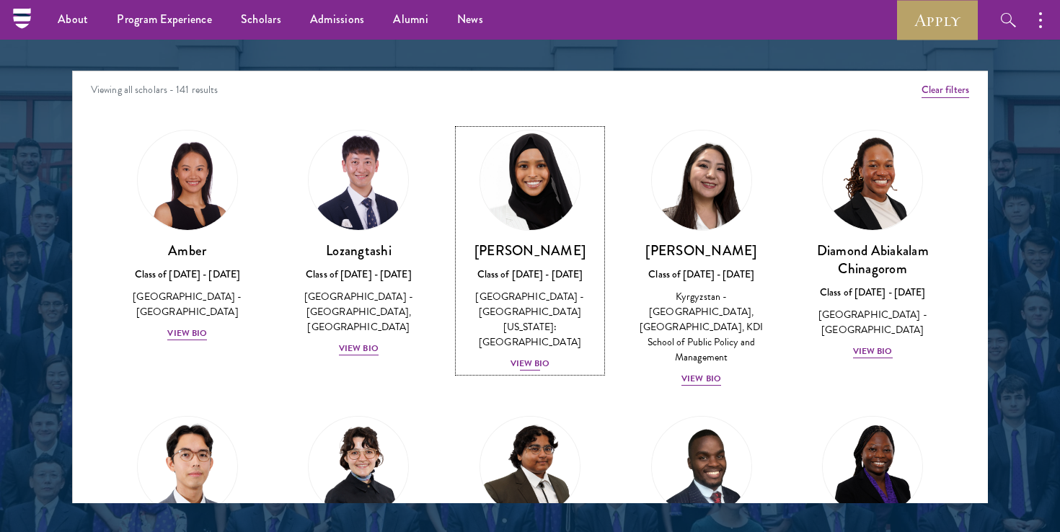
click at [542, 357] on div "View Bio" at bounding box center [531, 364] width 40 height 14
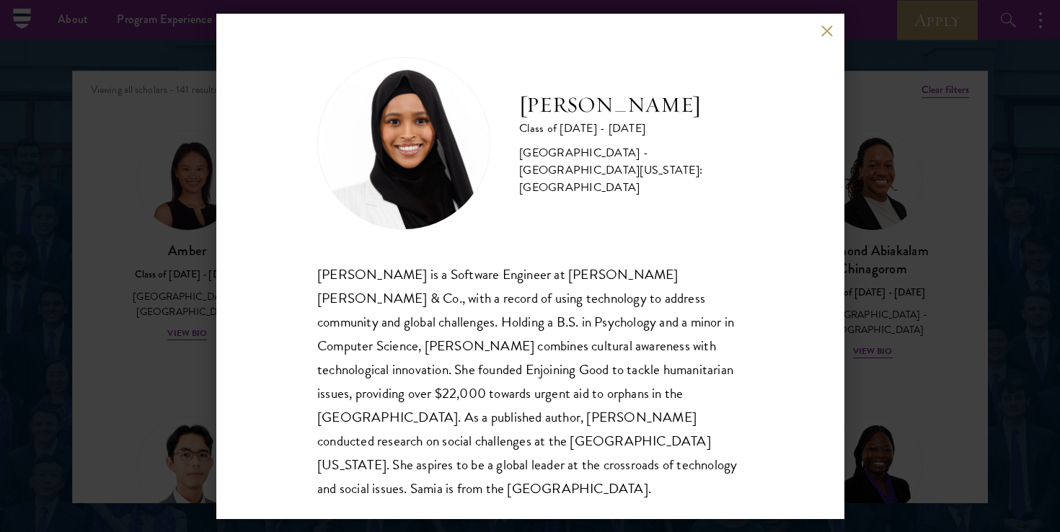
click at [829, 22] on div "[PERSON_NAME] Class of [DATE] - [DATE] [GEOGRAPHIC_DATA] - [GEOGRAPHIC_DATA][US…" at bounding box center [530, 266] width 628 height 505
click at [829, 27] on button at bounding box center [827, 31] width 12 height 12
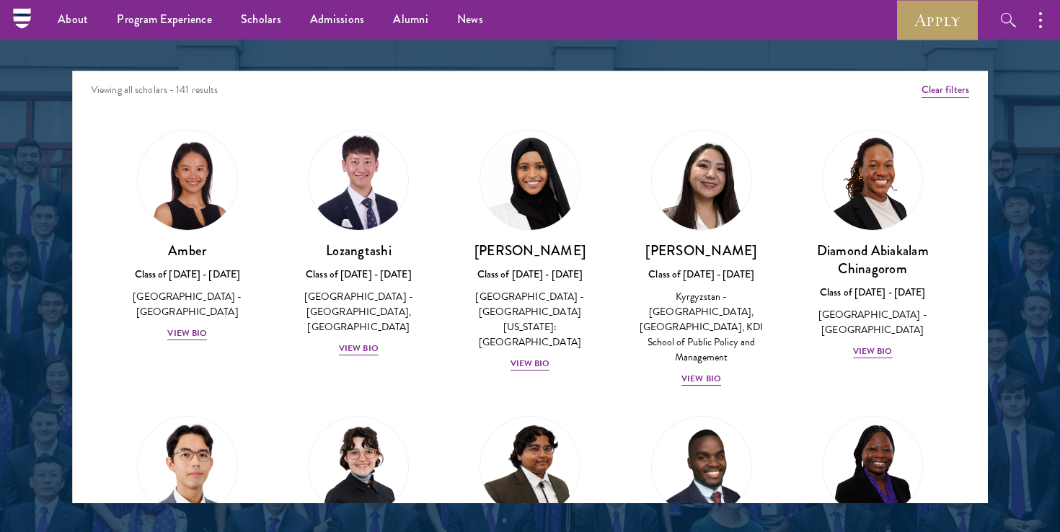
click at [721, 82] on div "Viewing all scholars - 141 results" at bounding box center [530, 91] width 915 height 40
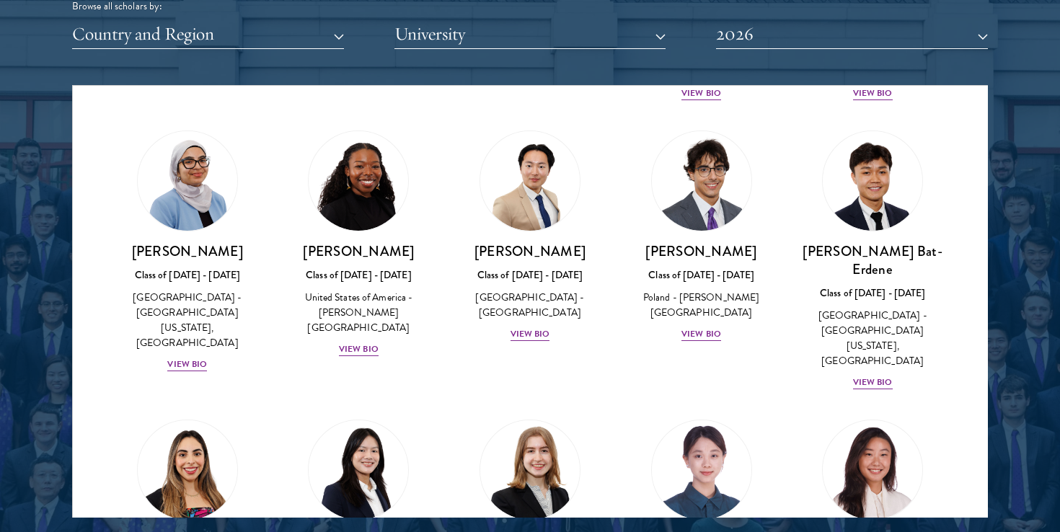
scroll to position [846, 0]
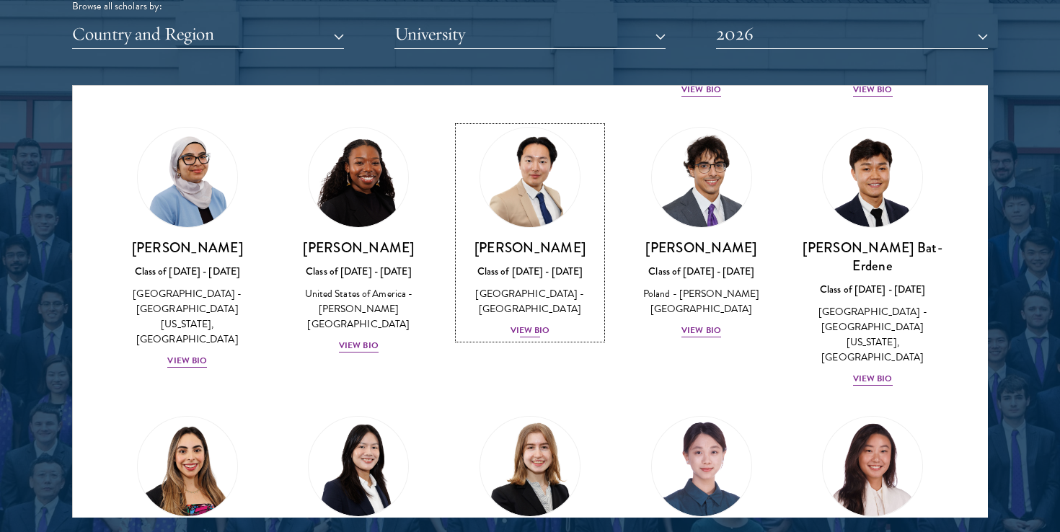
click at [545, 324] on div "View Bio" at bounding box center [531, 331] width 40 height 14
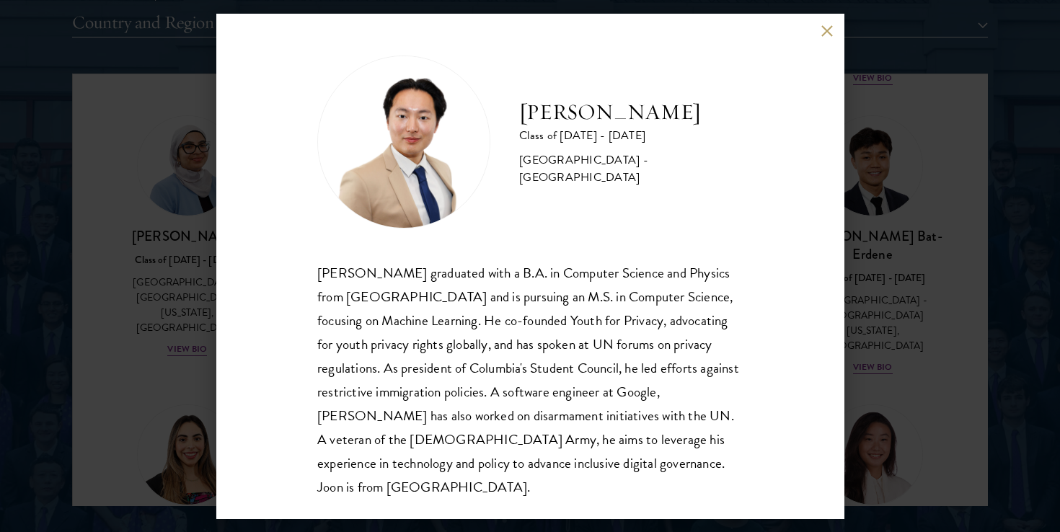
scroll to position [1843, 0]
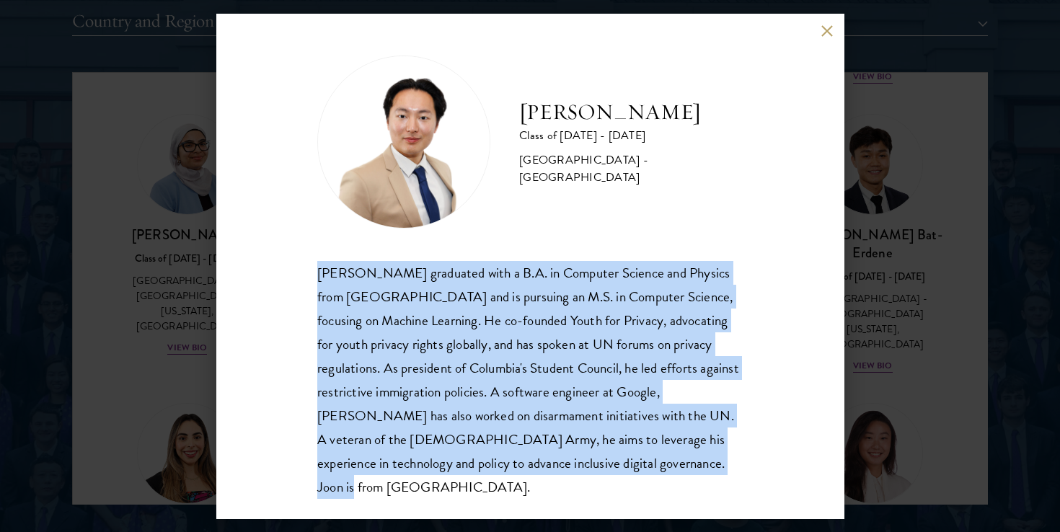
drag, startPoint x: 640, startPoint y: 468, endPoint x: 630, endPoint y: 245, distance: 223.8
click at [630, 245] on div "[PERSON_NAME] Class of [DATE] - [DATE] [GEOGRAPHIC_DATA] - [GEOGRAPHIC_DATA] [P…" at bounding box center [530, 278] width 426 height 444
click at [653, 450] on div "[PERSON_NAME] graduated with a B.A. in Computer Science and Physics from [GEOGR…" at bounding box center [530, 380] width 426 height 238
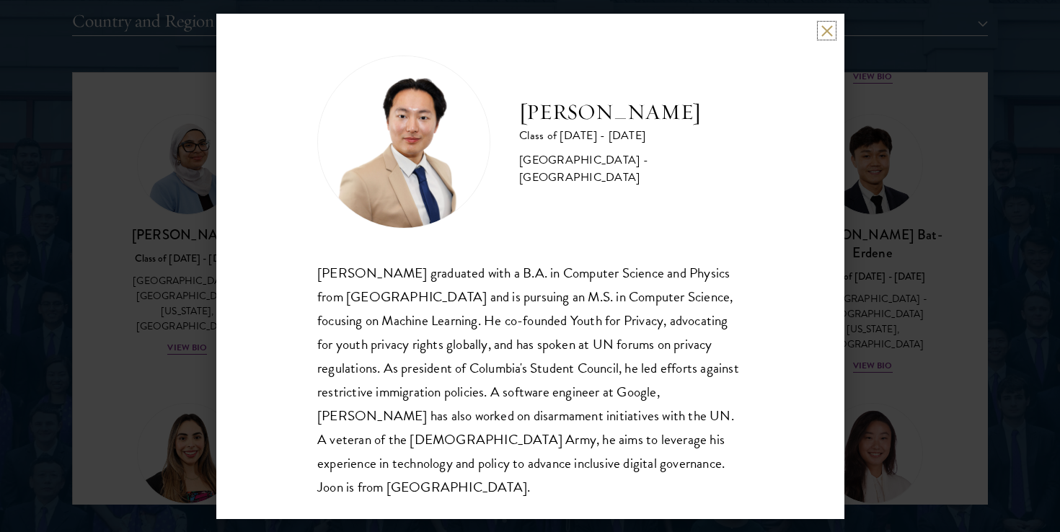
click at [821, 31] on button at bounding box center [827, 31] width 12 height 12
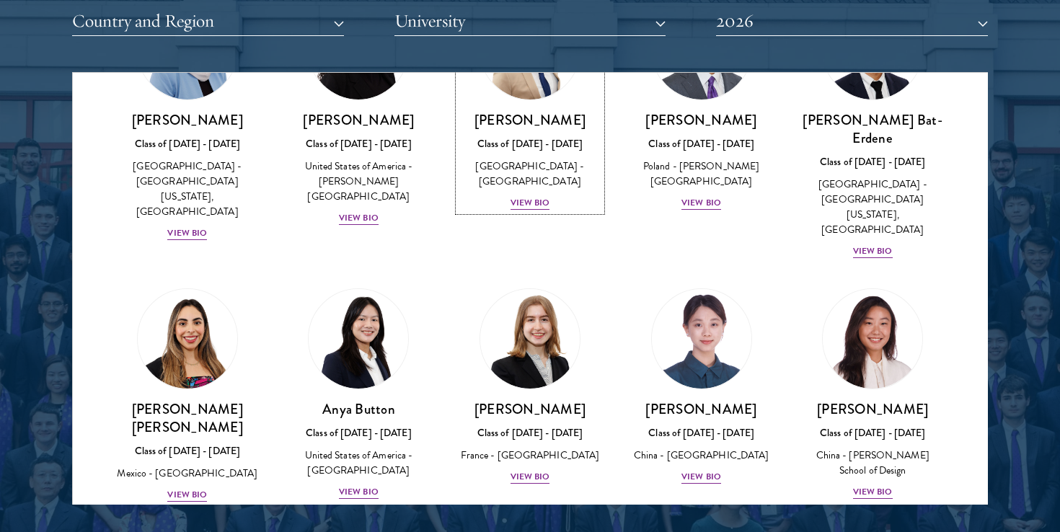
scroll to position [1063, 0]
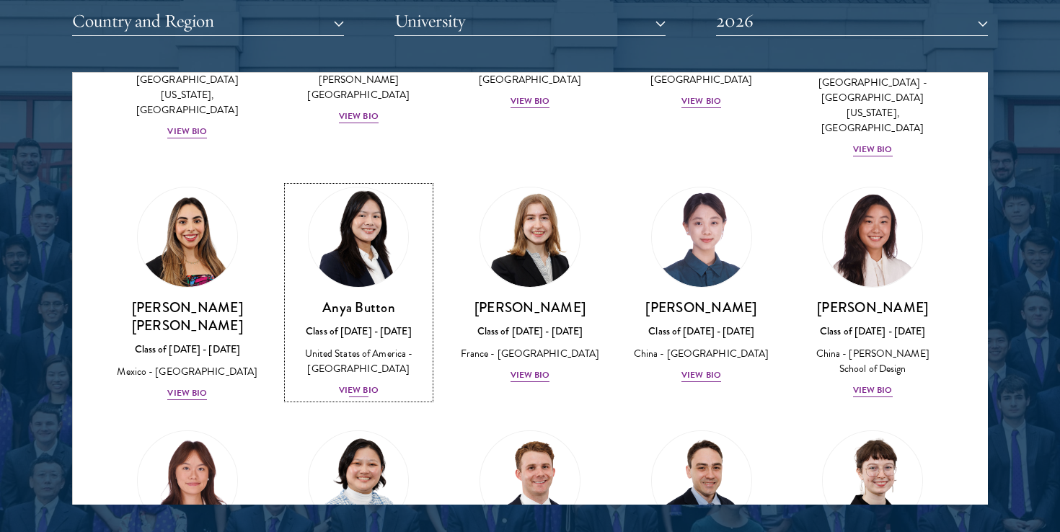
click at [364, 384] on div "View Bio" at bounding box center [359, 391] width 40 height 14
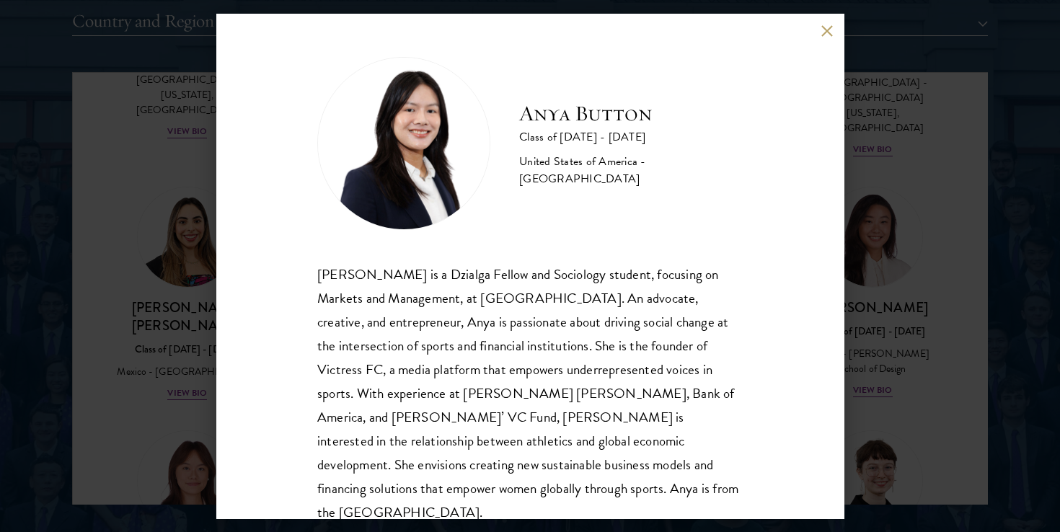
scroll to position [1, 0]
click at [828, 32] on button at bounding box center [827, 31] width 12 height 12
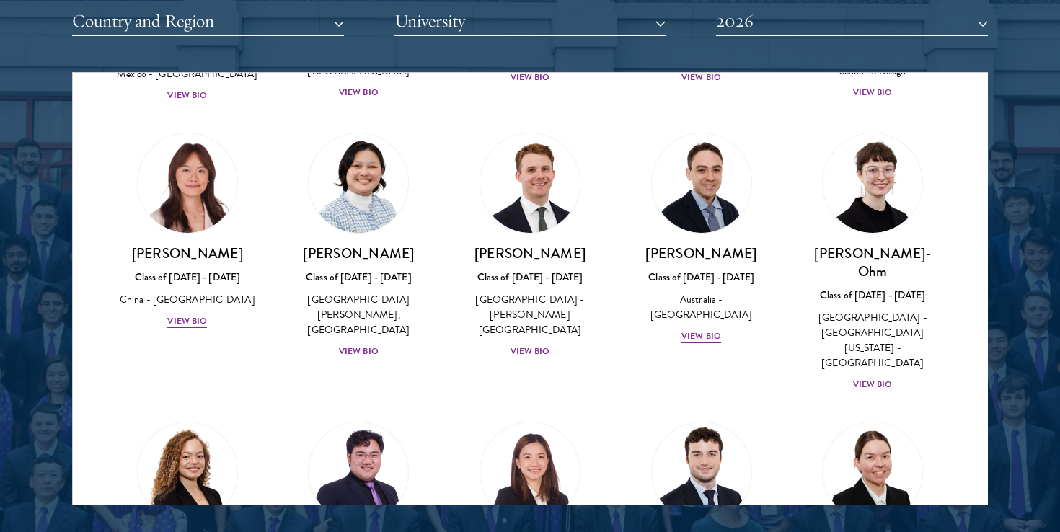
scroll to position [1537, 0]
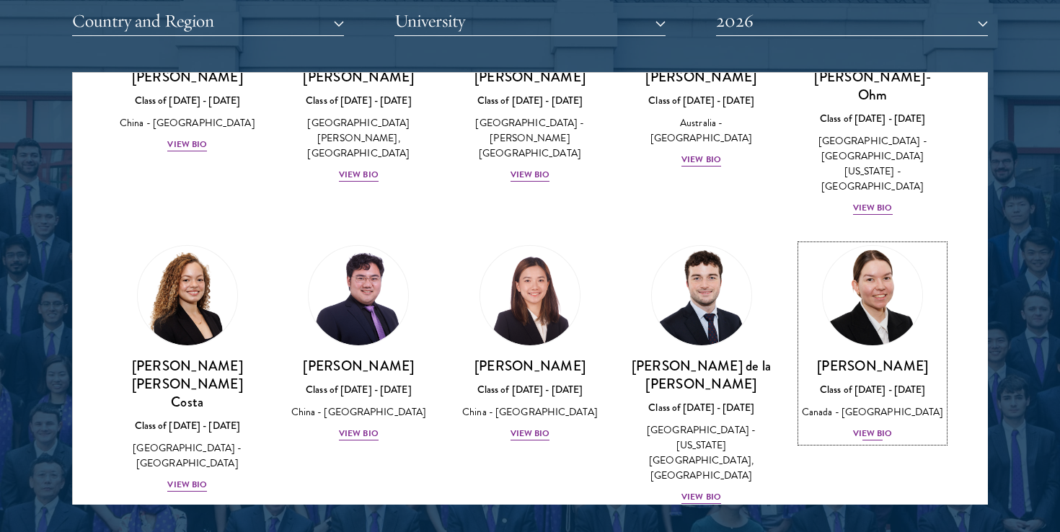
click at [878, 427] on div "View Bio" at bounding box center [873, 434] width 40 height 14
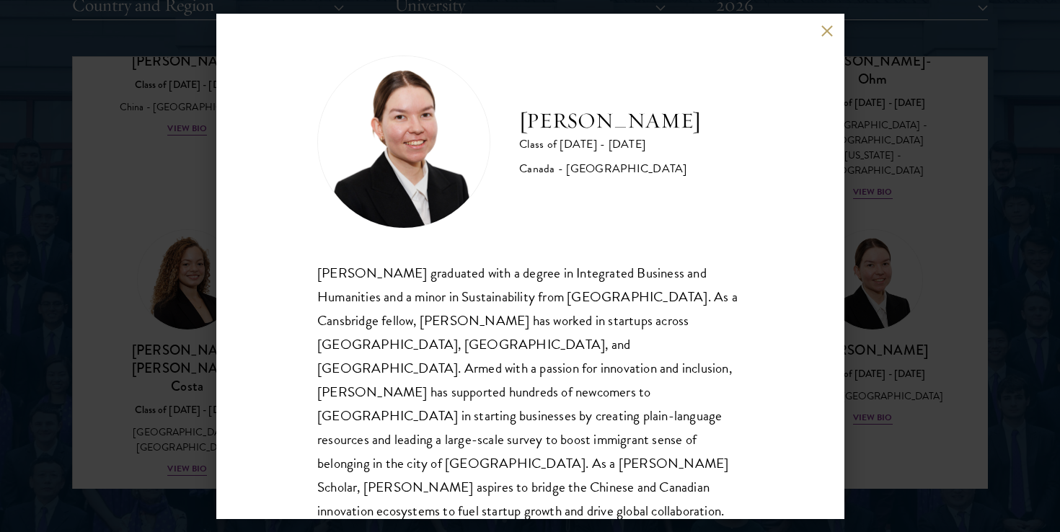
scroll to position [1866, 0]
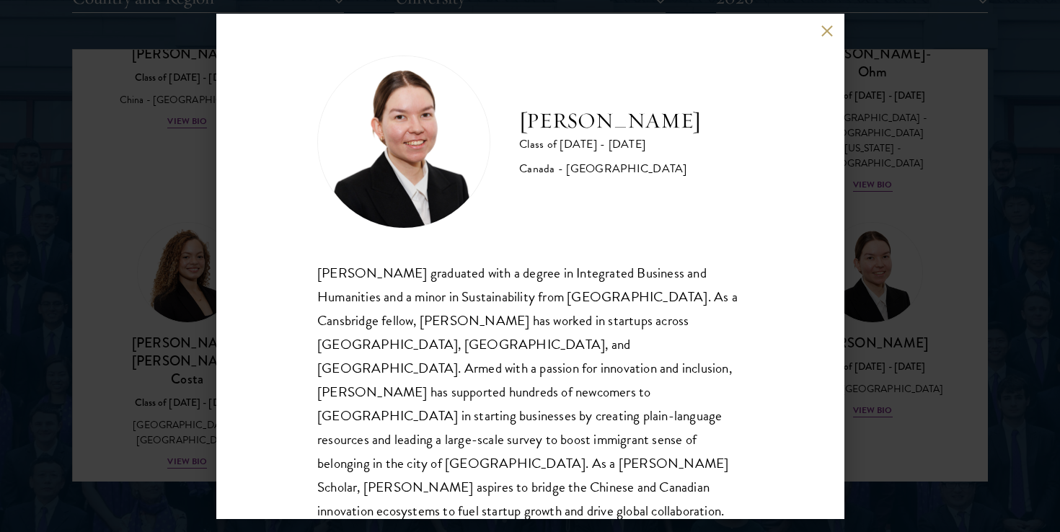
click at [828, 25] on button at bounding box center [827, 31] width 12 height 12
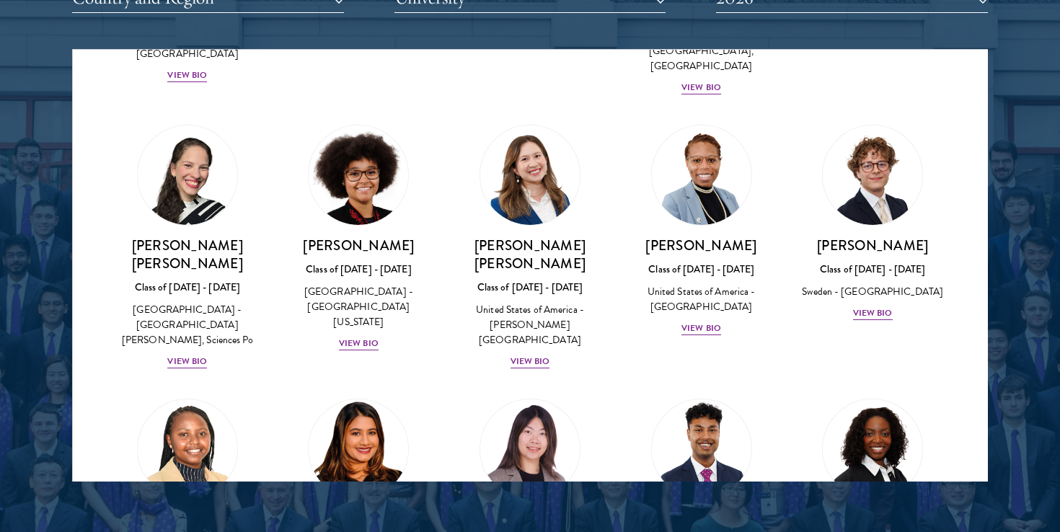
scroll to position [1971, 0]
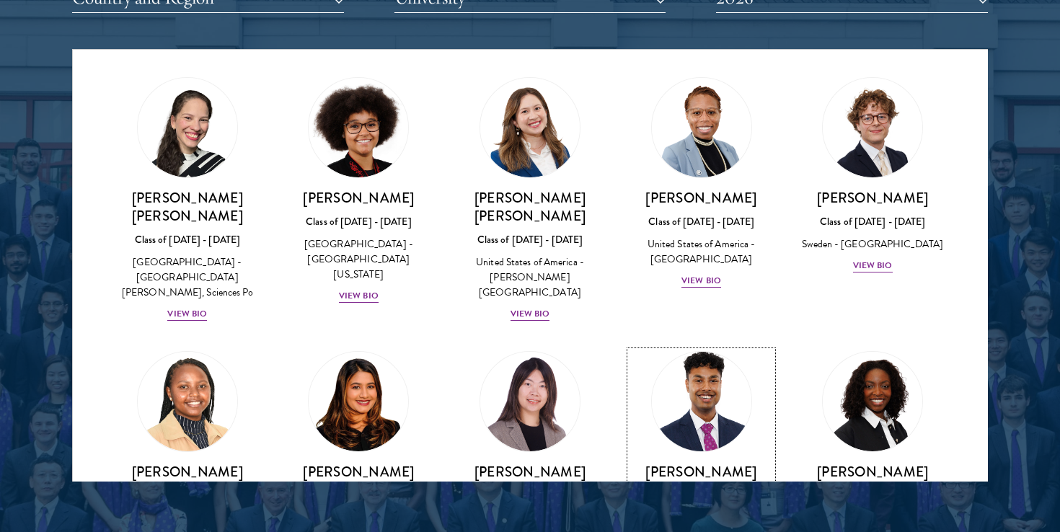
click at [705, 532] on div "View Bio" at bounding box center [702, 540] width 40 height 14
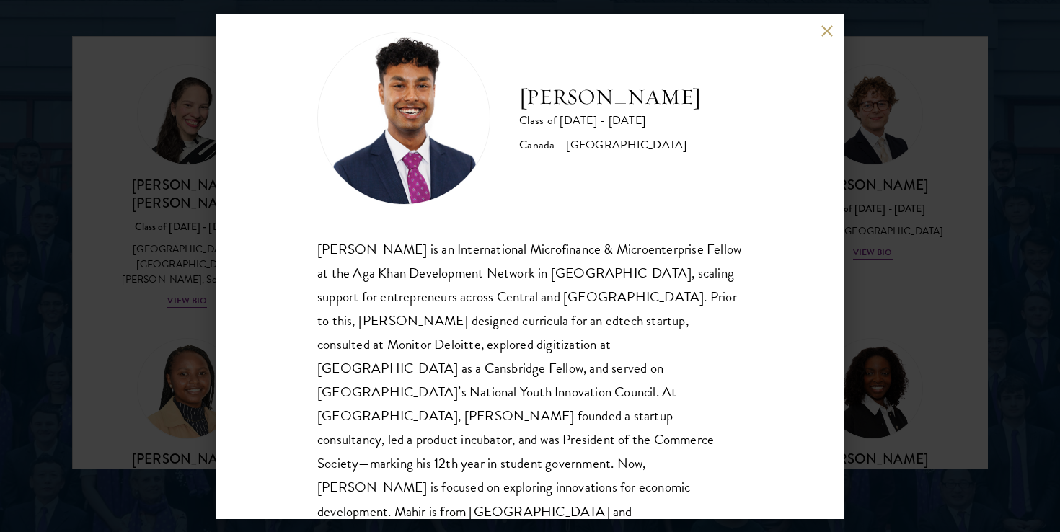
scroll to position [1881, 0]
click at [830, 27] on button at bounding box center [827, 31] width 12 height 12
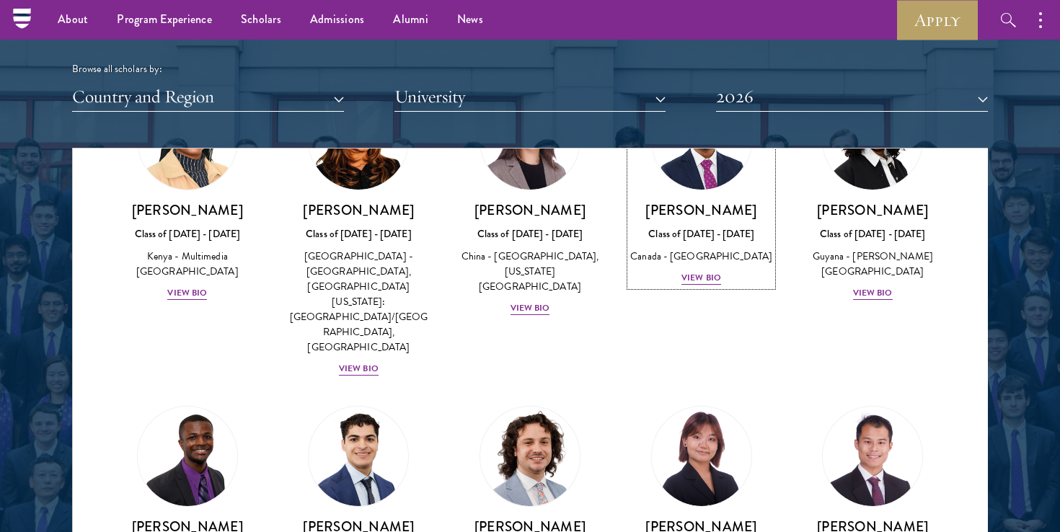
scroll to position [1751, 0]
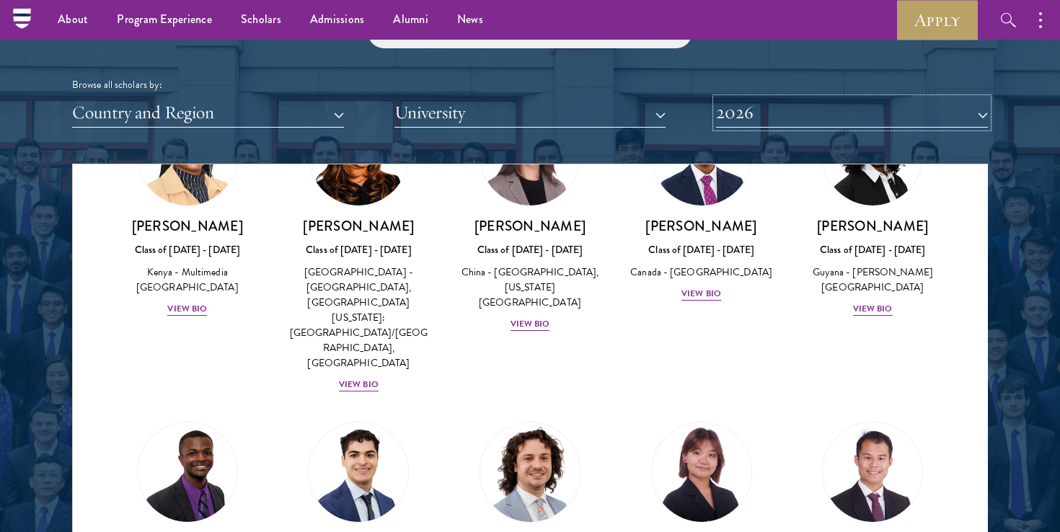
click at [785, 108] on button "2026" at bounding box center [852, 113] width 272 height 30
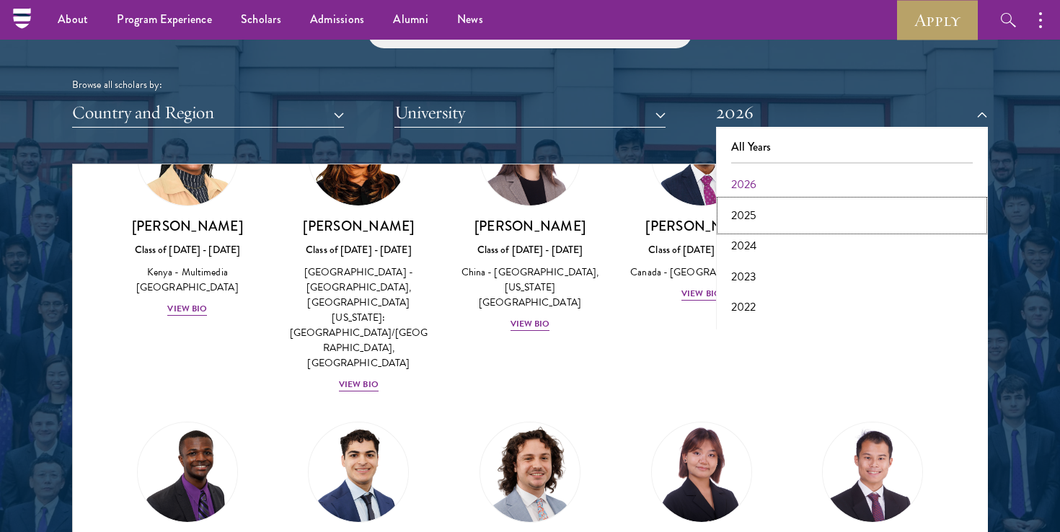
click at [751, 216] on button "2025" at bounding box center [852, 216] width 263 height 30
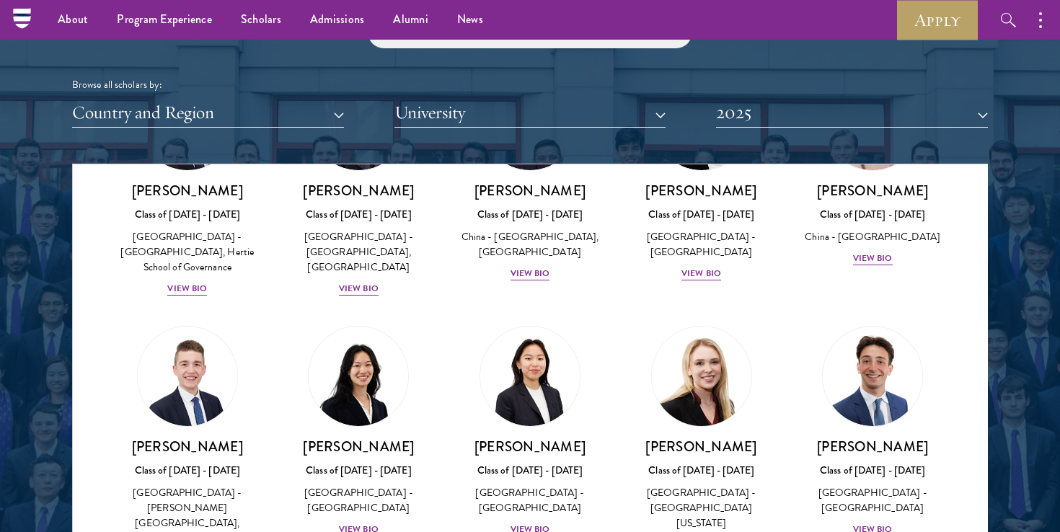
scroll to position [2240, 0]
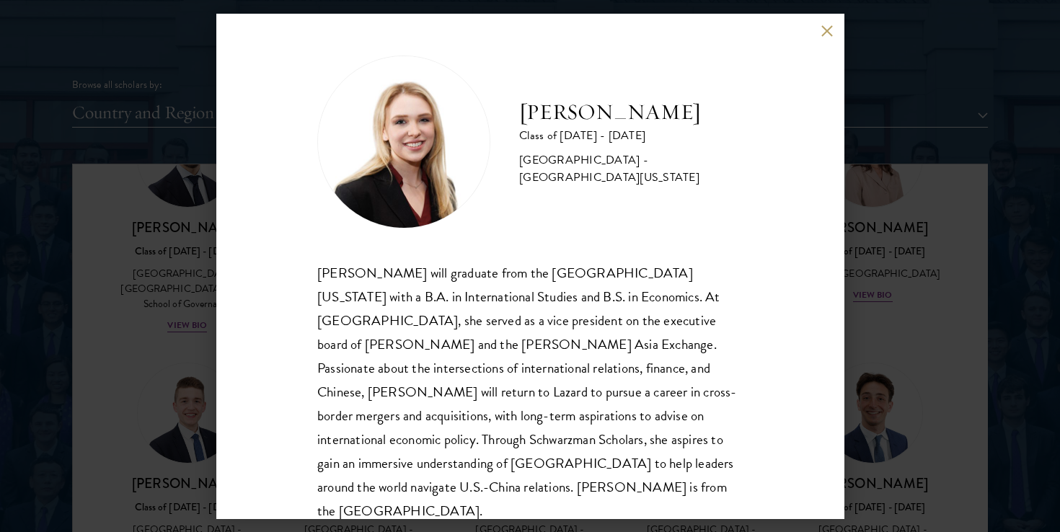
scroll to position [1763, 0]
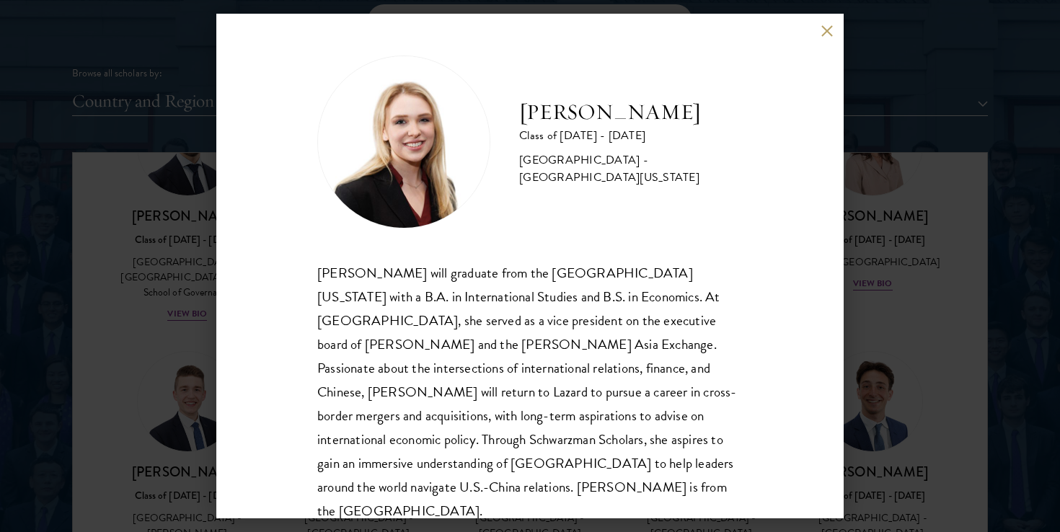
click at [827, 32] on button at bounding box center [827, 31] width 12 height 12
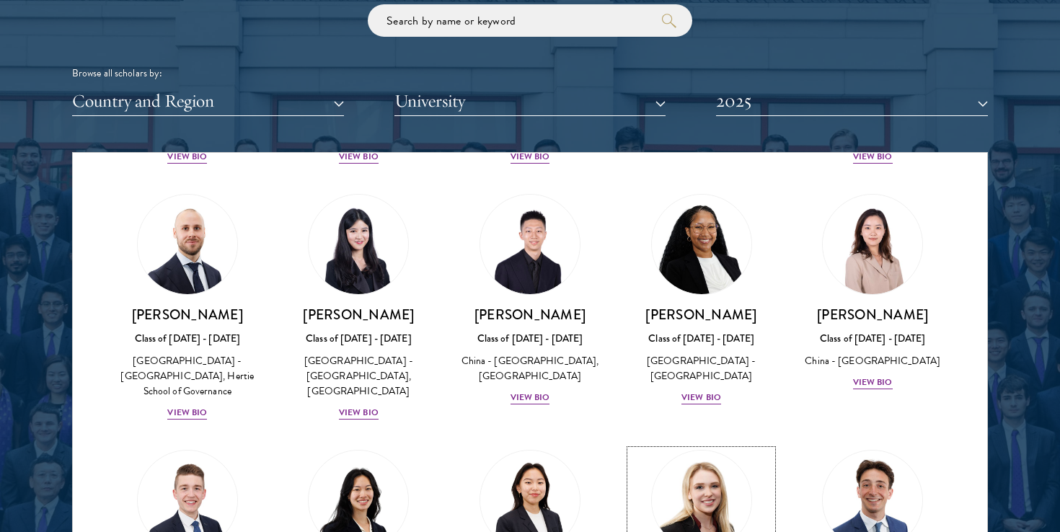
scroll to position [2137, 0]
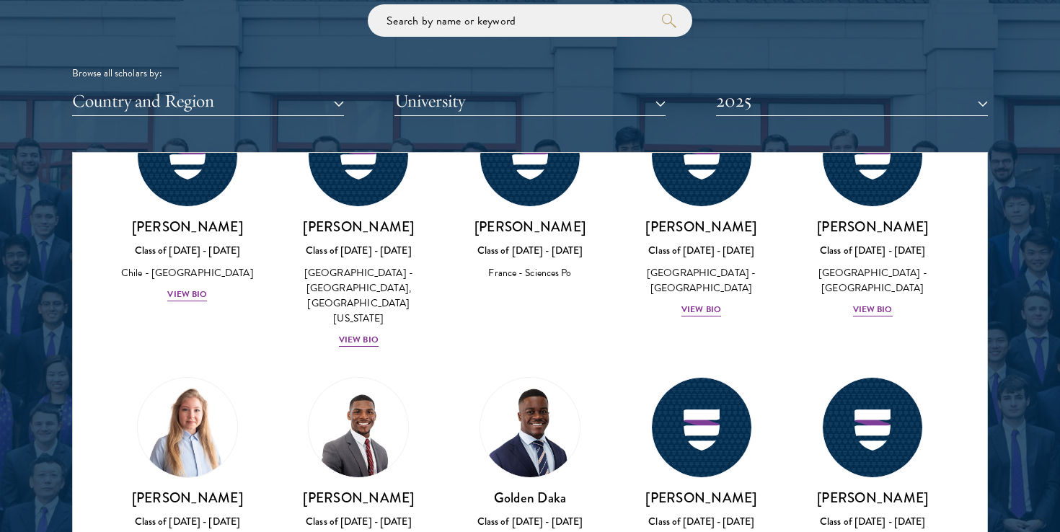
scroll to position [361, 0]
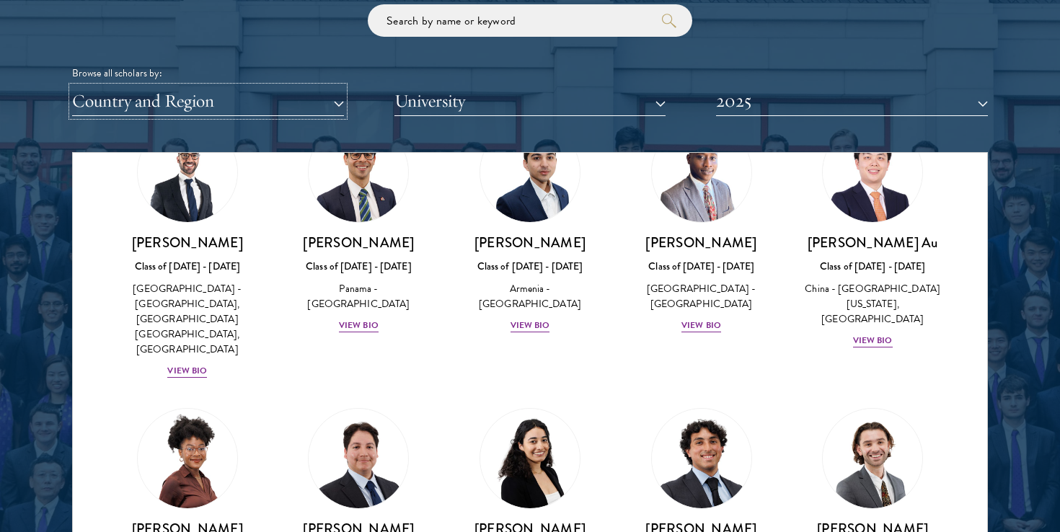
click at [320, 113] on button "Country and Region" at bounding box center [208, 102] width 272 height 30
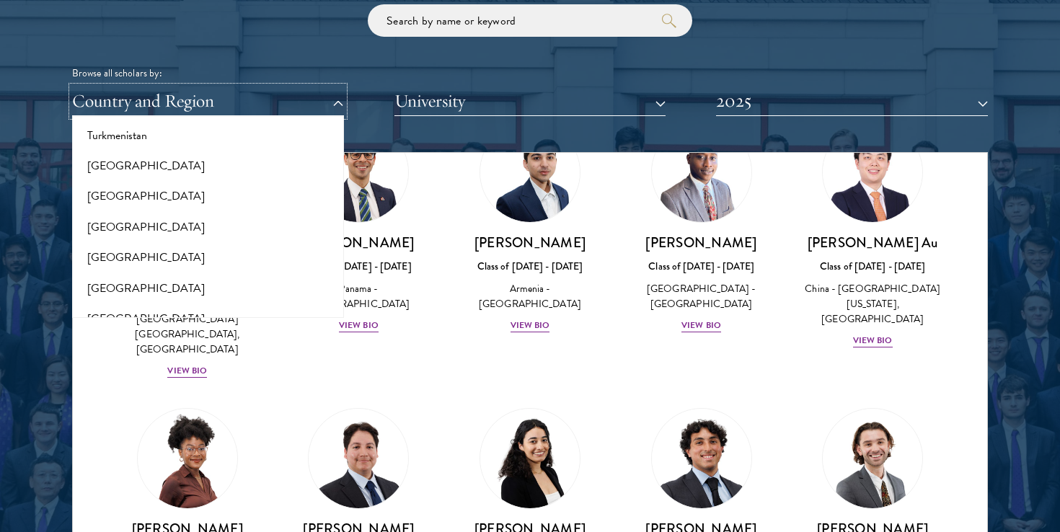
scroll to position [2925, 0]
click at [166, 243] on button "[GEOGRAPHIC_DATA]" at bounding box center [207, 258] width 263 height 30
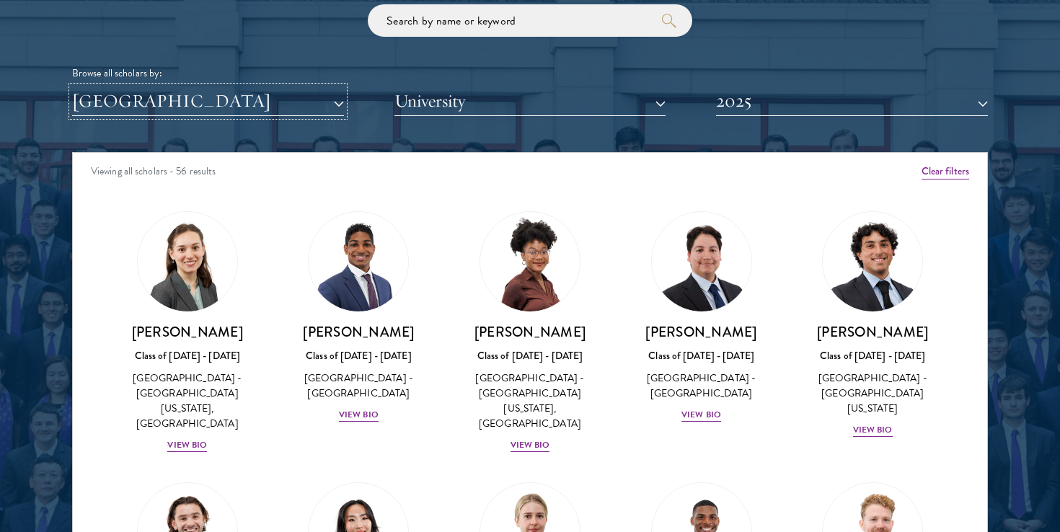
click at [262, 102] on button "[GEOGRAPHIC_DATA]" at bounding box center [208, 102] width 272 height 30
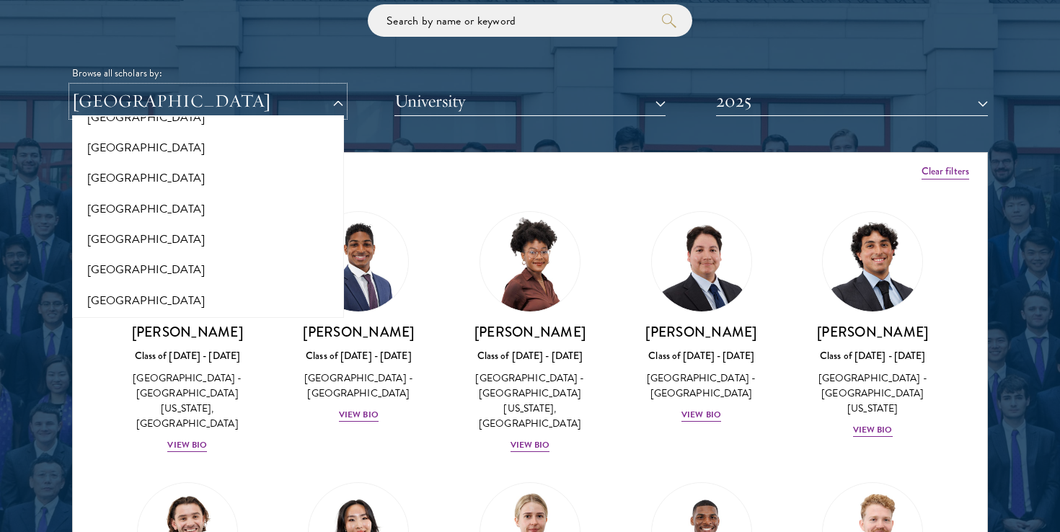
scroll to position [470, 0]
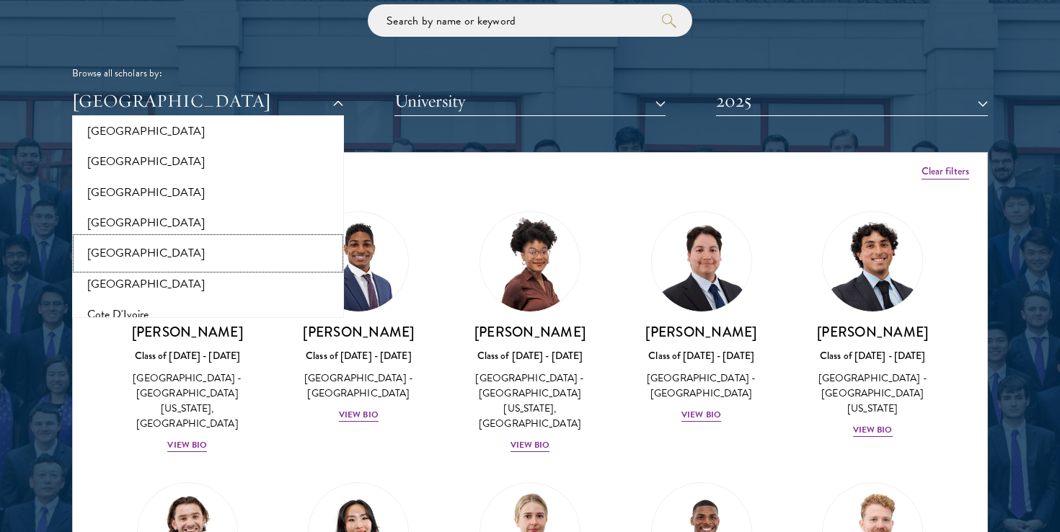
click at [131, 254] on button "[GEOGRAPHIC_DATA]" at bounding box center [207, 253] width 263 height 30
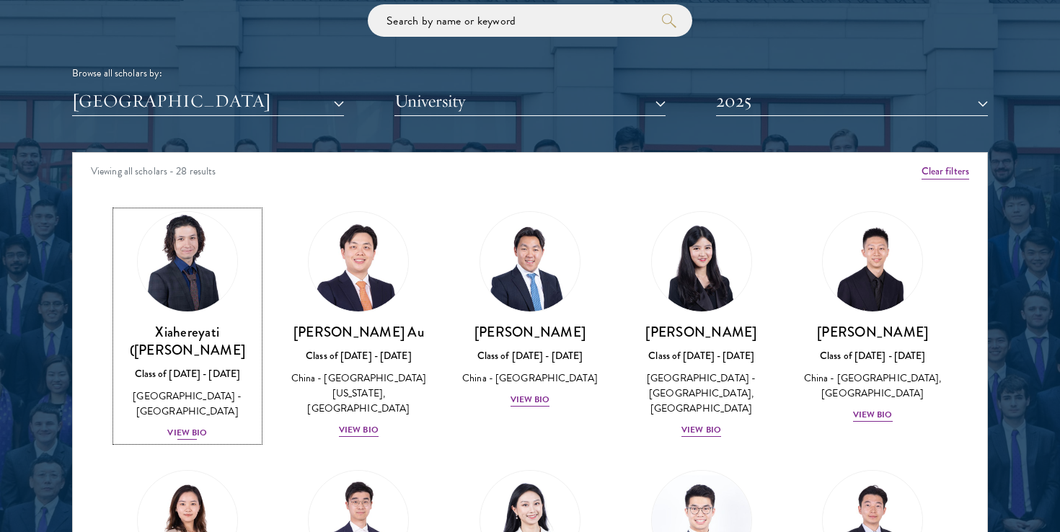
click at [197, 426] on div "View Bio" at bounding box center [187, 433] width 40 height 14
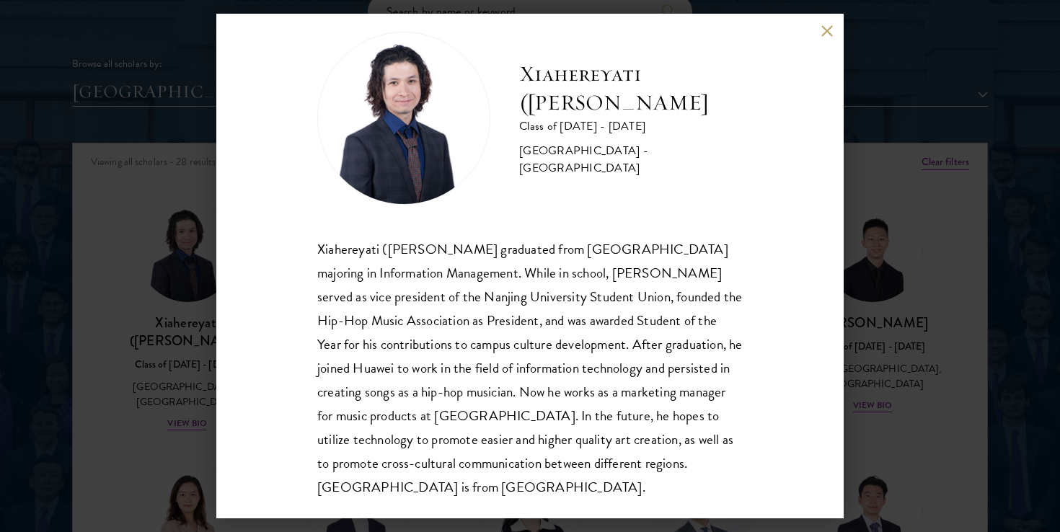
scroll to position [1773, 0]
click at [829, 30] on button at bounding box center [827, 31] width 12 height 12
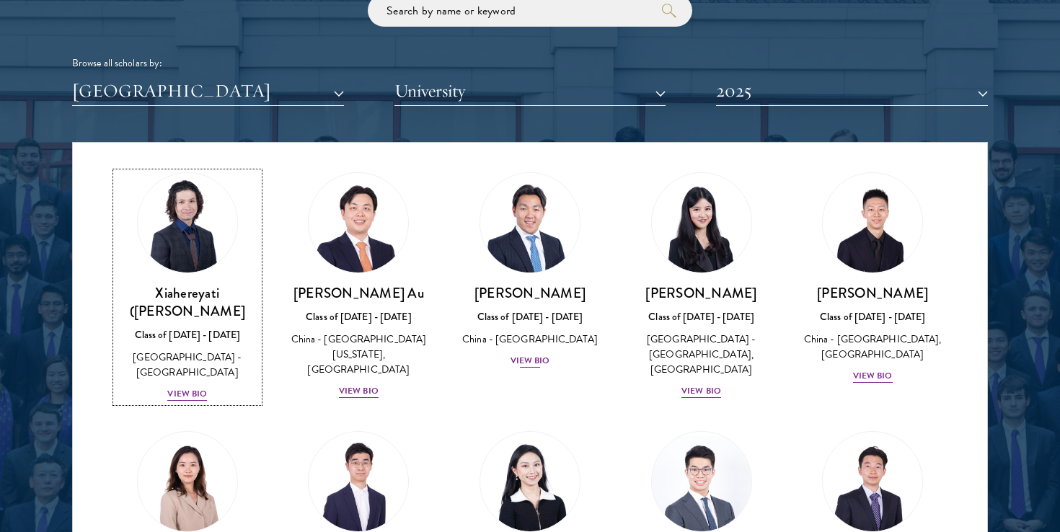
scroll to position [41, 0]
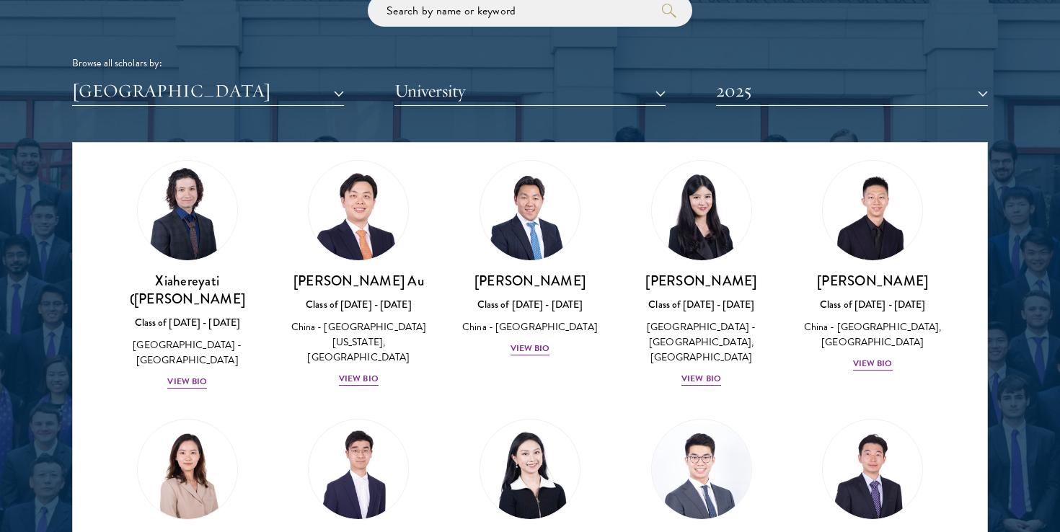
click at [258, 410] on div "[PERSON_NAME] Class of [DATE] - [DATE] [GEOGRAPHIC_DATA] - [GEOGRAPHIC_DATA] Vi…" at bounding box center [188, 518] width 172 height 226
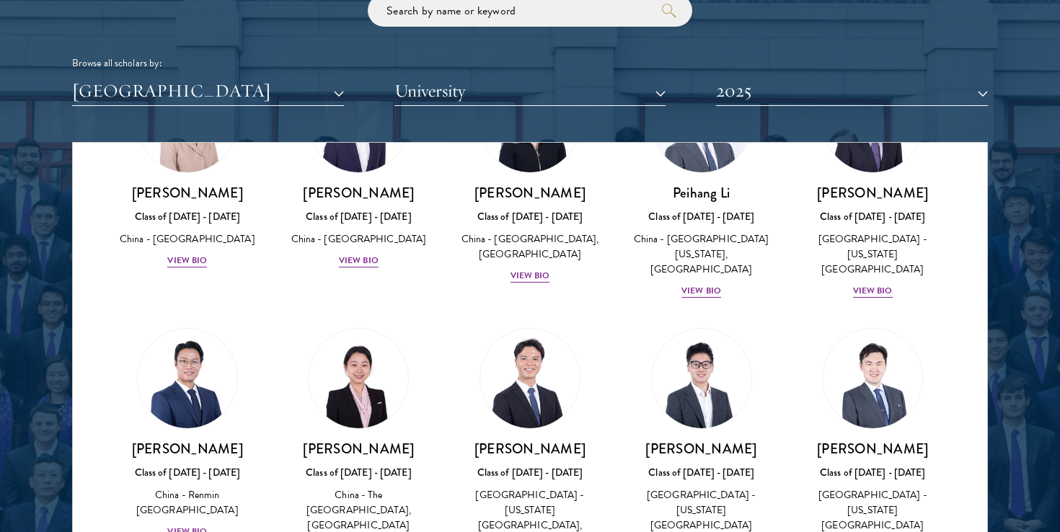
scroll to position [0, 0]
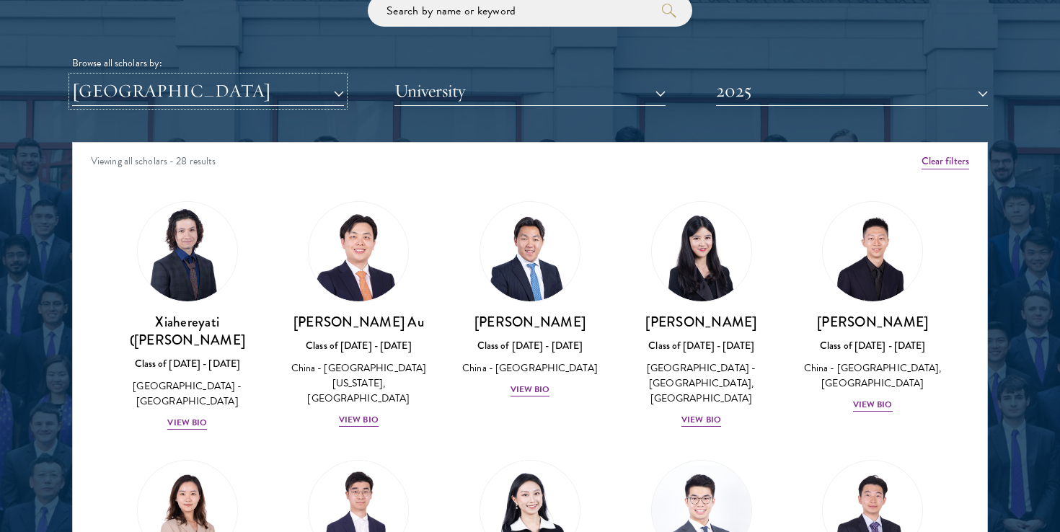
click at [273, 96] on button "[GEOGRAPHIC_DATA]" at bounding box center [208, 91] width 272 height 30
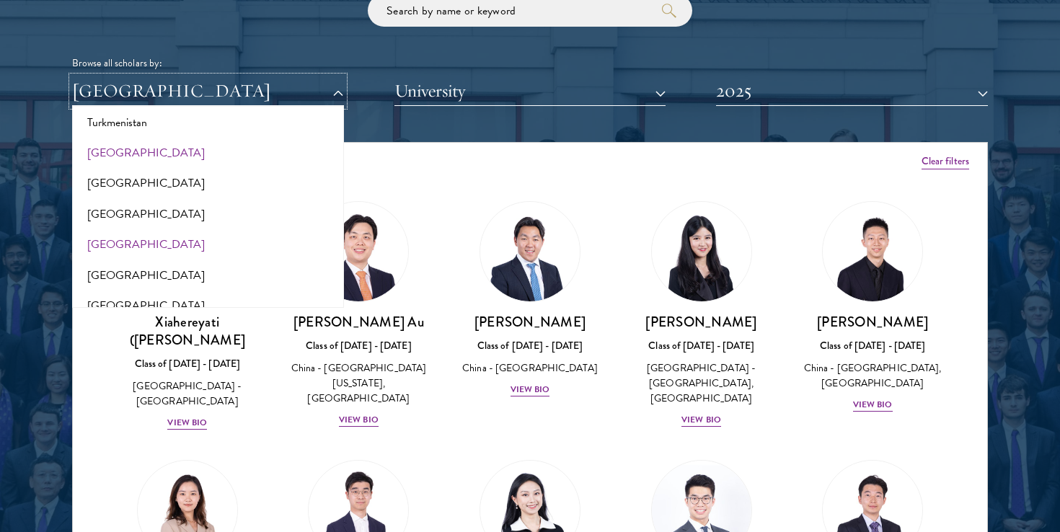
scroll to position [2934, 0]
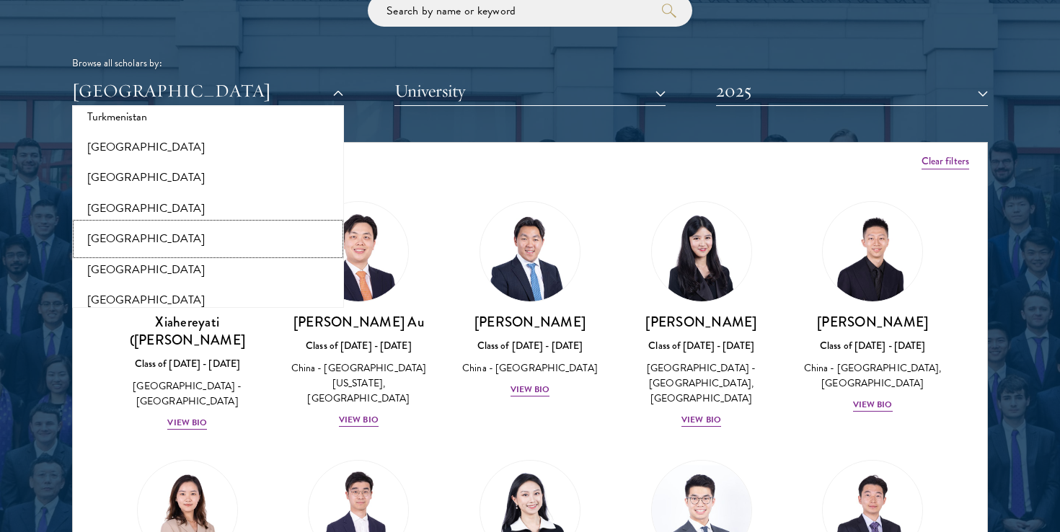
click at [166, 232] on button "[GEOGRAPHIC_DATA]" at bounding box center [207, 239] width 263 height 30
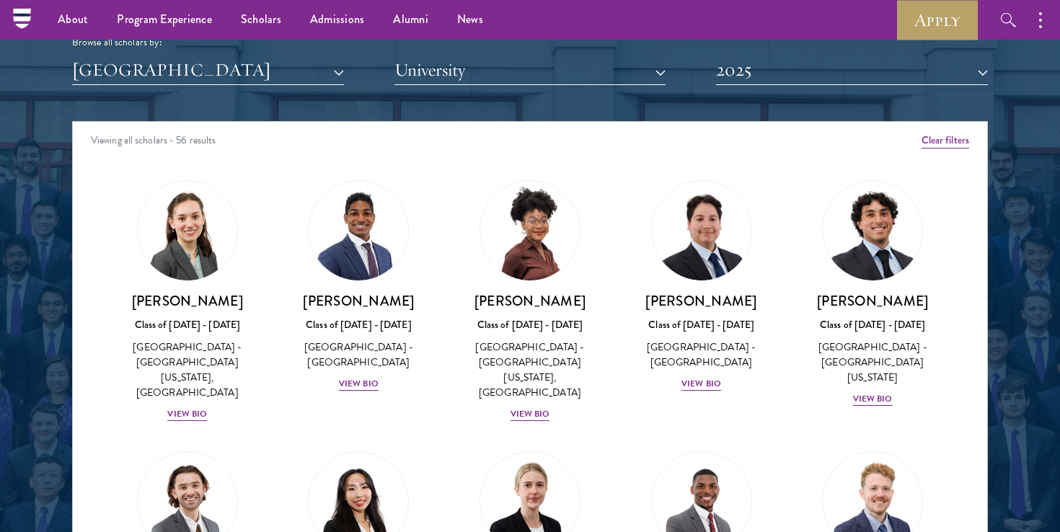
scroll to position [1790, 0]
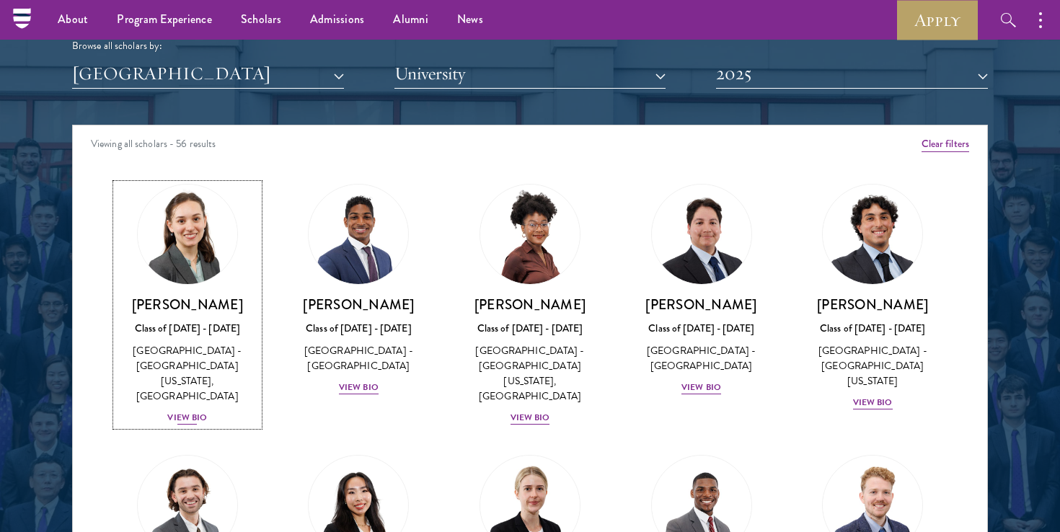
click at [196, 411] on div "View Bio" at bounding box center [187, 418] width 40 height 14
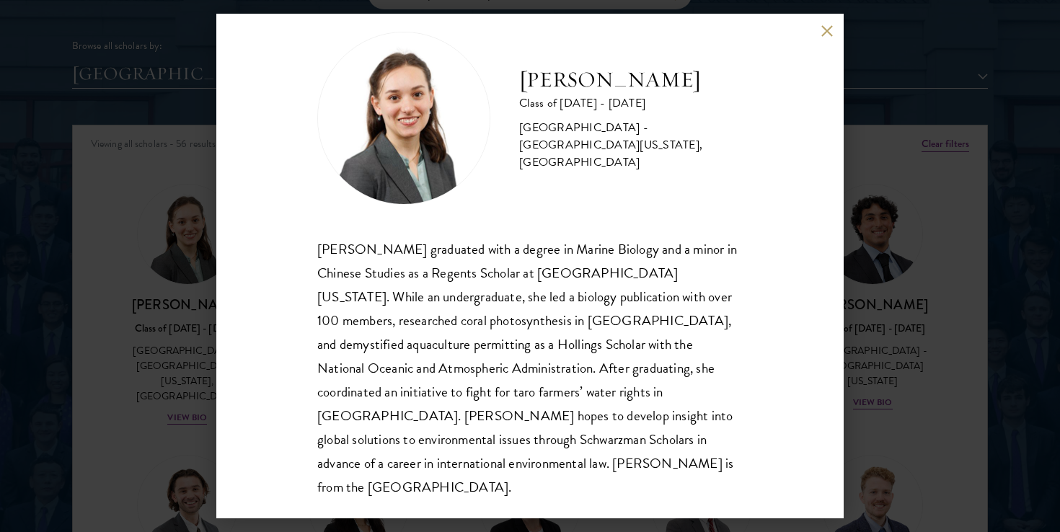
scroll to position [1803, 0]
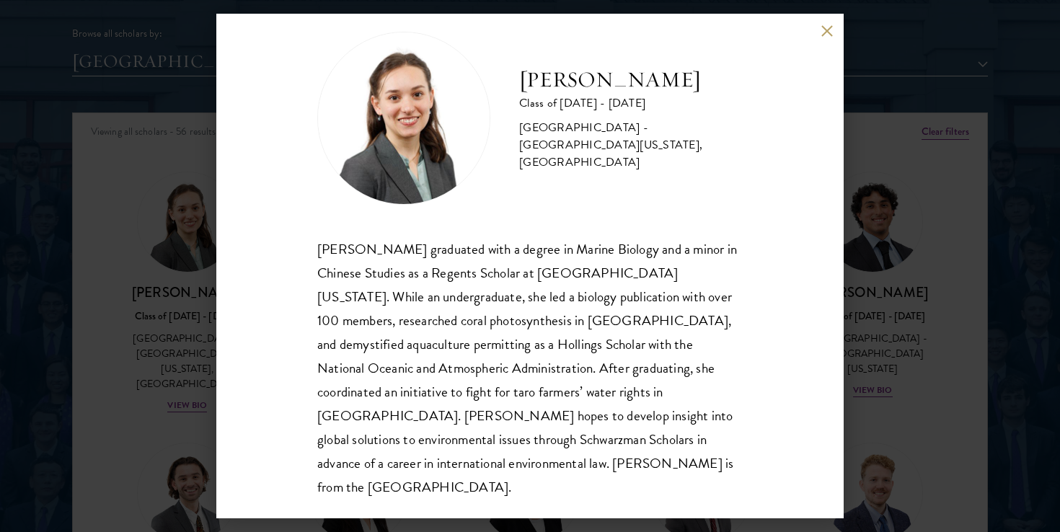
click at [819, 35] on div "[PERSON_NAME] Class of [DATE] - [DATE] [GEOGRAPHIC_DATA] - [GEOGRAPHIC_DATA][US…" at bounding box center [530, 266] width 628 height 505
click at [823, 31] on button at bounding box center [827, 31] width 12 height 12
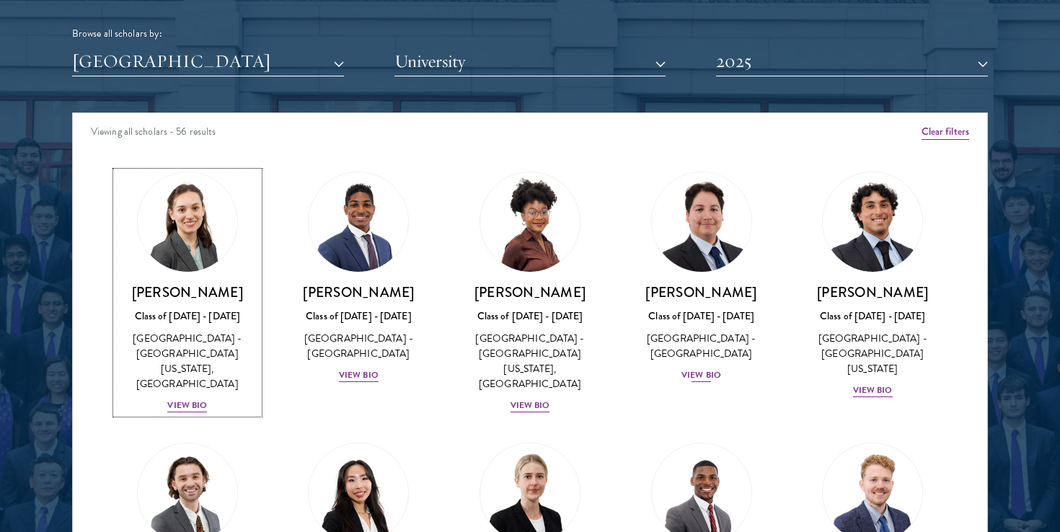
scroll to position [69, 0]
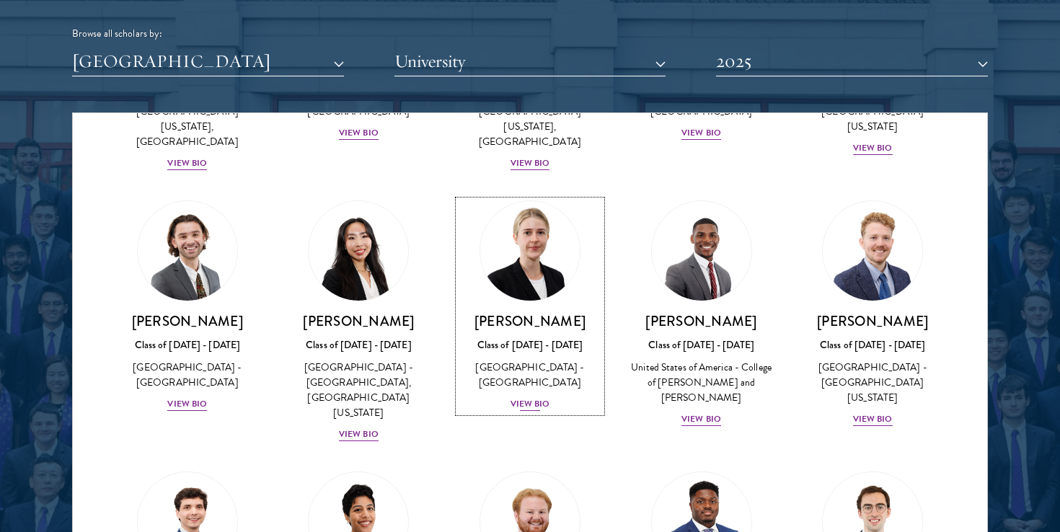
click at [536, 397] on div "View Bio" at bounding box center [531, 404] width 40 height 14
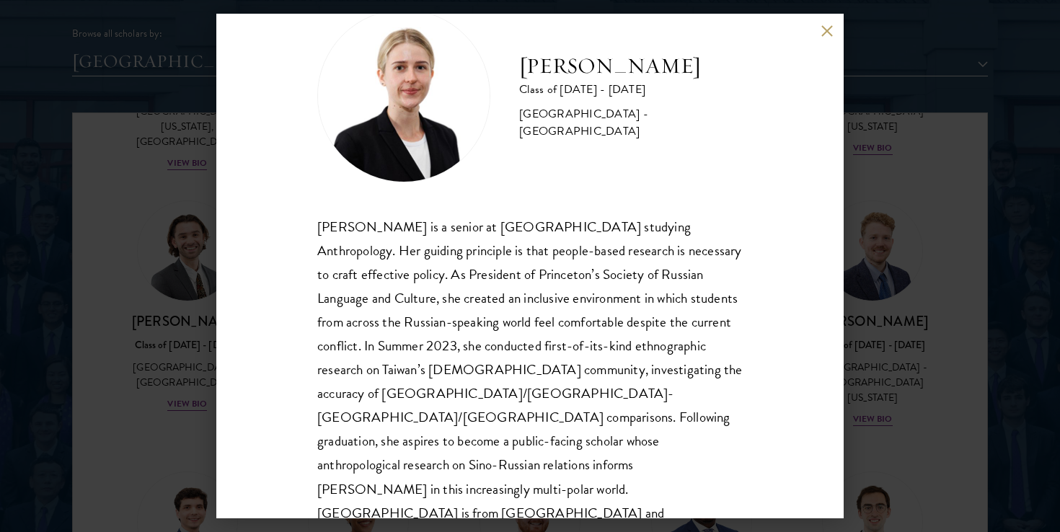
scroll to position [49, 0]
click at [831, 32] on button at bounding box center [827, 31] width 12 height 12
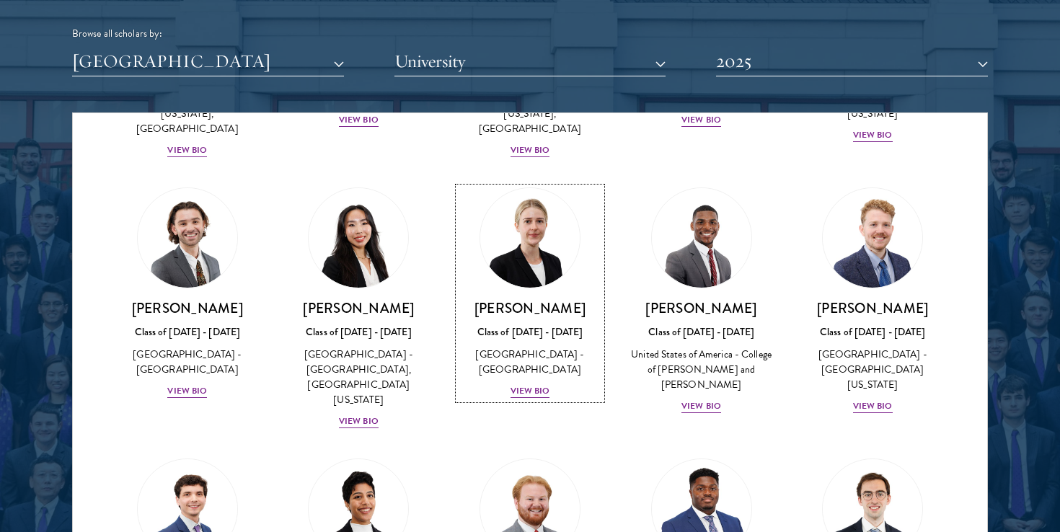
scroll to position [256, 0]
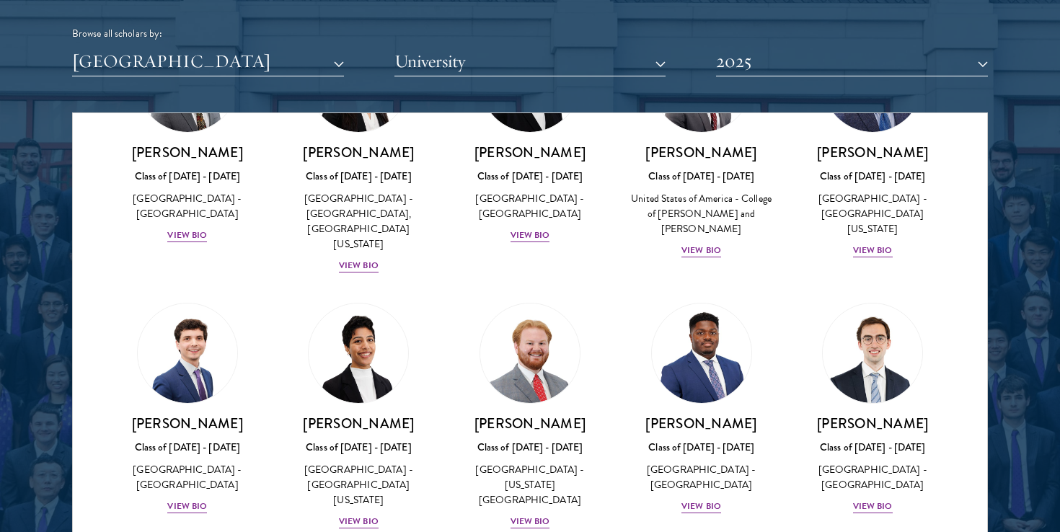
scroll to position [441, 0]
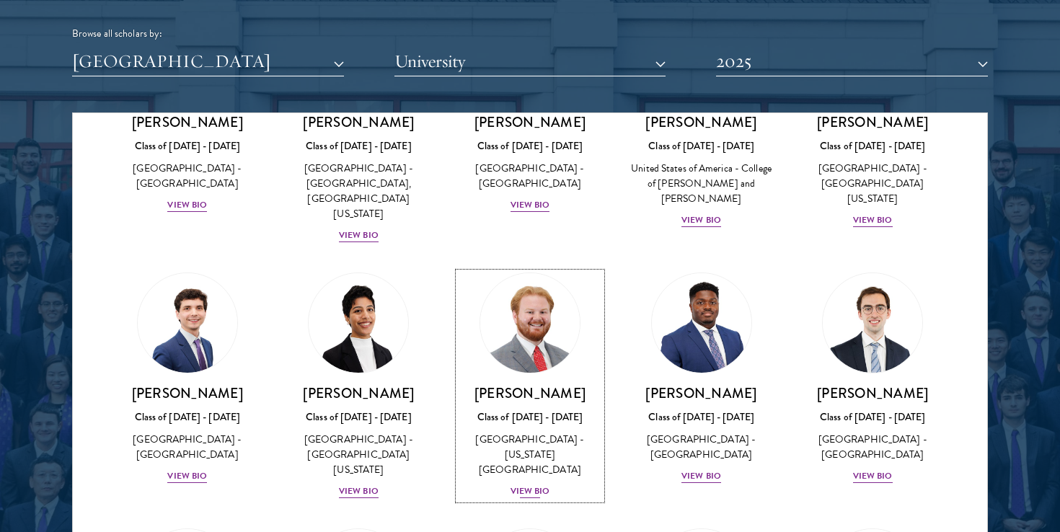
click at [540, 485] on div "View Bio" at bounding box center [531, 492] width 40 height 14
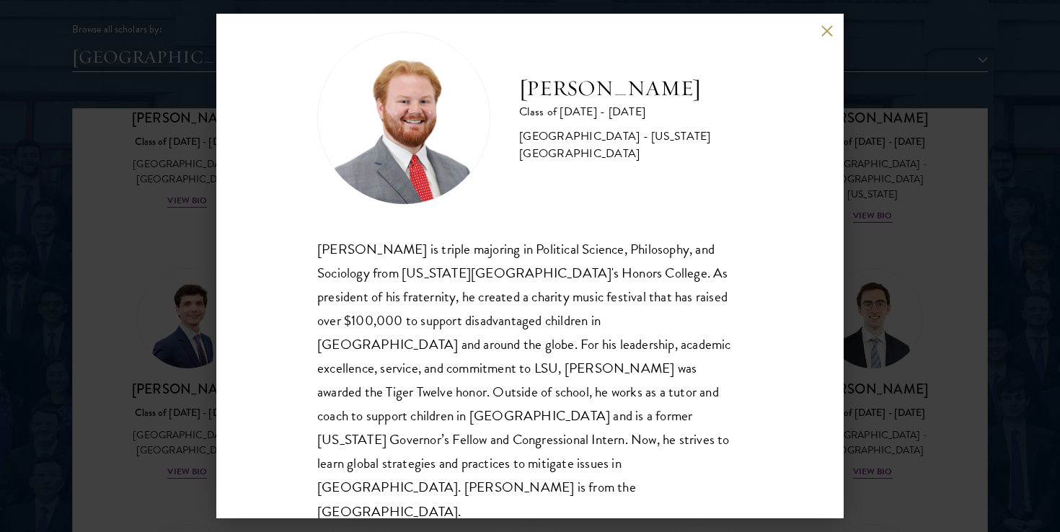
scroll to position [1811, 0]
click at [830, 41] on div "[PERSON_NAME] Class of [DATE] - [DATE] [GEOGRAPHIC_DATA] - [US_STATE][GEOGRAPHI…" at bounding box center [530, 266] width 628 height 505
click at [830, 29] on button at bounding box center [827, 31] width 12 height 12
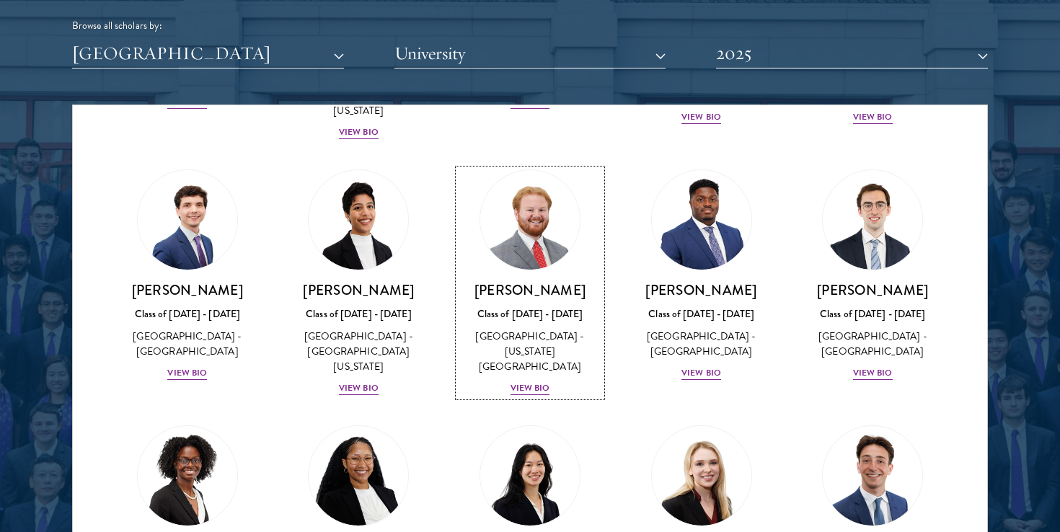
scroll to position [554, 0]
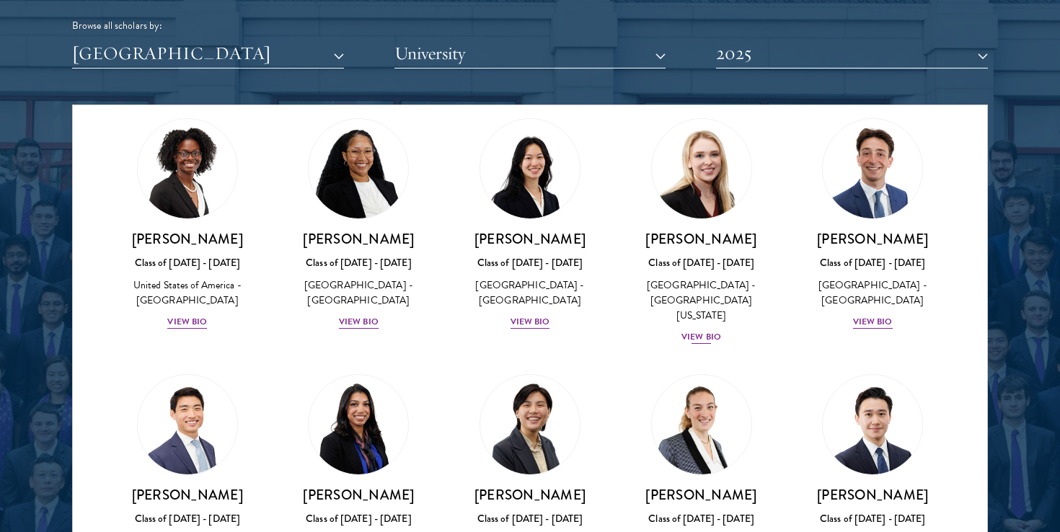
scroll to position [883, 0]
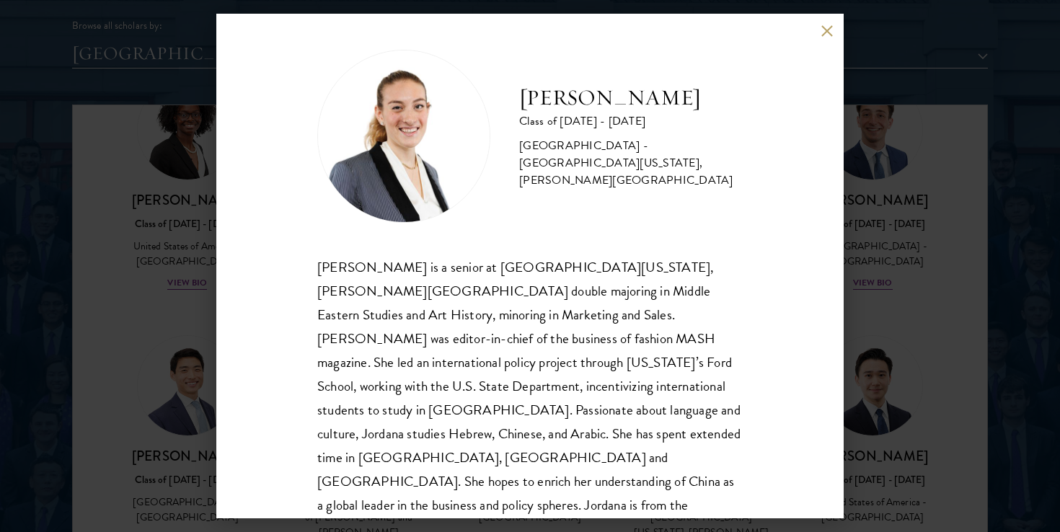
scroll to position [25, 0]
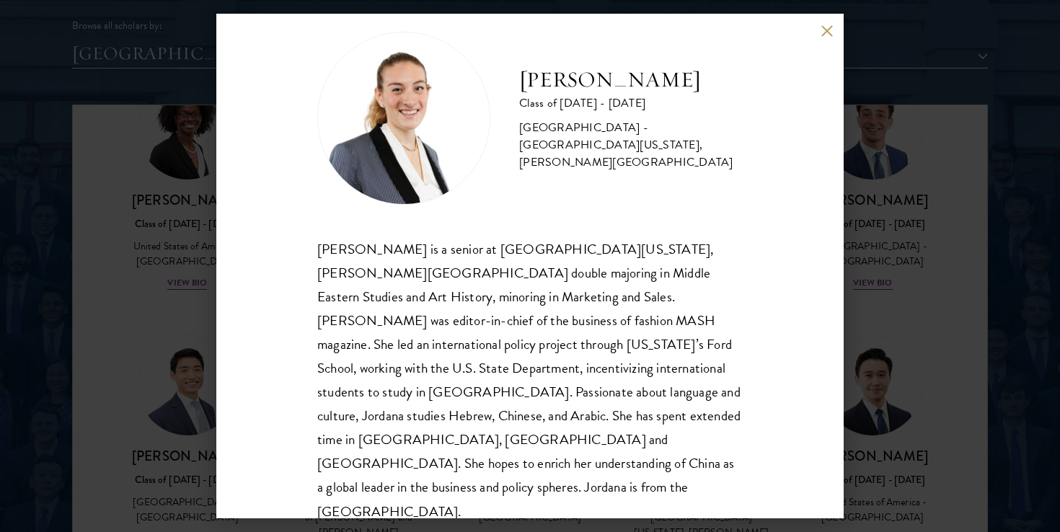
click at [827, 27] on button at bounding box center [827, 31] width 12 height 12
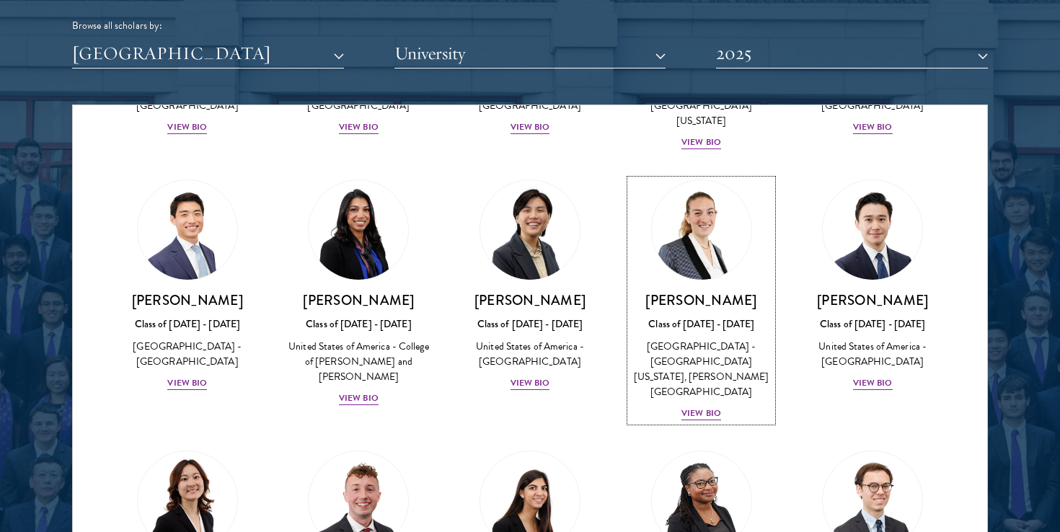
scroll to position [1041, 0]
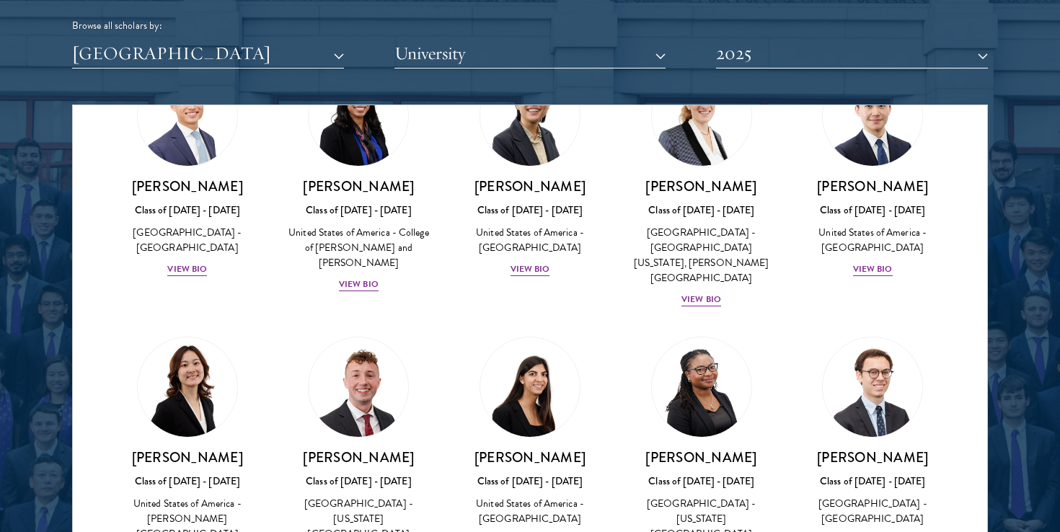
scroll to position [1161, 0]
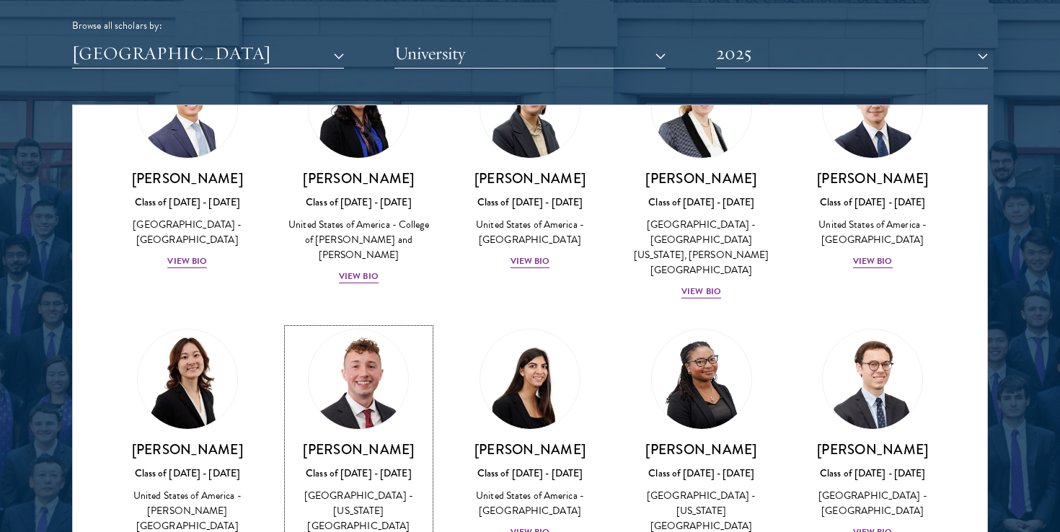
click at [356, 441] on div "[PERSON_NAME] Class of [DATE] - [DATE] [GEOGRAPHIC_DATA] - [US_STATE][GEOGRAPHI…" at bounding box center [359, 498] width 143 height 115
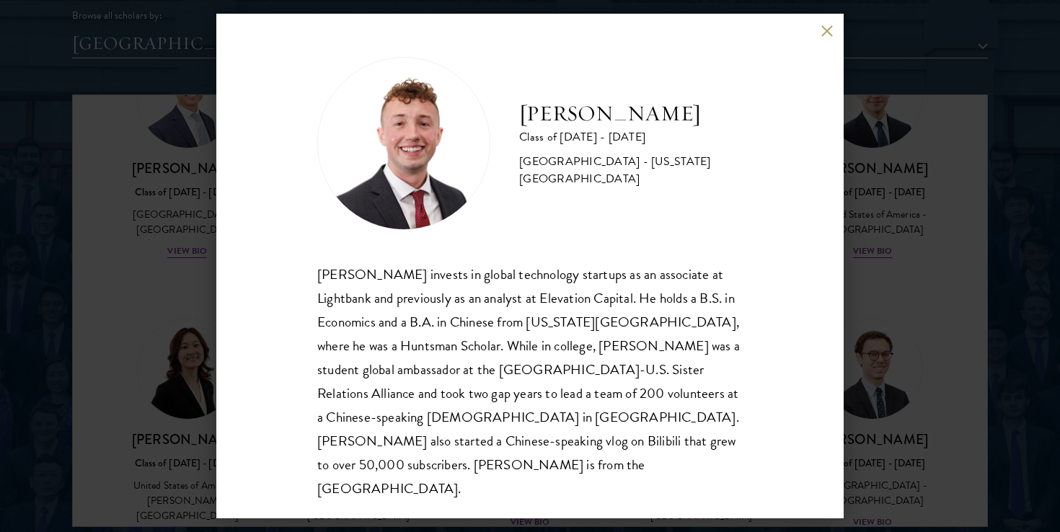
scroll to position [1821, 0]
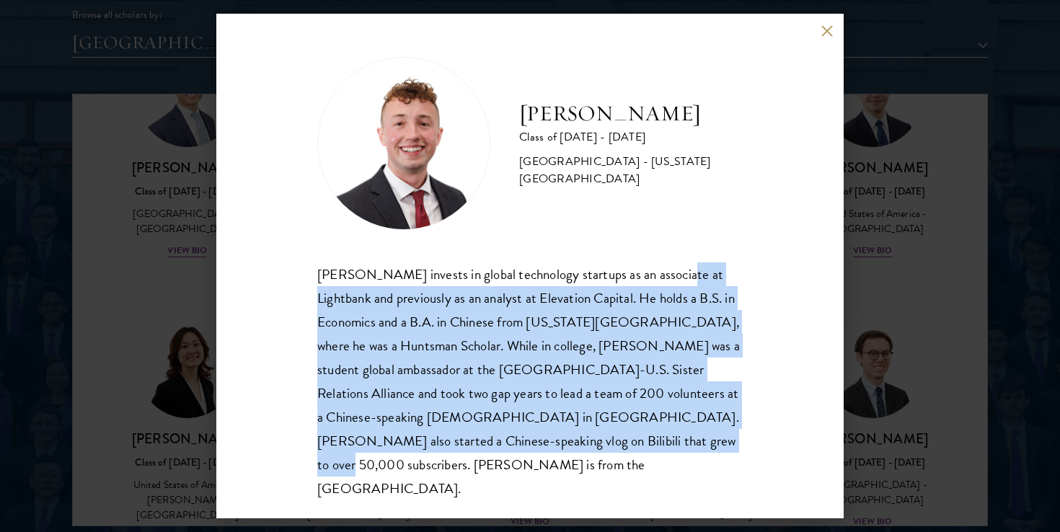
drag, startPoint x: 667, startPoint y: 471, endPoint x: 667, endPoint y: 274, distance: 196.9
click at [667, 274] on div "[PERSON_NAME] Class of [DATE] - [DATE] [GEOGRAPHIC_DATA] - [US_STATE][GEOGRAPHI…" at bounding box center [530, 266] width 628 height 505
click at [635, 411] on div "[PERSON_NAME] invests in global technology startups as an associate at Lightban…" at bounding box center [530, 382] width 426 height 238
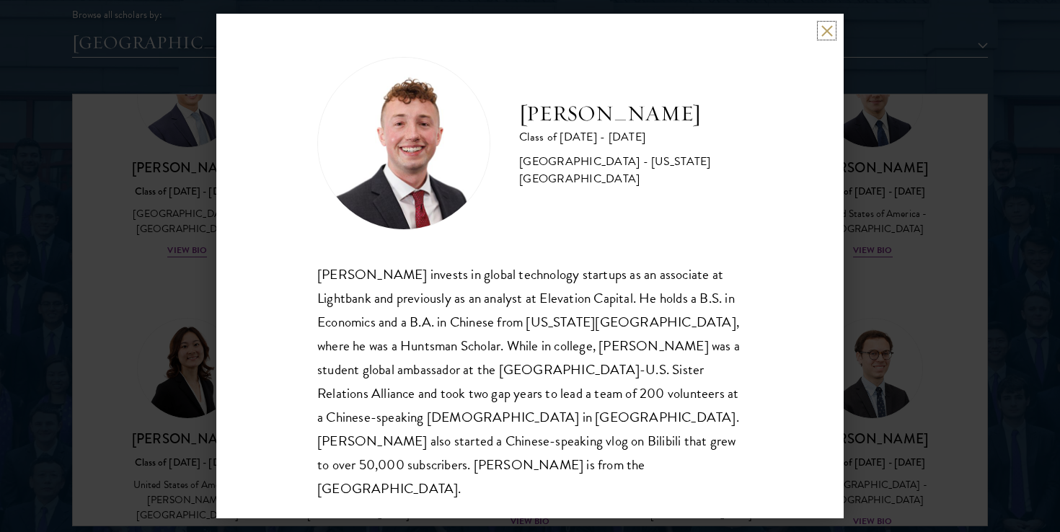
click at [830, 37] on button at bounding box center [827, 31] width 12 height 12
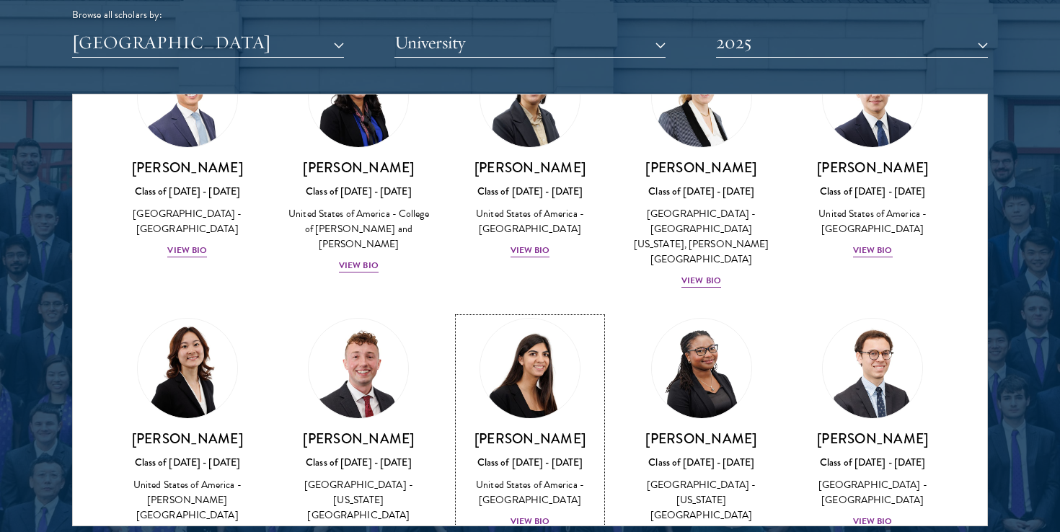
click at [538, 515] on div "View Bio" at bounding box center [531, 522] width 40 height 14
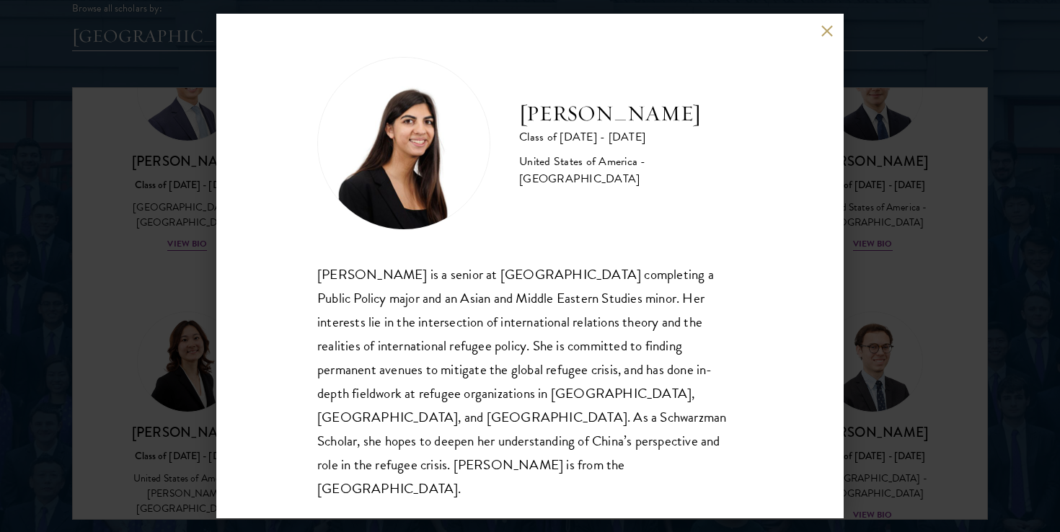
scroll to position [1829, 0]
click at [826, 37] on button at bounding box center [827, 31] width 12 height 12
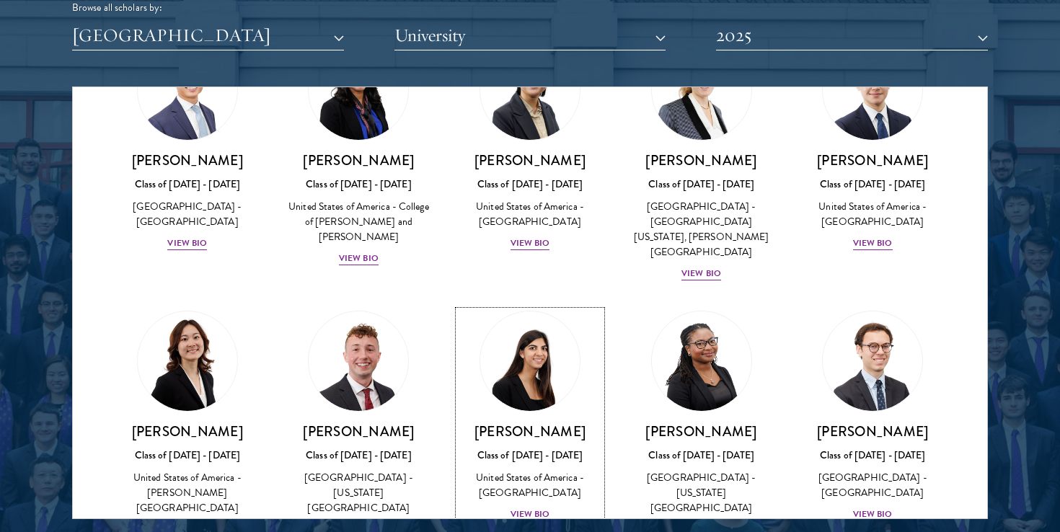
scroll to position [1164, 0]
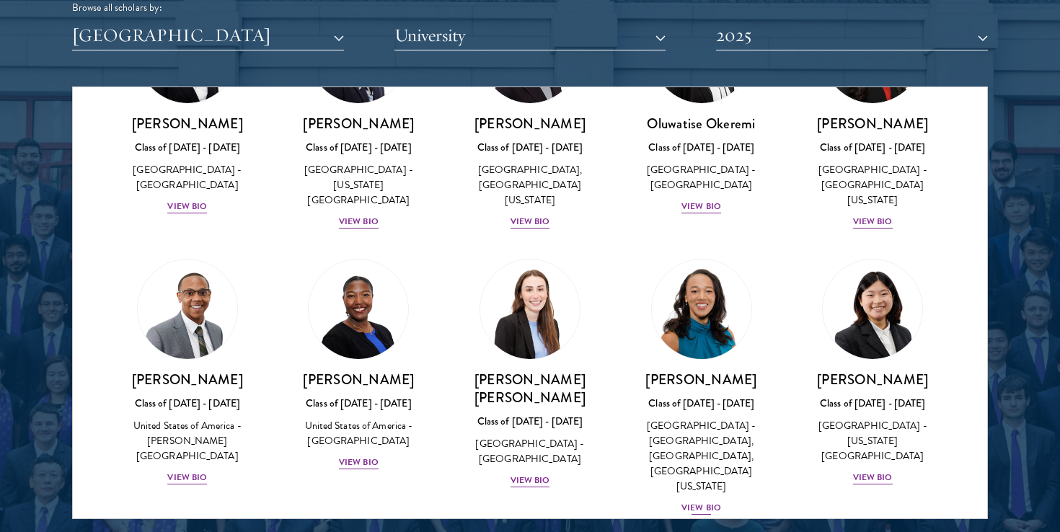
scroll to position [1966, 0]
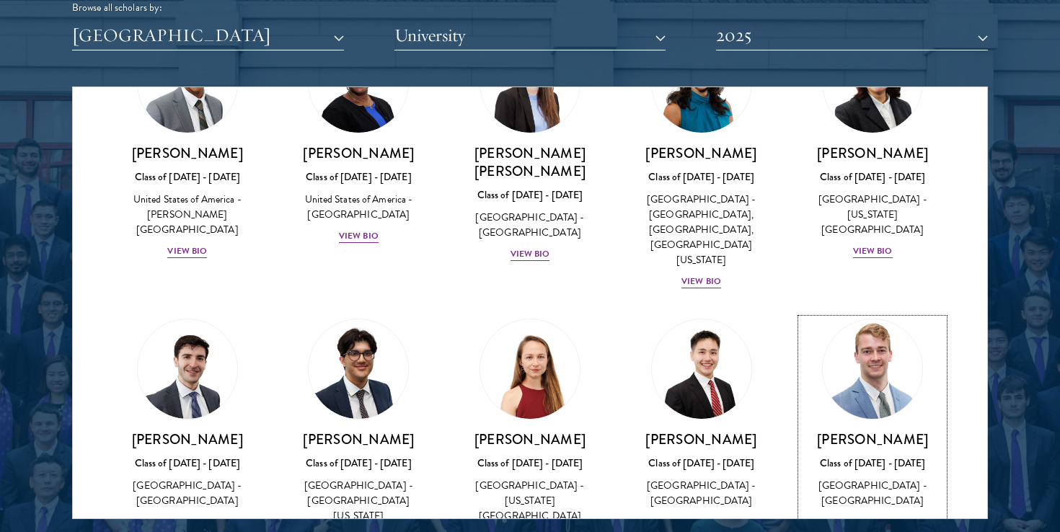
click at [876, 516] on div "View Bio" at bounding box center [873, 523] width 40 height 14
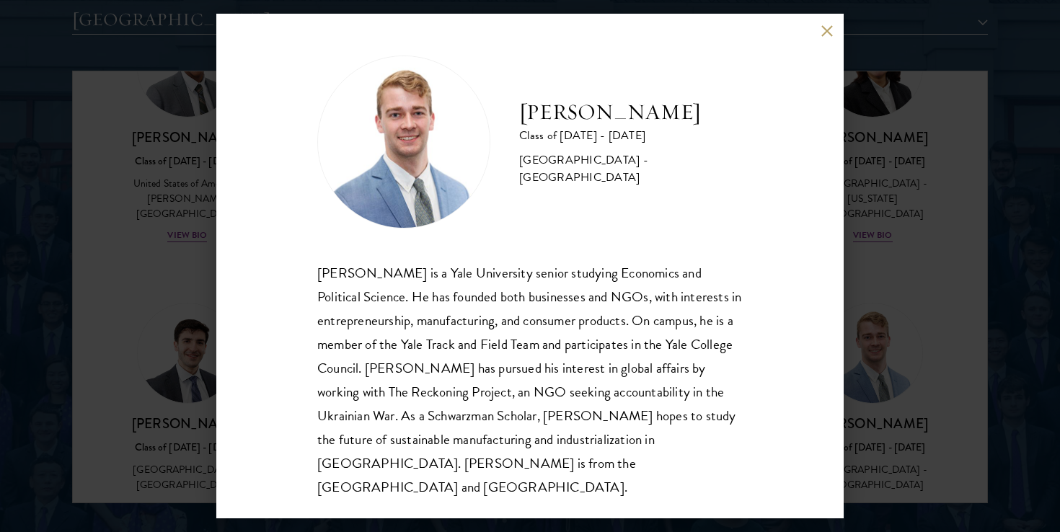
scroll to position [1891, 0]
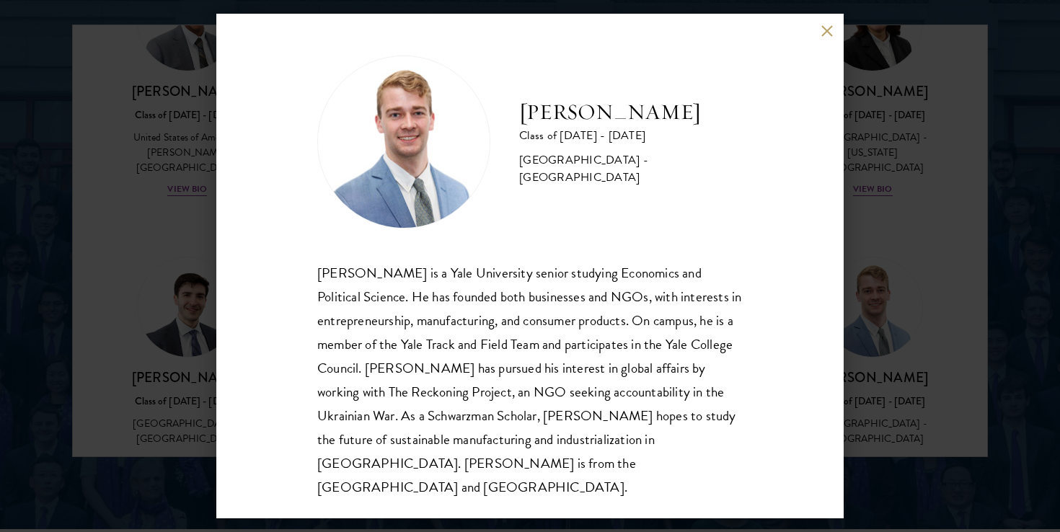
click at [830, 31] on button at bounding box center [827, 31] width 12 height 12
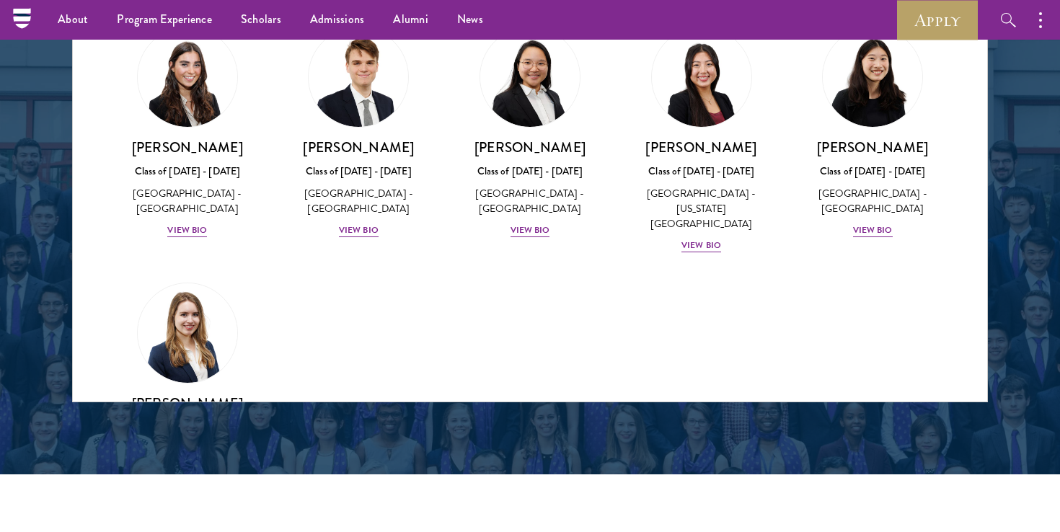
scroll to position [1829, 0]
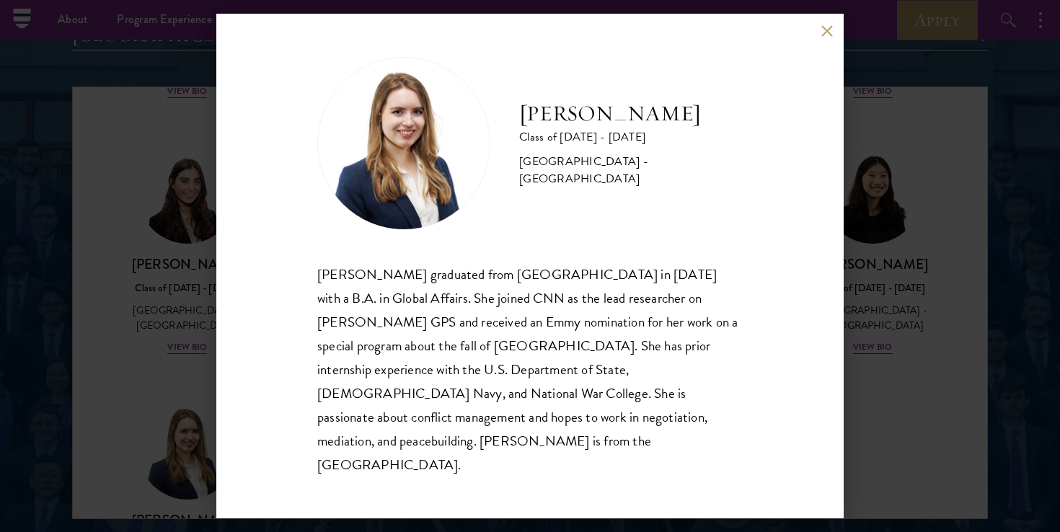
click at [828, 37] on button at bounding box center [827, 31] width 12 height 12
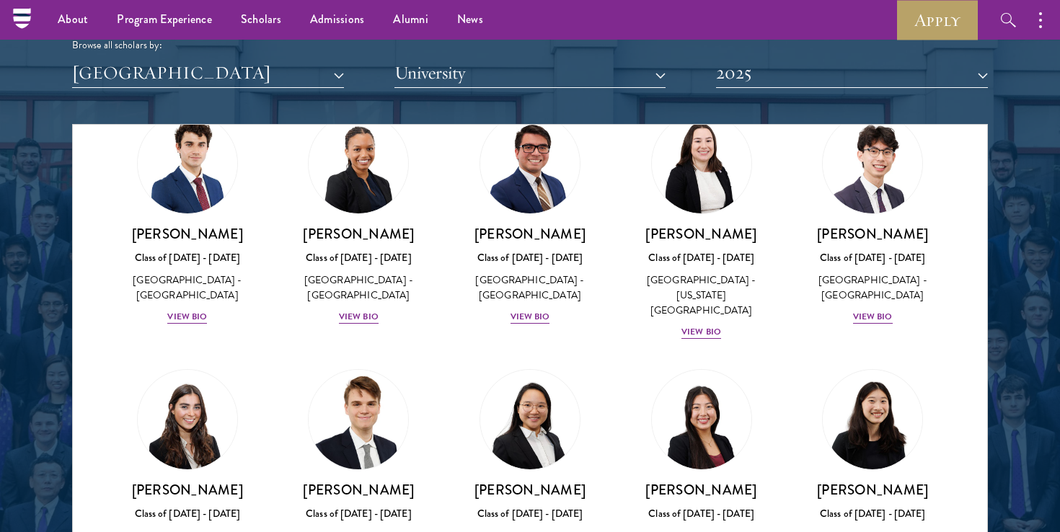
scroll to position [2428, 0]
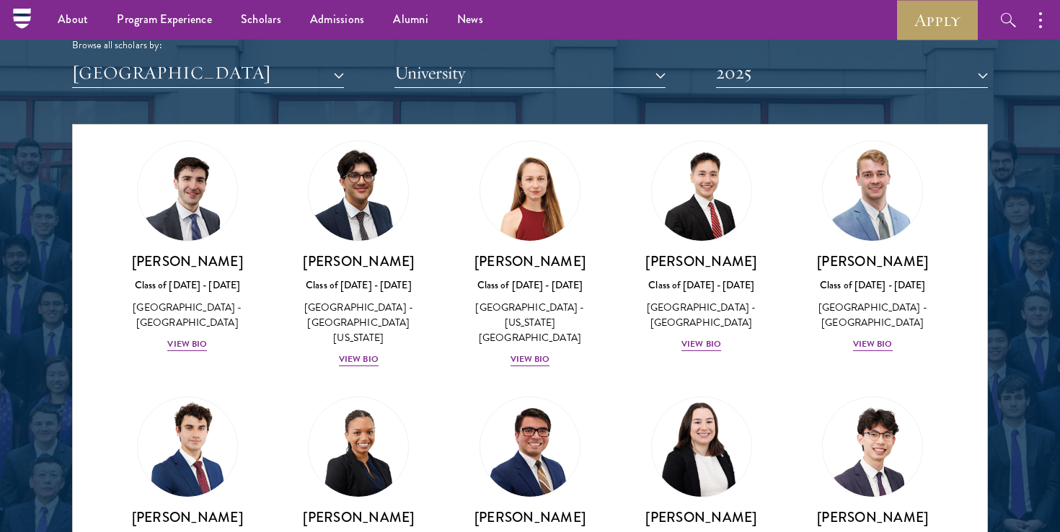
scroll to position [2198, 0]
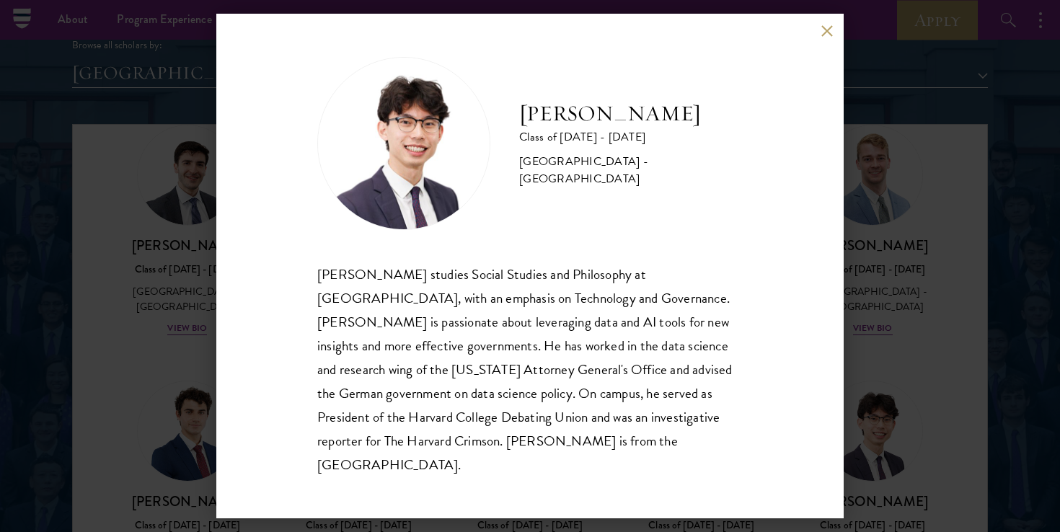
click at [826, 37] on button at bounding box center [827, 31] width 12 height 12
